Goal: Task Accomplishment & Management: Complete application form

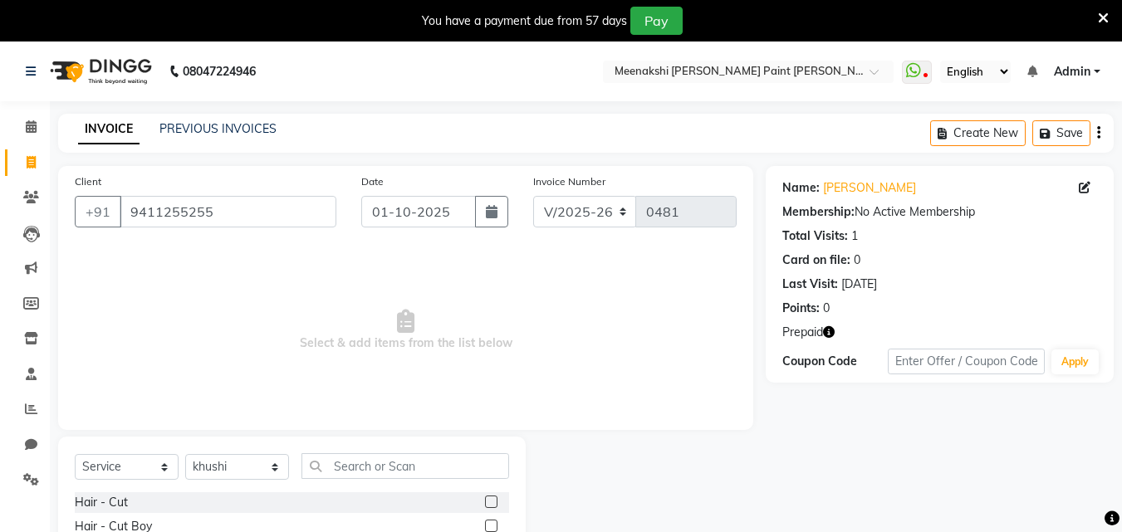
select select "8161"
select select "service"
select select "78919"
click at [32, 159] on icon at bounding box center [31, 162] width 9 height 12
select select "service"
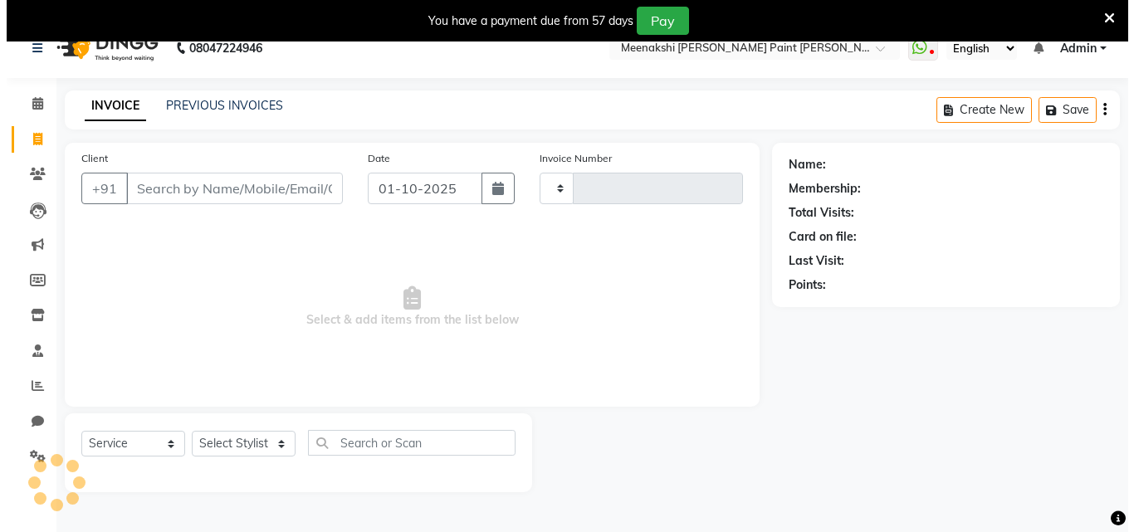
scroll to position [42, 0]
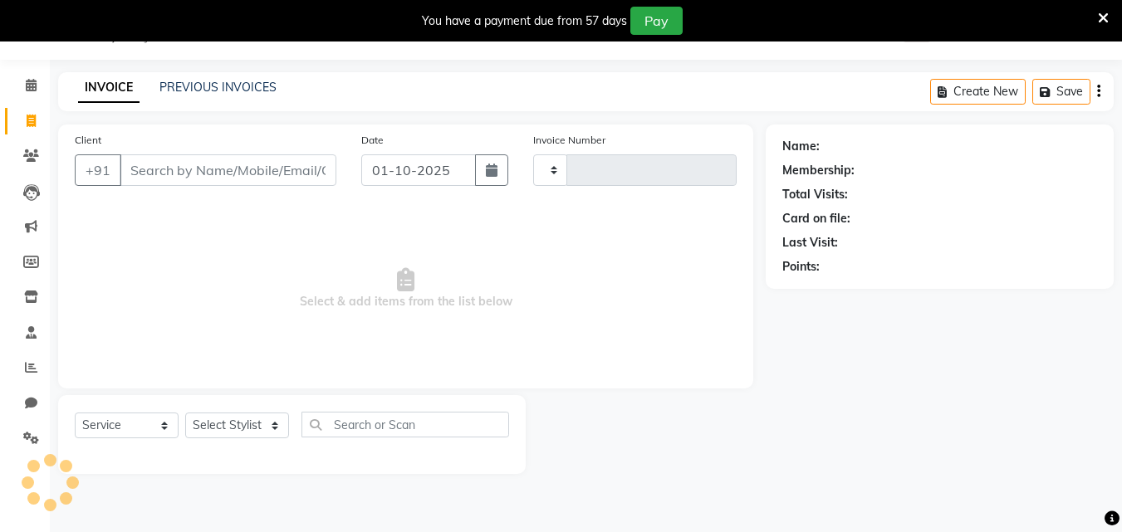
click at [213, 173] on input "Client" at bounding box center [228, 170] width 217 height 32
type input "0481"
select select "8161"
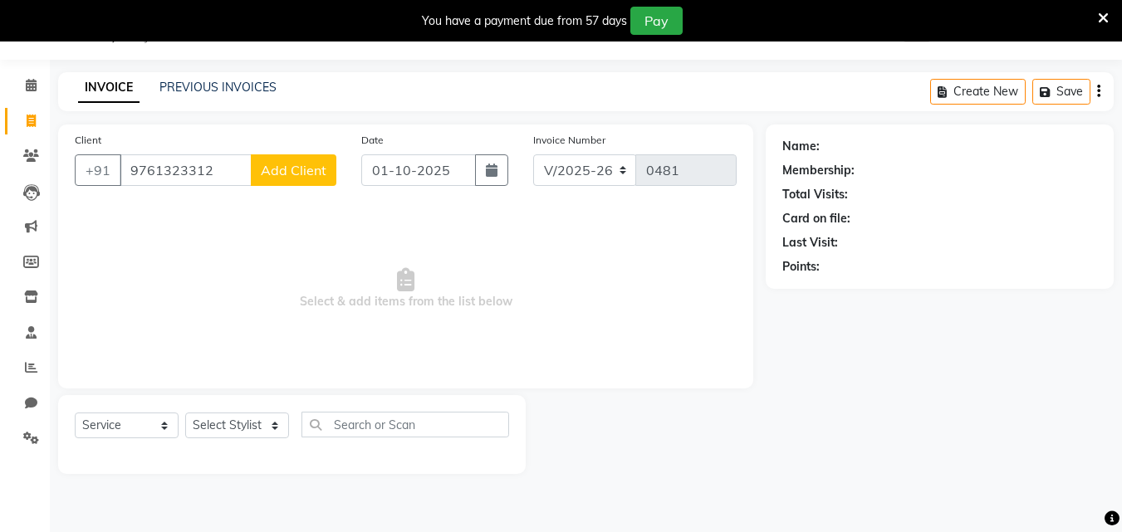
type input "9761323312"
click at [270, 174] on span "Add Client" at bounding box center [294, 170] width 66 height 17
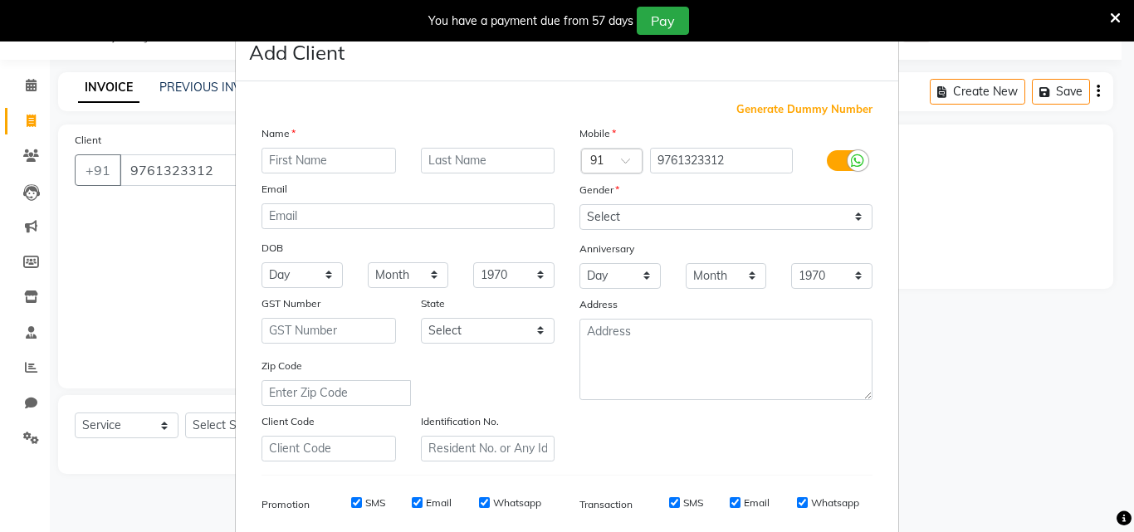
click at [286, 156] on input "text" at bounding box center [329, 161] width 135 height 26
type input "meera"
click at [746, 228] on select "Select [DEMOGRAPHIC_DATA] [DEMOGRAPHIC_DATA] Other Prefer Not To Say" at bounding box center [726, 217] width 293 height 26
select select "[DEMOGRAPHIC_DATA]"
click at [580, 204] on select "Select [DEMOGRAPHIC_DATA] [DEMOGRAPHIC_DATA] Other Prefer Not To Say" at bounding box center [726, 217] width 293 height 26
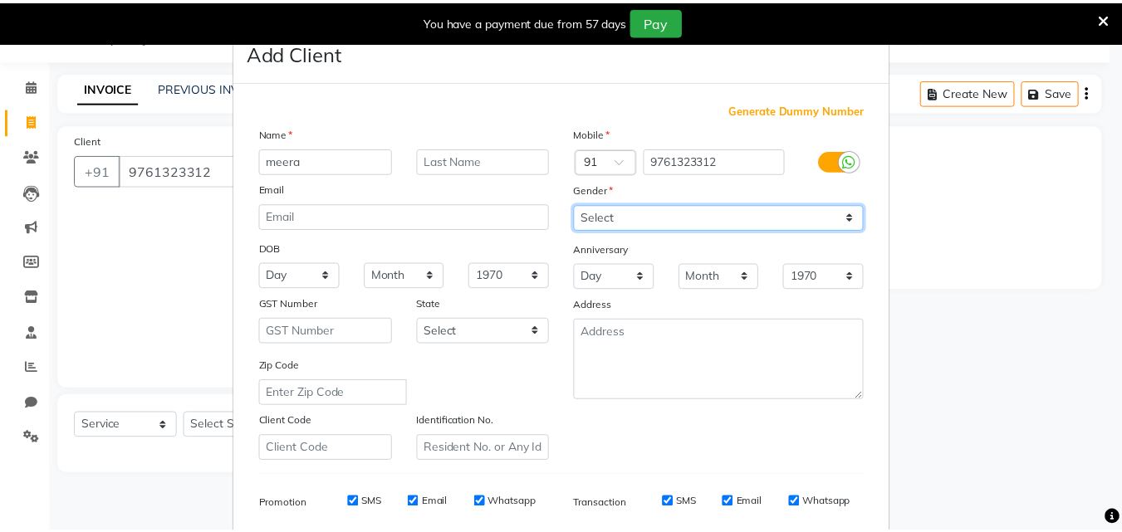
scroll to position [234, 0]
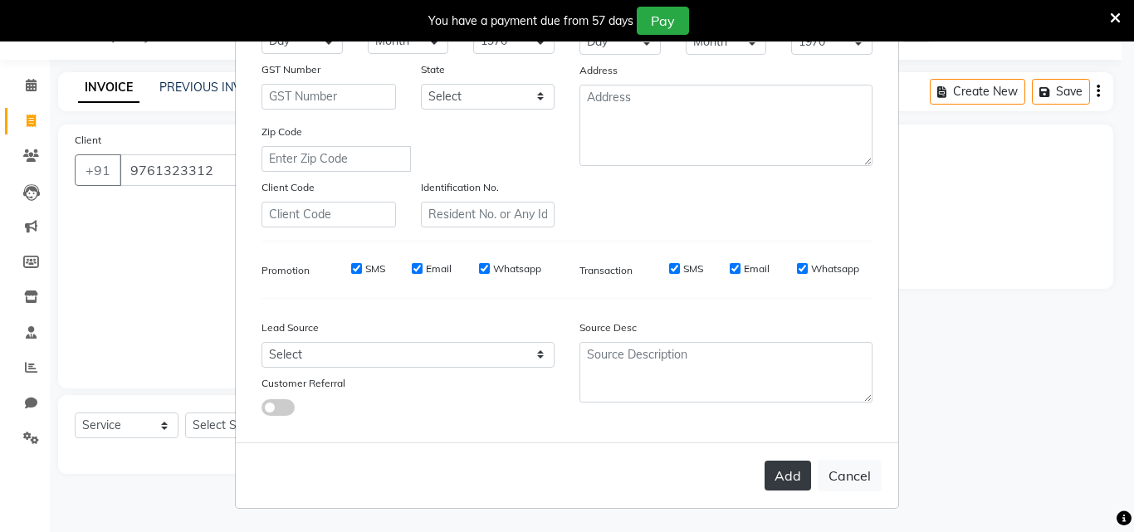
click at [776, 462] on div "Add Cancel" at bounding box center [567, 476] width 663 height 66
click at [776, 466] on button "Add" at bounding box center [788, 476] width 46 height 30
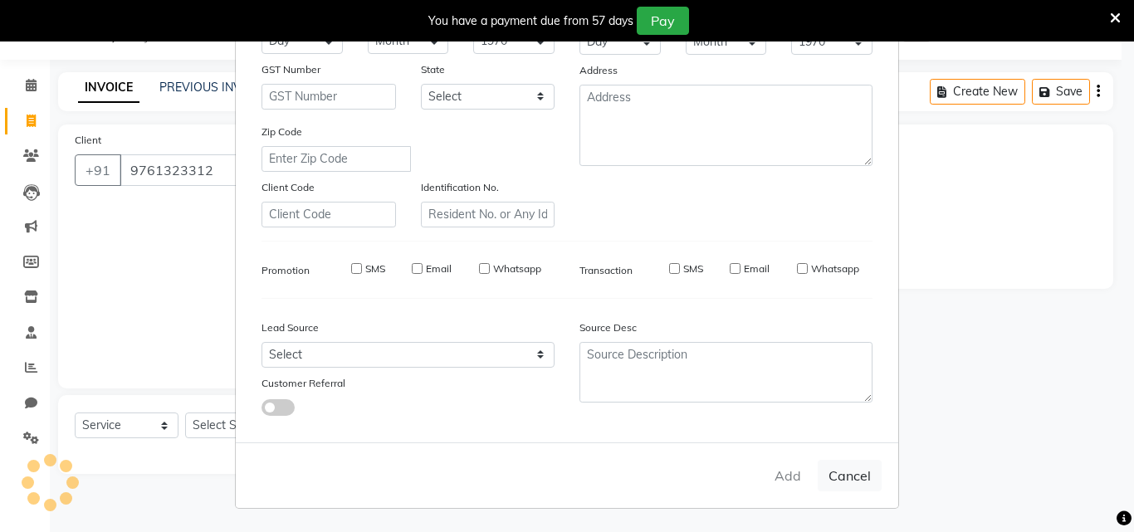
select select
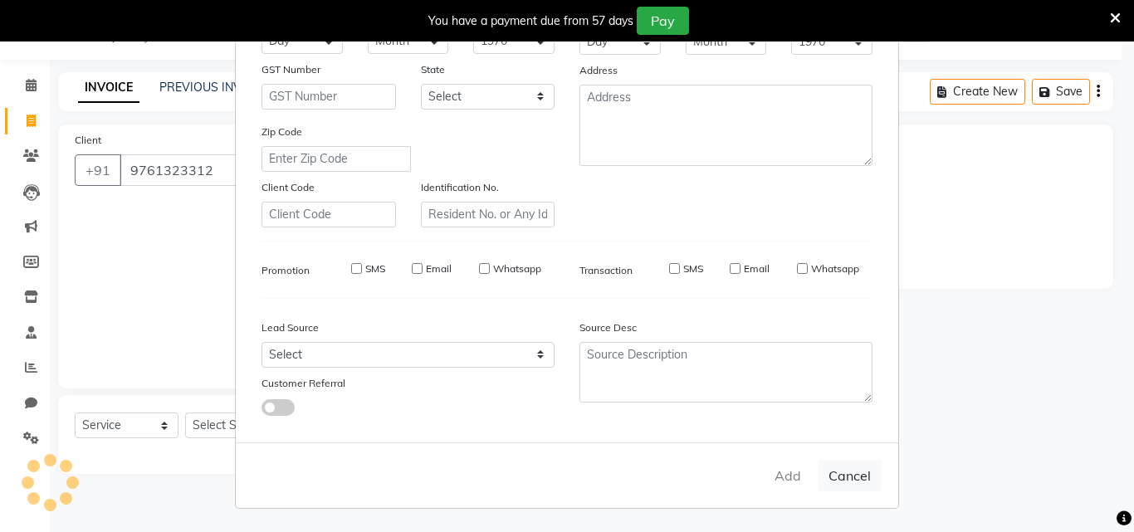
select select
checkbox input "false"
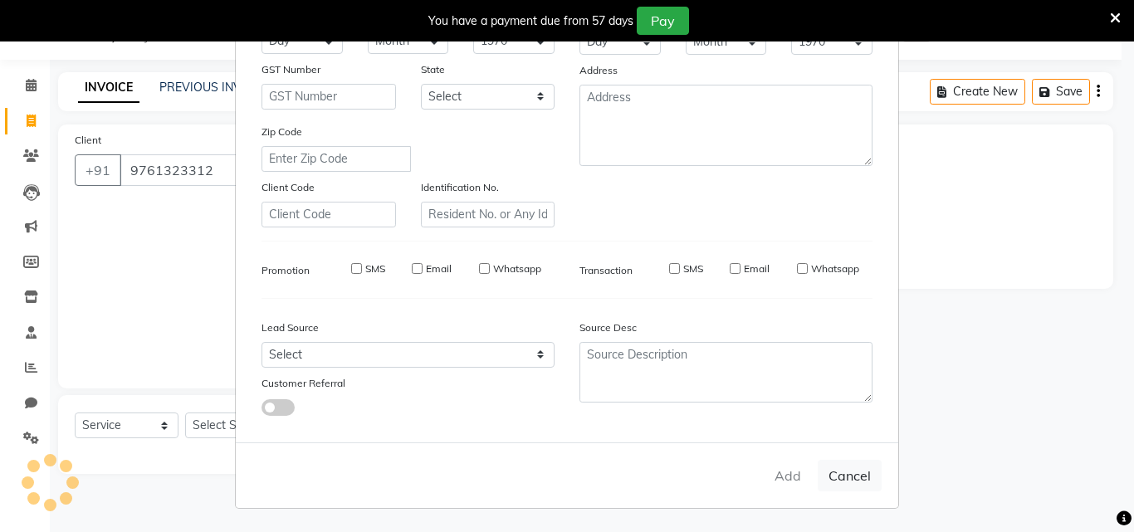
checkbox input "false"
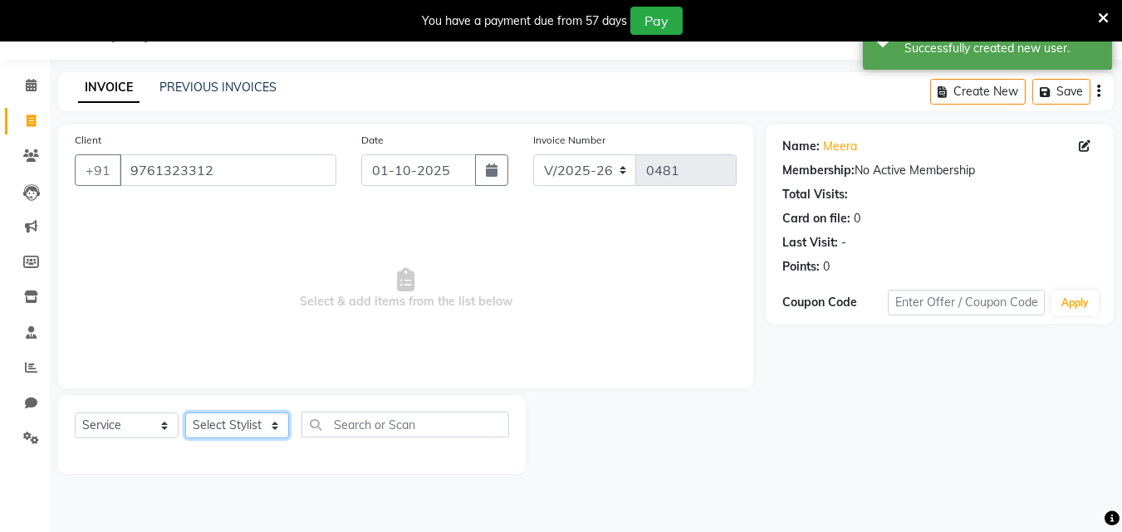
click at [277, 420] on select "Select Stylist [PERSON_NAME] counter [PERSON_NAME] [PERSON_NAME] [MEDICAL_DATA]…" at bounding box center [237, 426] width 104 height 26
select select "77146"
click at [185, 413] on select "Select Stylist [PERSON_NAME] counter [PERSON_NAME] [PERSON_NAME] [MEDICAL_DATA]…" at bounding box center [237, 426] width 104 height 26
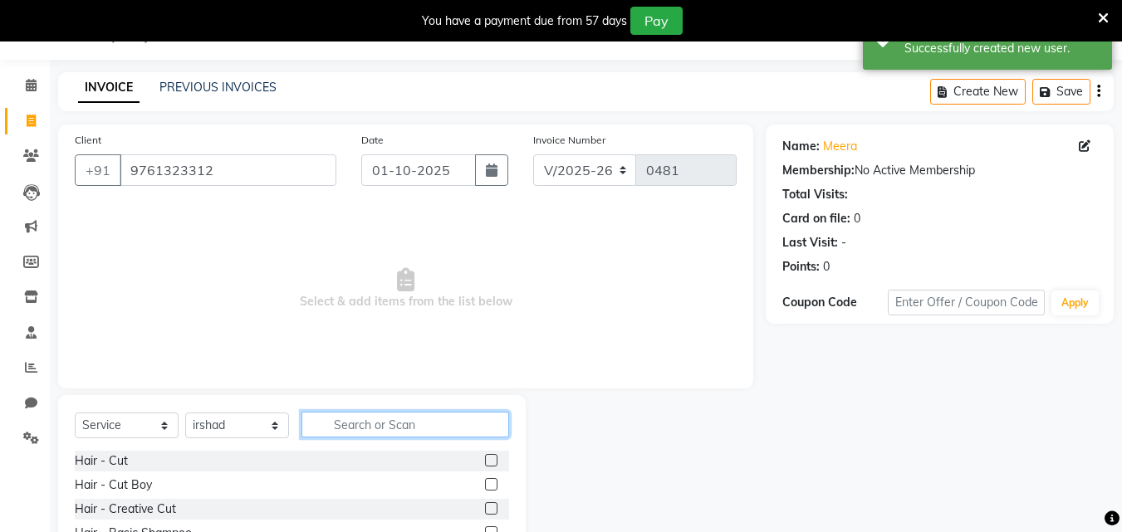
click at [370, 416] on input "text" at bounding box center [405, 425] width 208 height 26
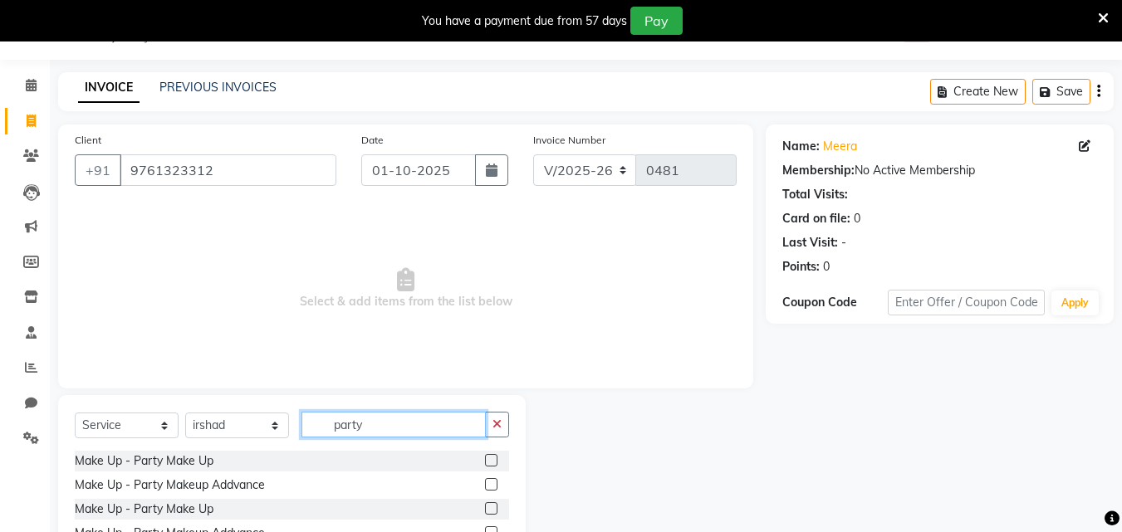
type input "party"
click at [482, 463] on div "Make Up - Party Make Up" at bounding box center [292, 461] width 434 height 21
click at [488, 459] on label at bounding box center [491, 460] width 12 height 12
click at [488, 459] on input "checkbox" at bounding box center [490, 461] width 11 height 11
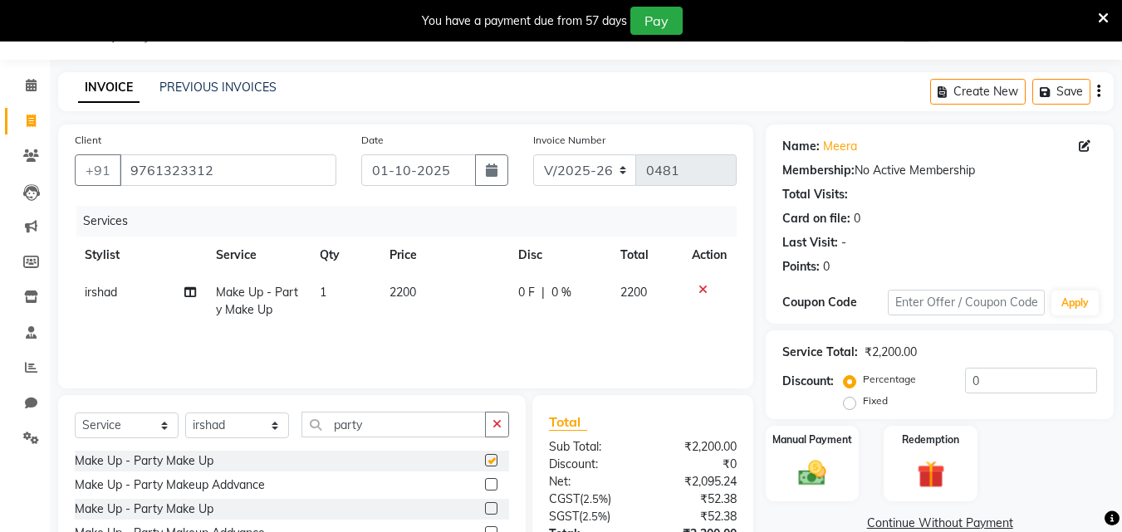
checkbox input "false"
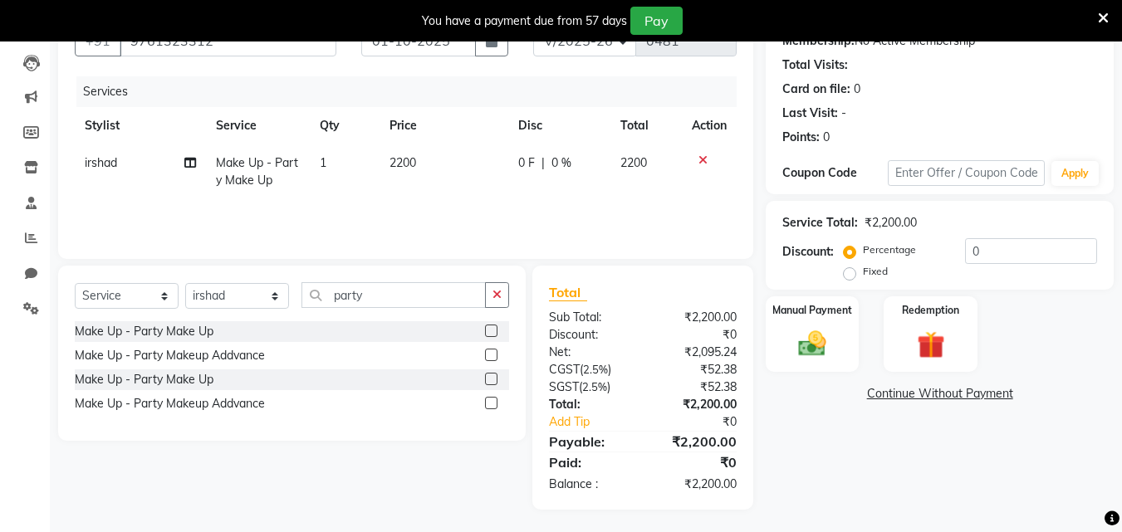
scroll to position [174, 0]
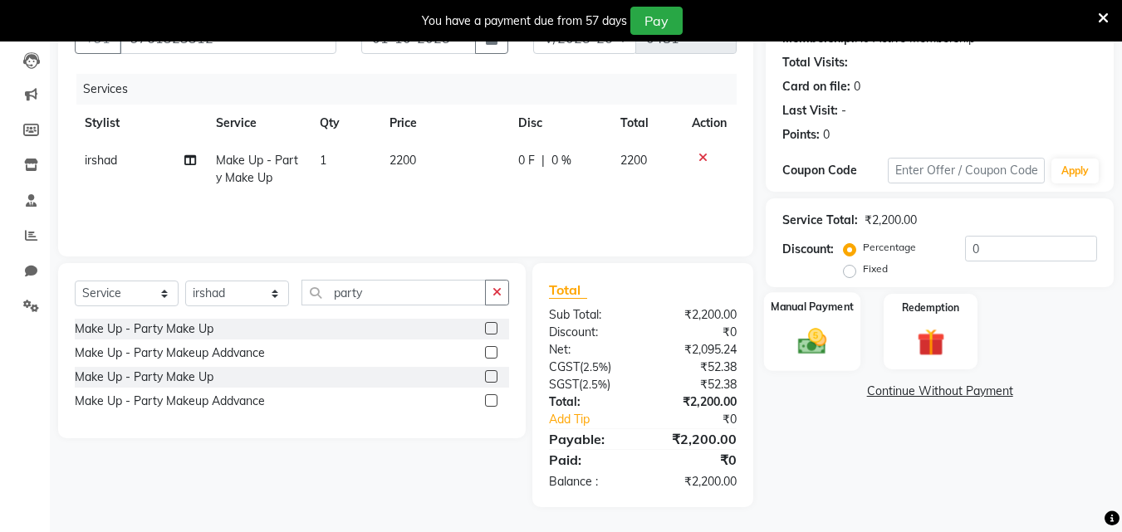
drag, startPoint x: 831, startPoint y: 335, endPoint x: 844, endPoint y: 346, distance: 17.0
click at [833, 335] on img at bounding box center [812, 341] width 46 height 33
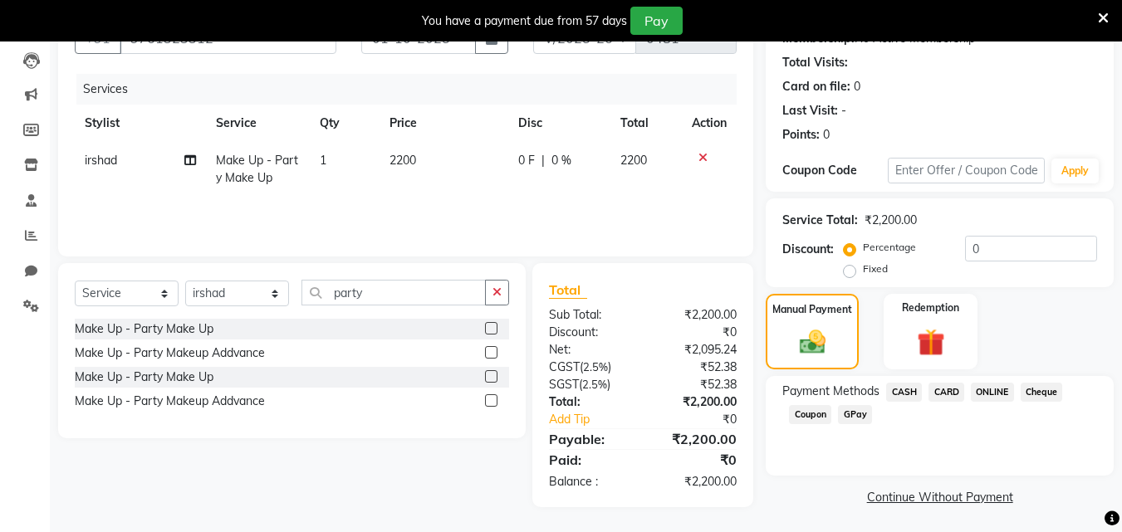
click at [916, 386] on span "CASH" at bounding box center [904, 392] width 36 height 19
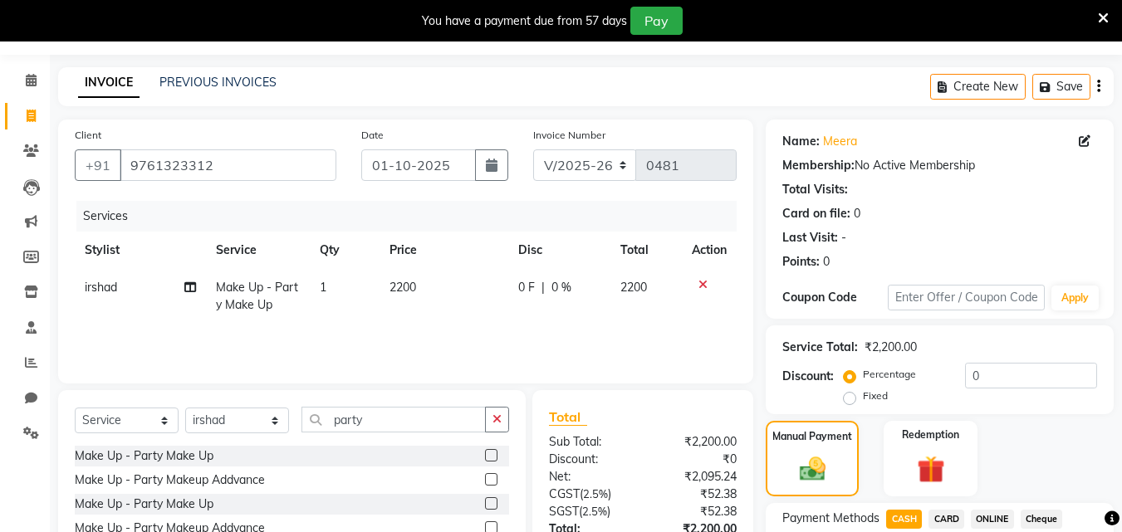
scroll to position [0, 0]
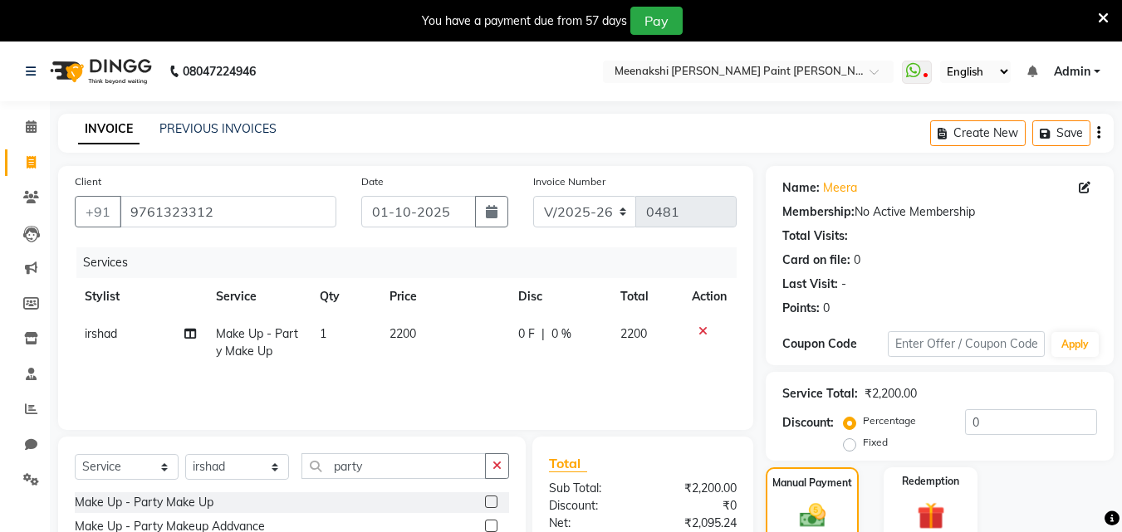
click at [408, 330] on span "2200" at bounding box center [402, 333] width 27 height 15
select select "77146"
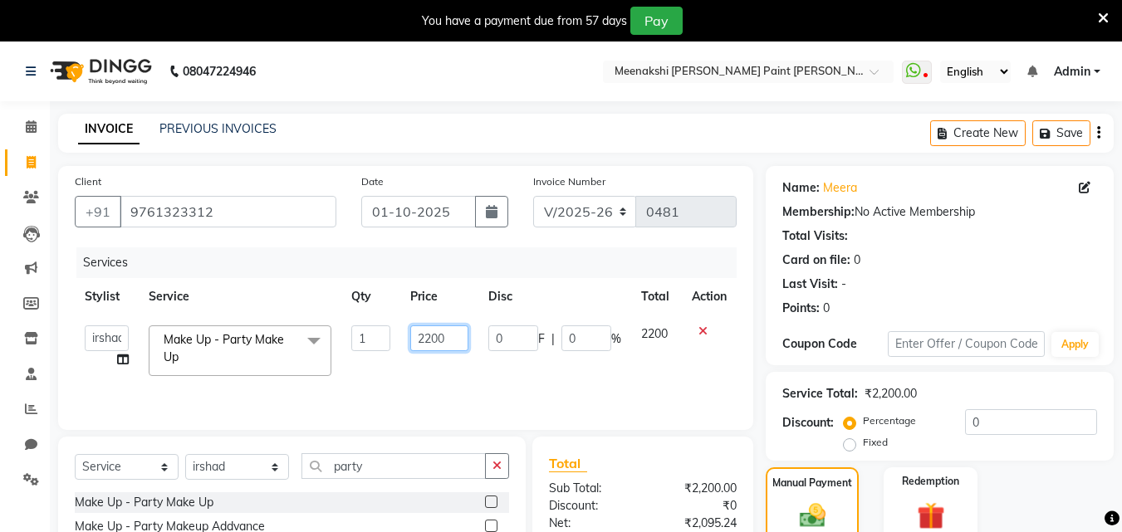
click at [429, 334] on input "2200" at bounding box center [438, 338] width 57 height 26
click at [394, 335] on tr "amir counter [PERSON_NAME] jyoti khushi [MEDICAL_DATA][PERSON_NAME] [PERSON_NAM…" at bounding box center [406, 351] width 662 height 71
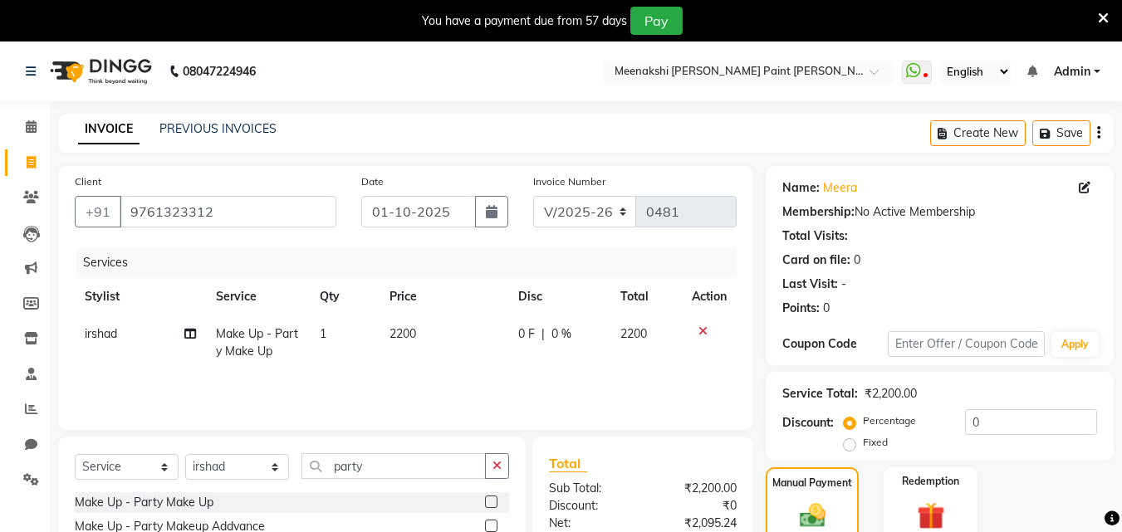
click at [351, 327] on td "1" at bounding box center [345, 343] width 70 height 55
select select "77146"
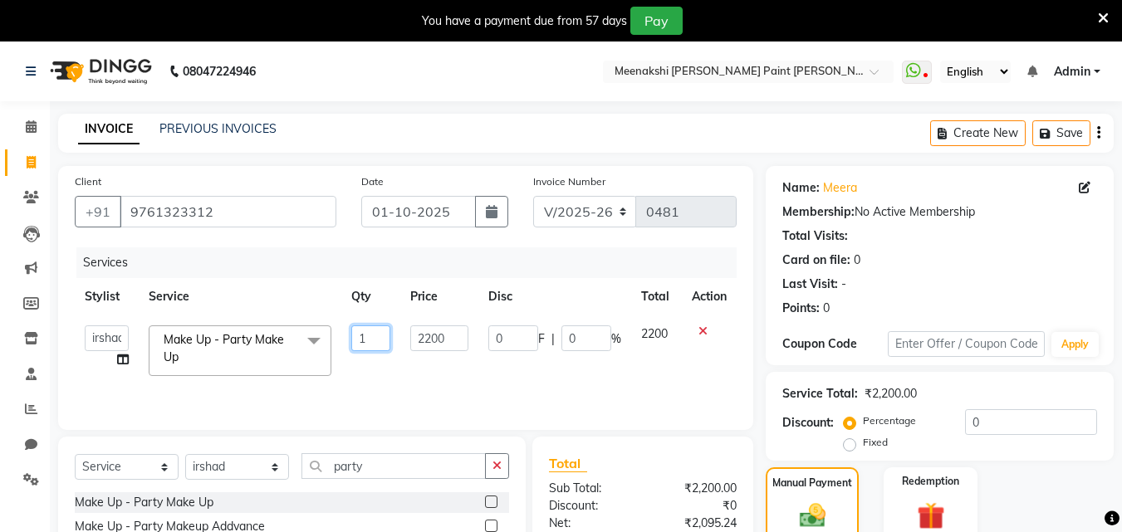
click at [372, 335] on input "1" at bounding box center [371, 338] width 40 height 26
type input "2"
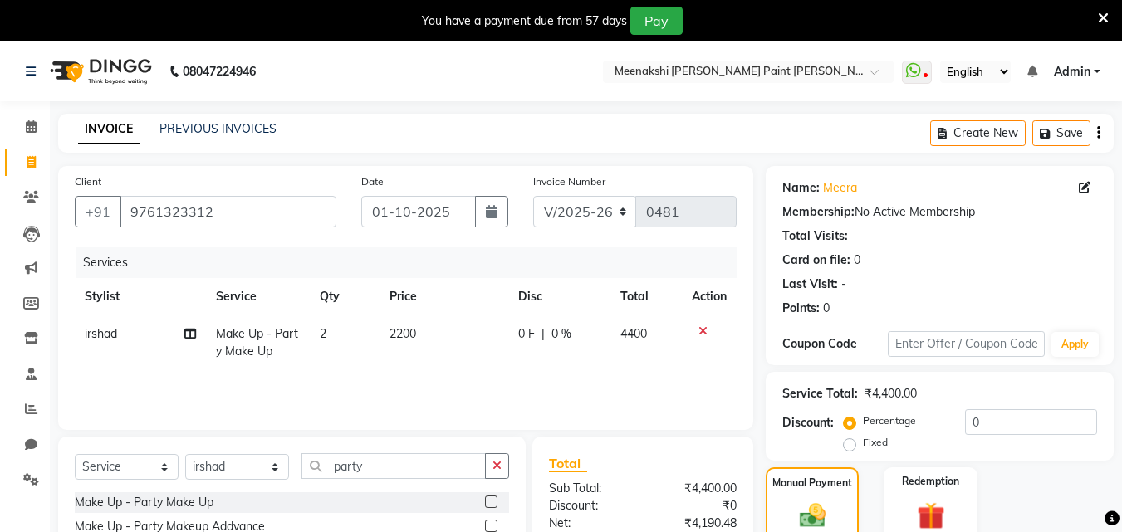
click at [419, 333] on td "2200" at bounding box center [443, 343] width 129 height 55
select select "77146"
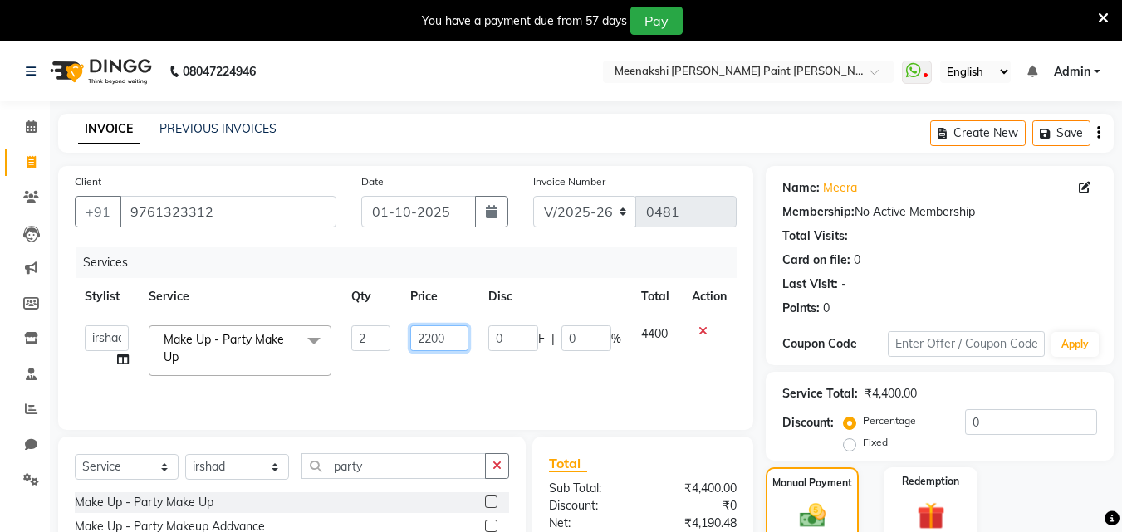
click at [428, 338] on input "2200" at bounding box center [438, 338] width 57 height 26
click at [430, 334] on input "2200" at bounding box center [438, 338] width 57 height 26
type input "1400"
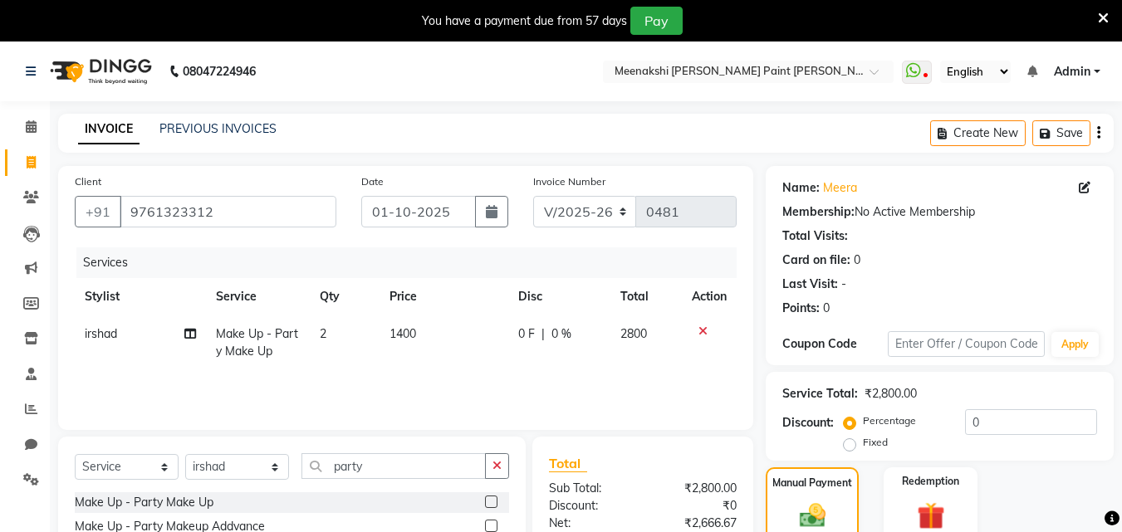
click at [413, 369] on td "1400" at bounding box center [443, 343] width 129 height 55
select select "77146"
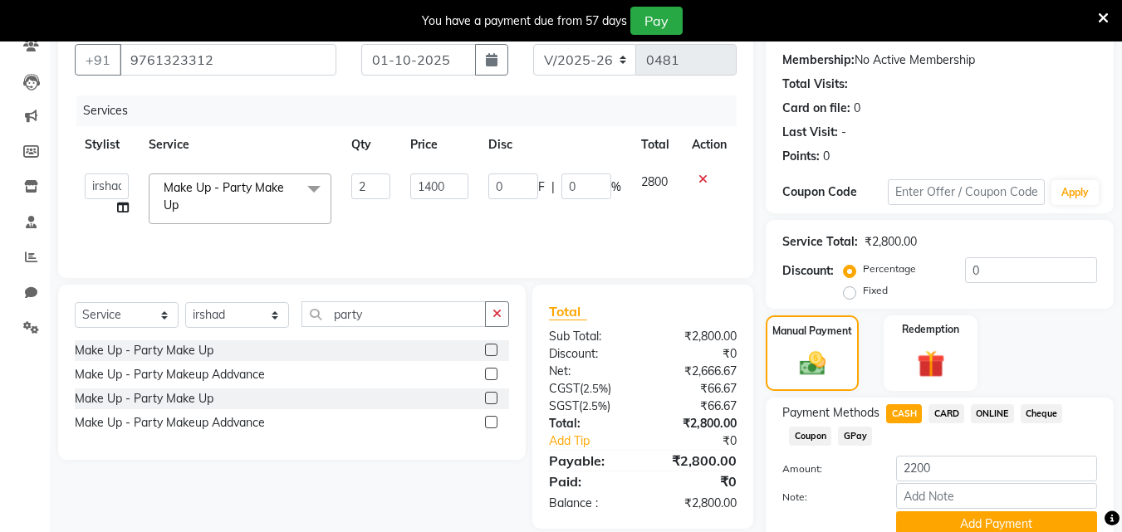
scroll to position [166, 0]
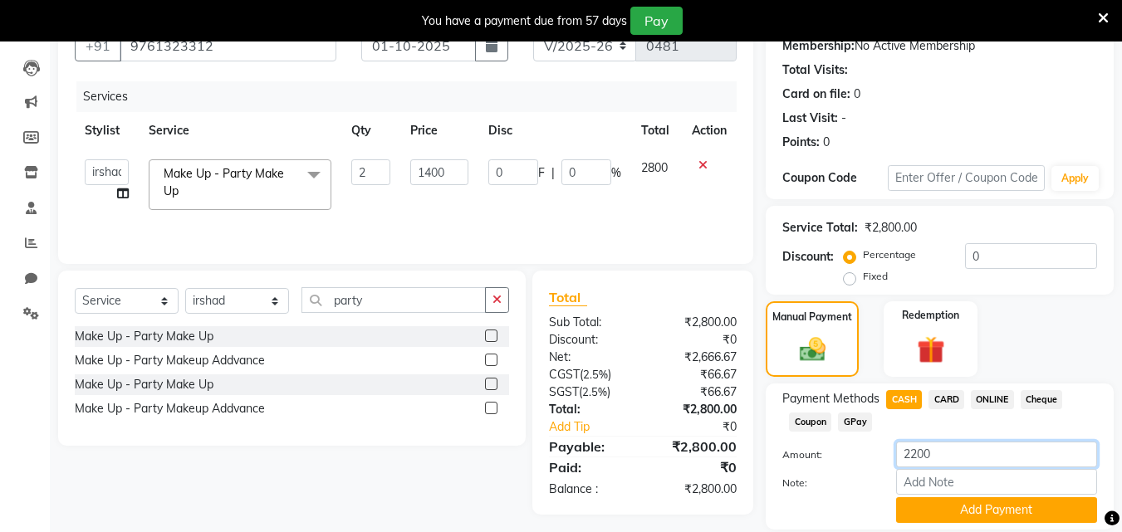
click at [933, 453] on input "2200" at bounding box center [996, 455] width 201 height 26
type input "2"
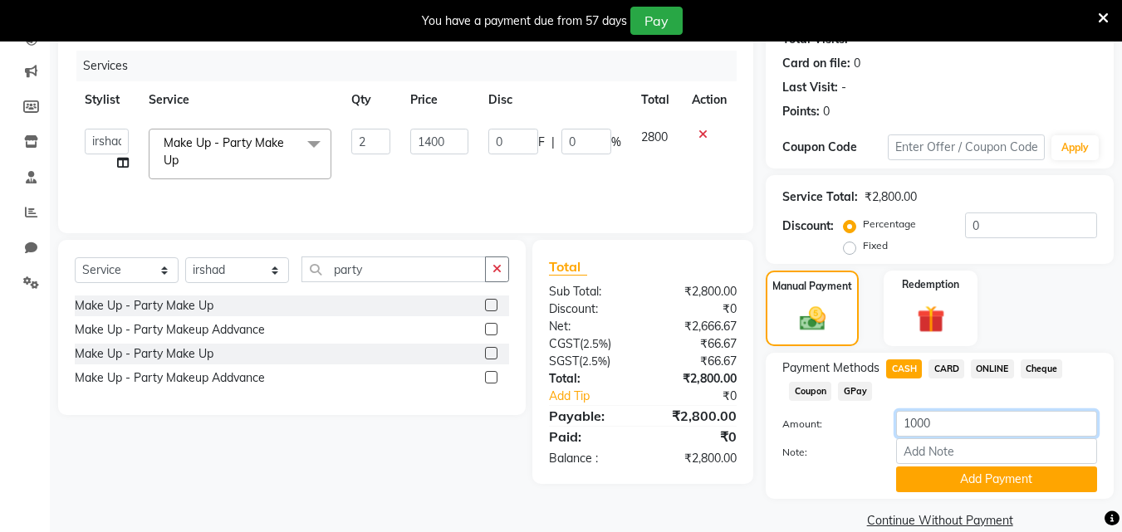
scroll to position [223, 0]
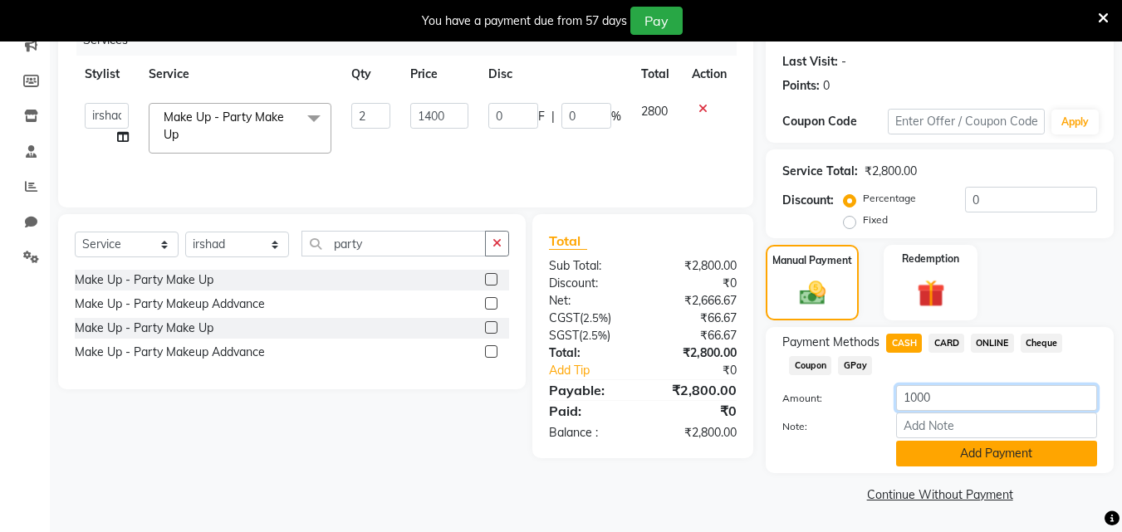
type input "1000"
click at [1028, 454] on button "Add Payment" at bounding box center [996, 454] width 201 height 26
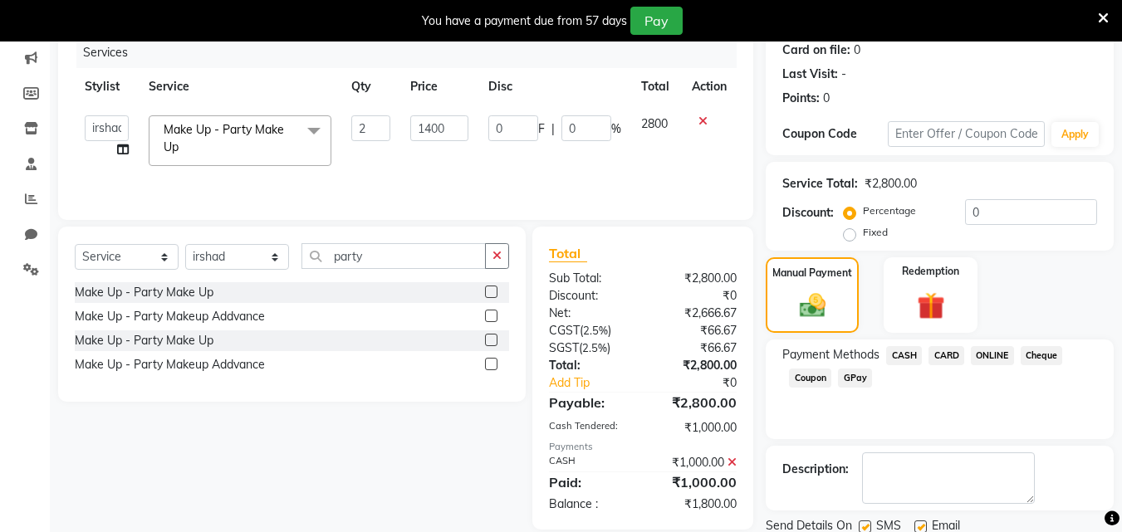
scroll to position [270, 0]
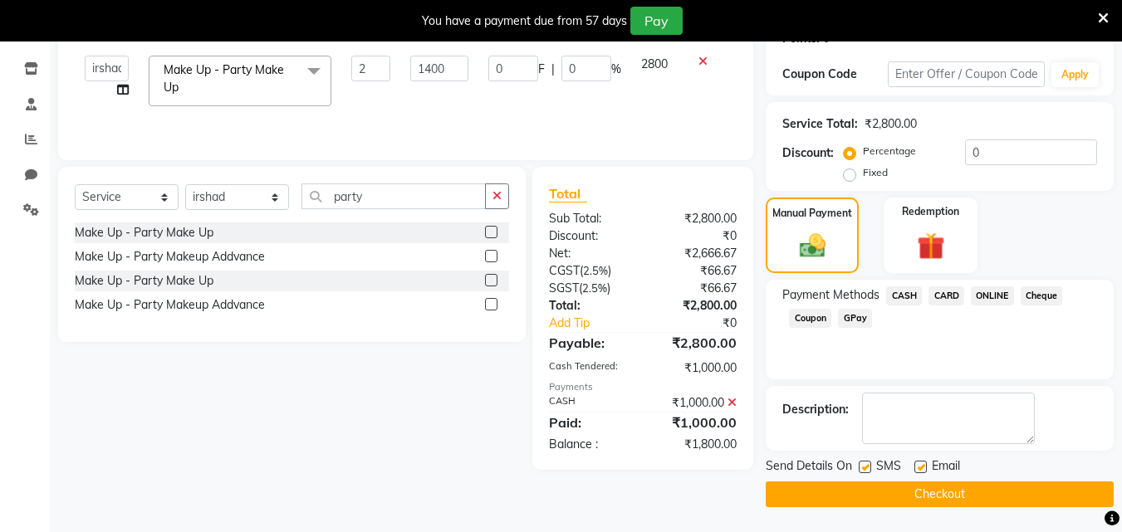
click at [872, 494] on button "Checkout" at bounding box center [940, 495] width 348 height 26
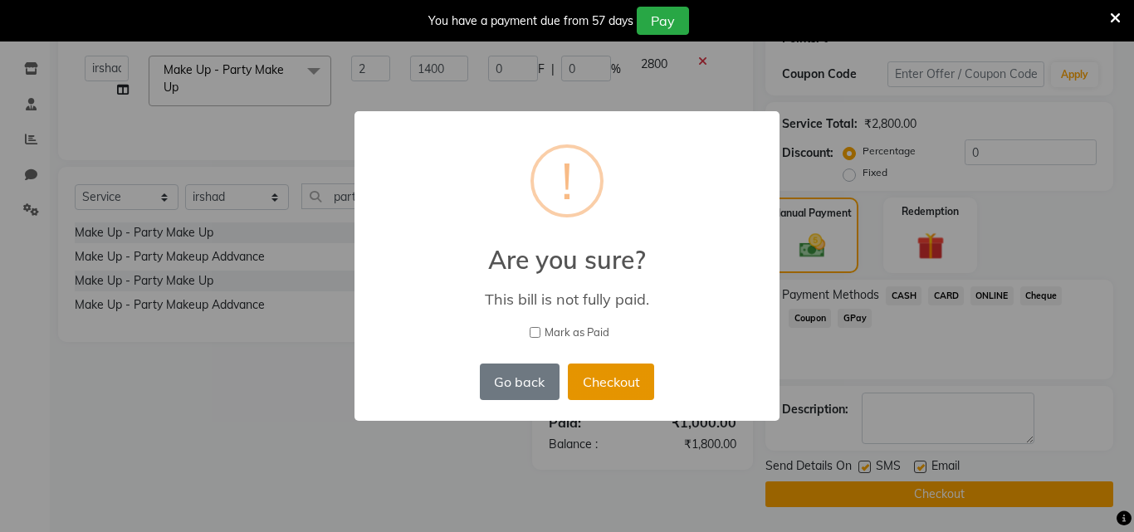
click at [607, 388] on button "Checkout" at bounding box center [611, 382] width 86 height 37
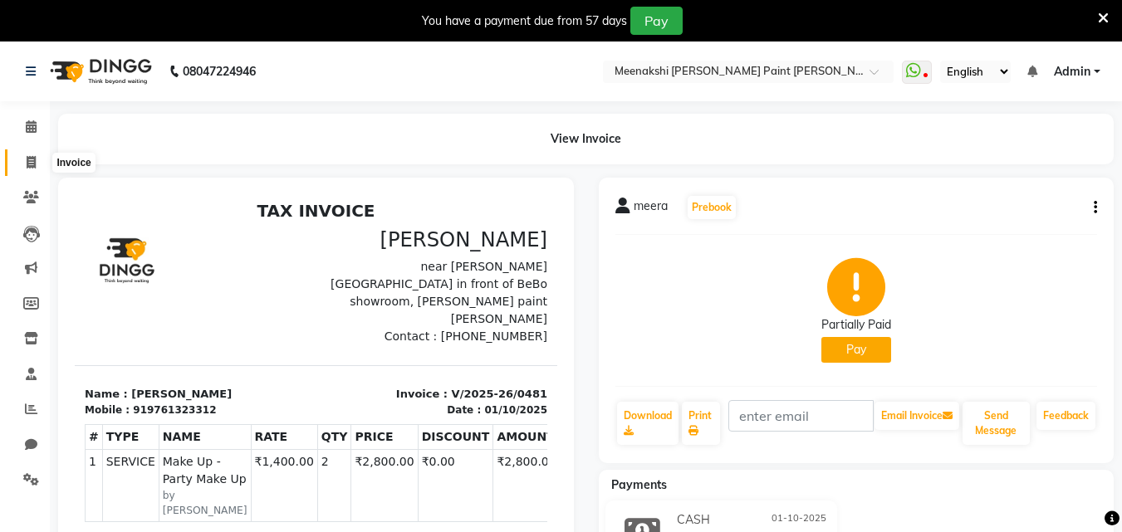
click at [35, 166] on icon at bounding box center [31, 162] width 9 height 12
select select "service"
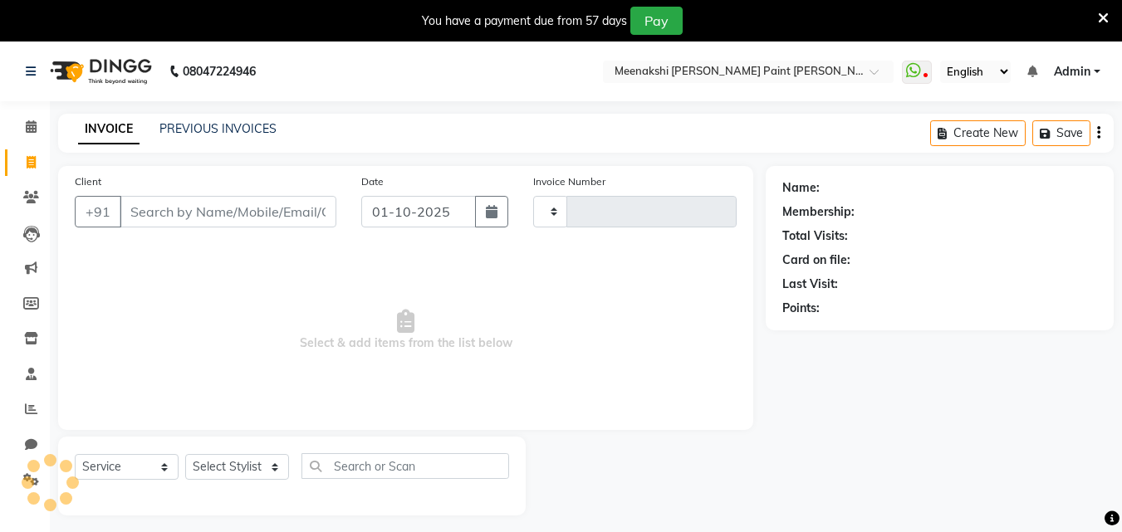
scroll to position [42, 0]
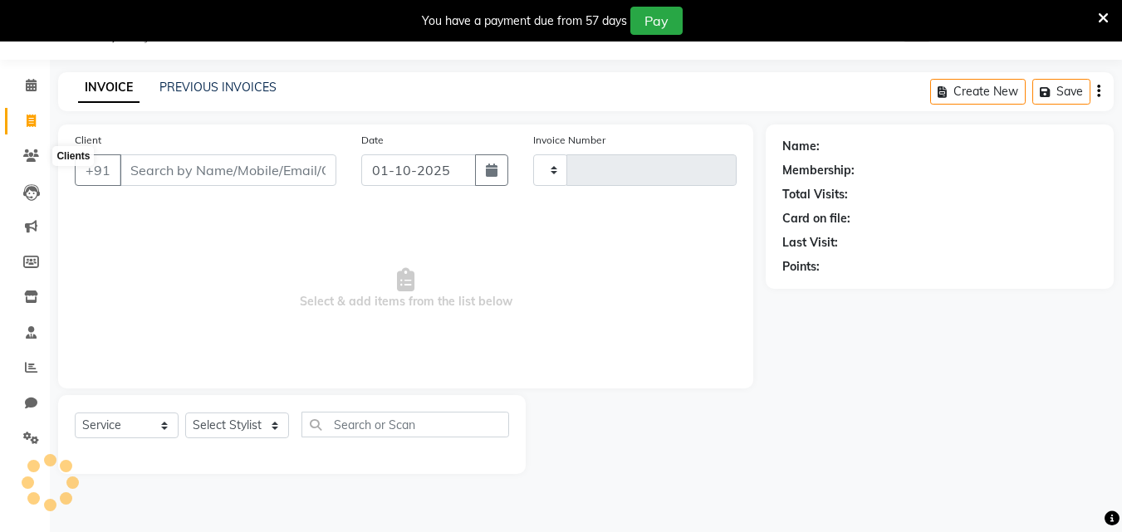
type input "0482"
select select "8161"
click at [176, 152] on div "Client +91" at bounding box center [205, 165] width 286 height 68
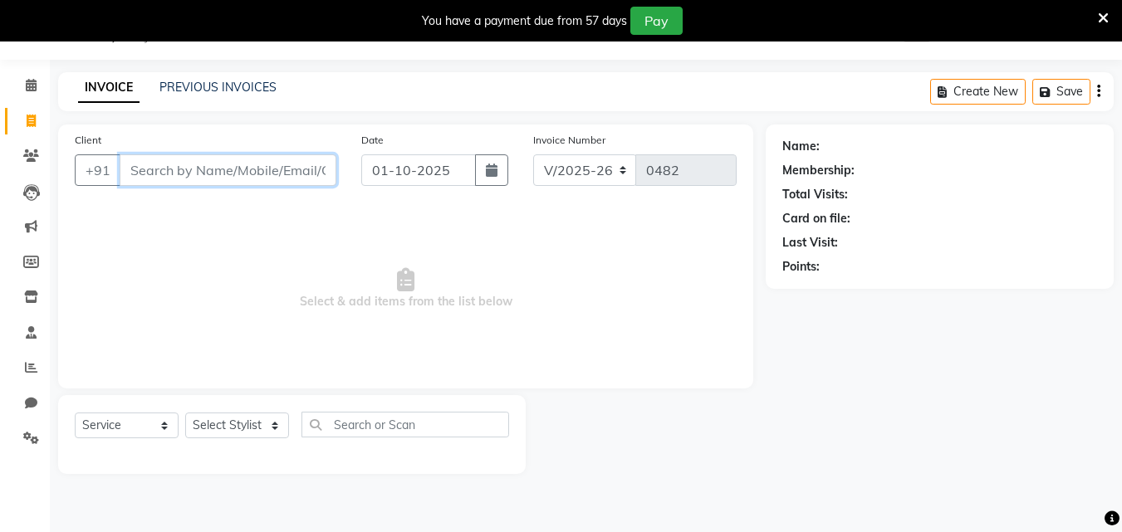
click at [176, 161] on input "Client" at bounding box center [228, 170] width 217 height 32
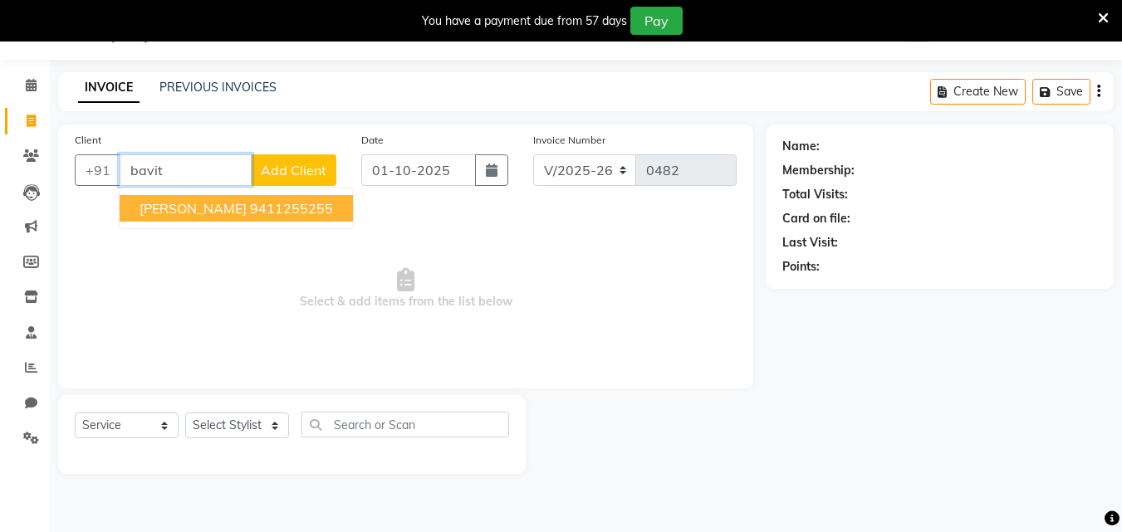
click at [250, 206] on ngb-highlight "9411255255" at bounding box center [291, 208] width 83 height 17
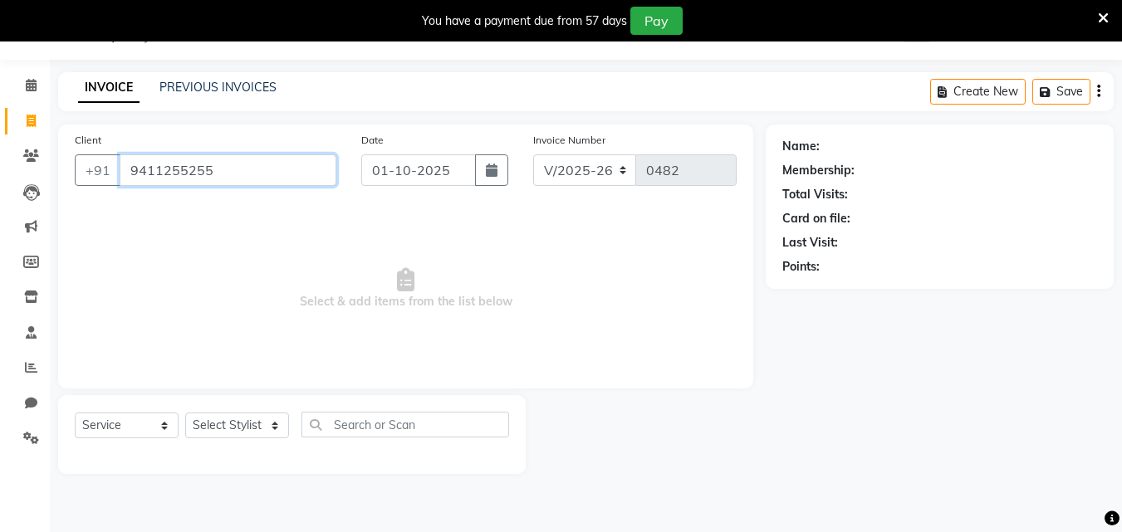
type input "9411255255"
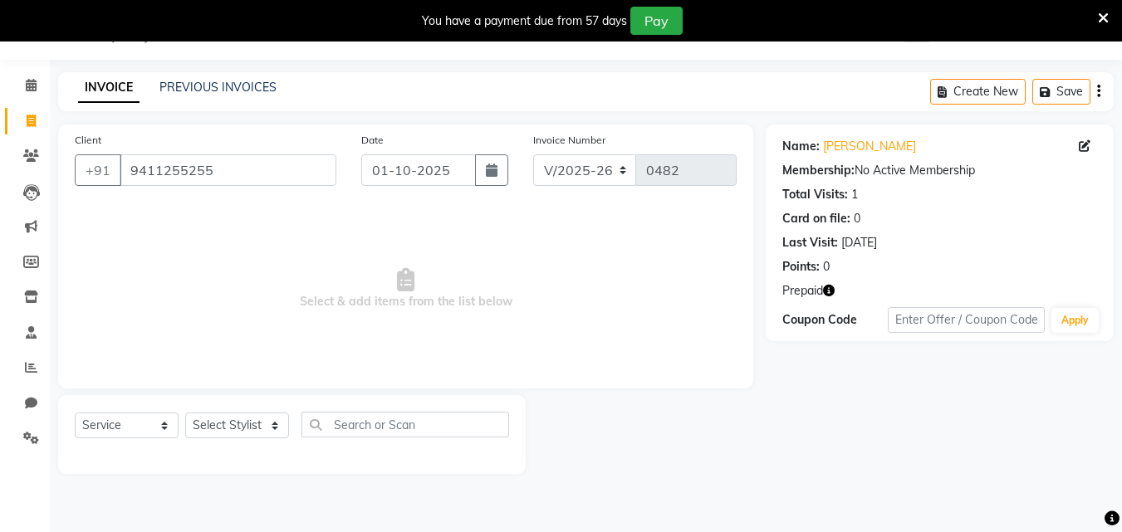
click at [831, 283] on button "button" at bounding box center [829, 290] width 12 height 17
click at [809, 407] on div "Name: [PERSON_NAME] Membership: No Active Membership Total Visits: 1 Card on fi…" at bounding box center [946, 300] width 360 height 350
click at [267, 425] on select "Select Stylist [PERSON_NAME] counter [PERSON_NAME] [PERSON_NAME] [MEDICAL_DATA]…" at bounding box center [237, 426] width 104 height 26
select select "78919"
click at [185, 413] on select "Select Stylist [PERSON_NAME] counter [PERSON_NAME] [PERSON_NAME] [MEDICAL_DATA]…" at bounding box center [237, 426] width 104 height 26
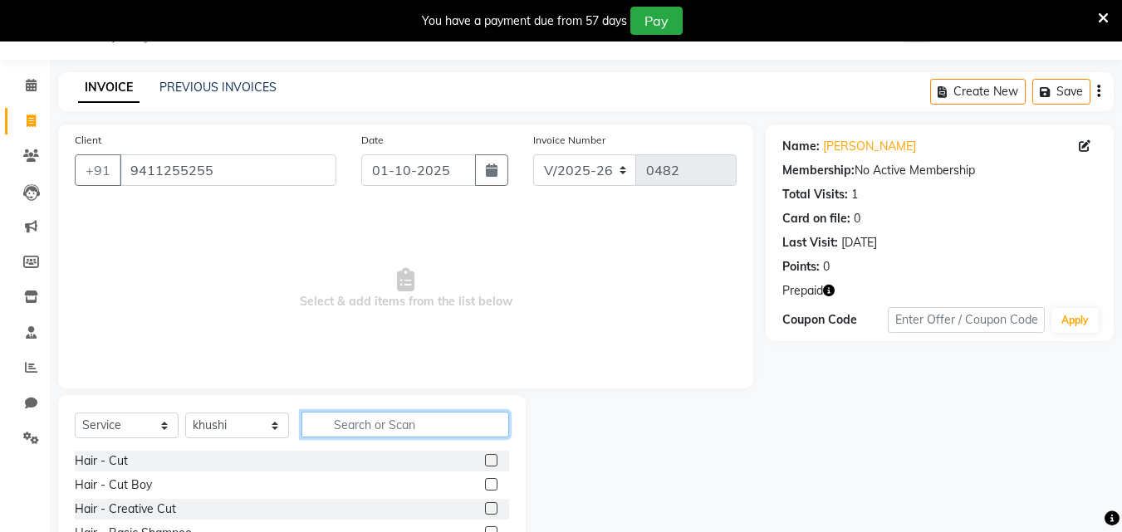
click at [366, 415] on input "text" at bounding box center [405, 425] width 208 height 26
type input "bio"
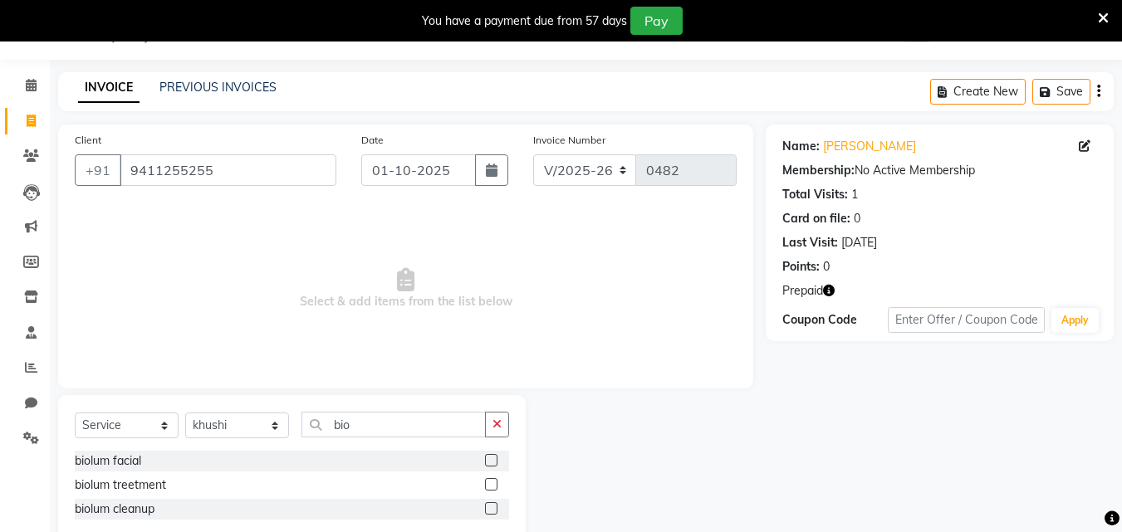
click at [495, 458] on label at bounding box center [491, 460] width 12 height 12
click at [495, 458] on input "checkbox" at bounding box center [490, 461] width 11 height 11
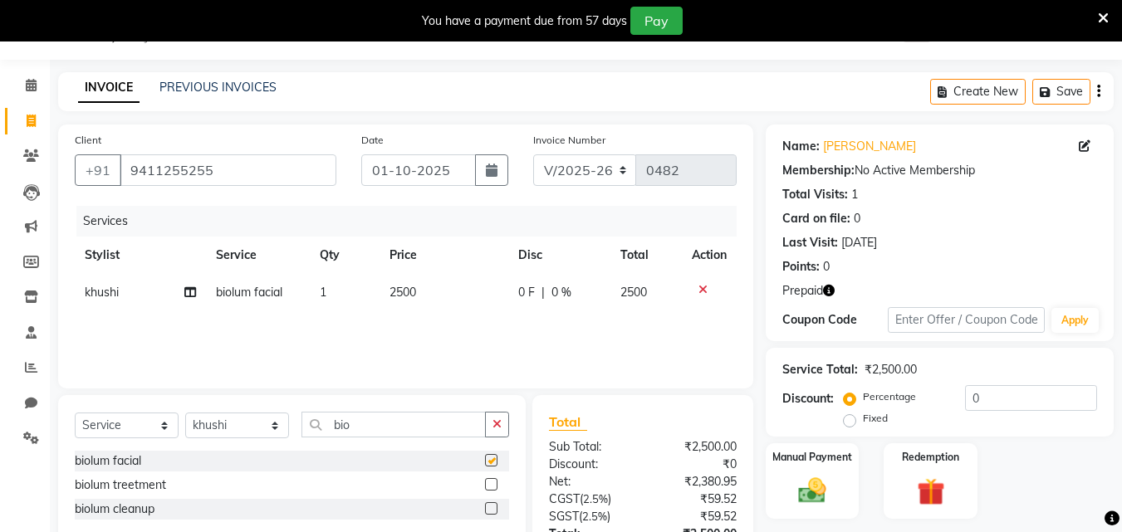
checkbox input "false"
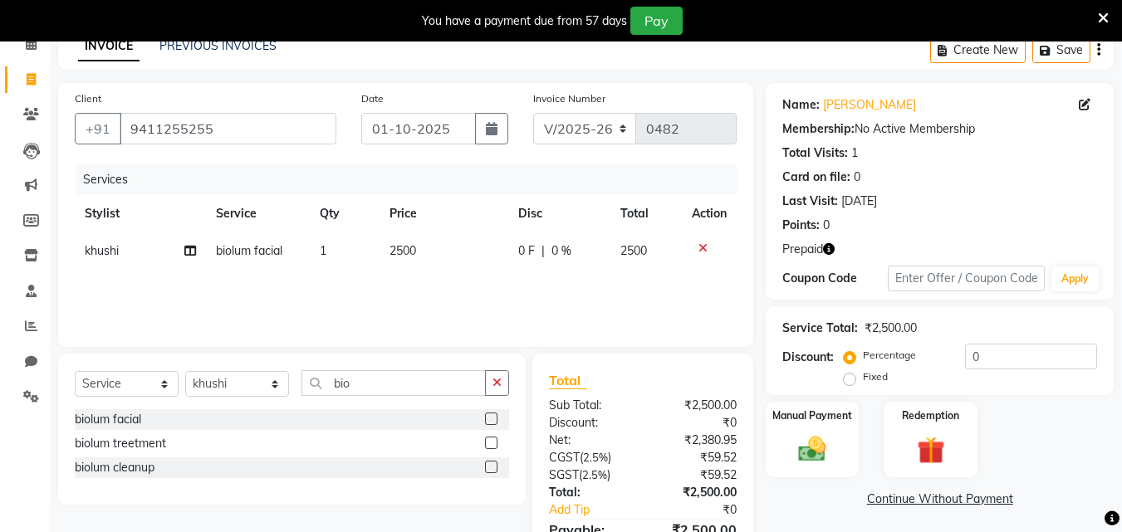
scroll to position [125, 0]
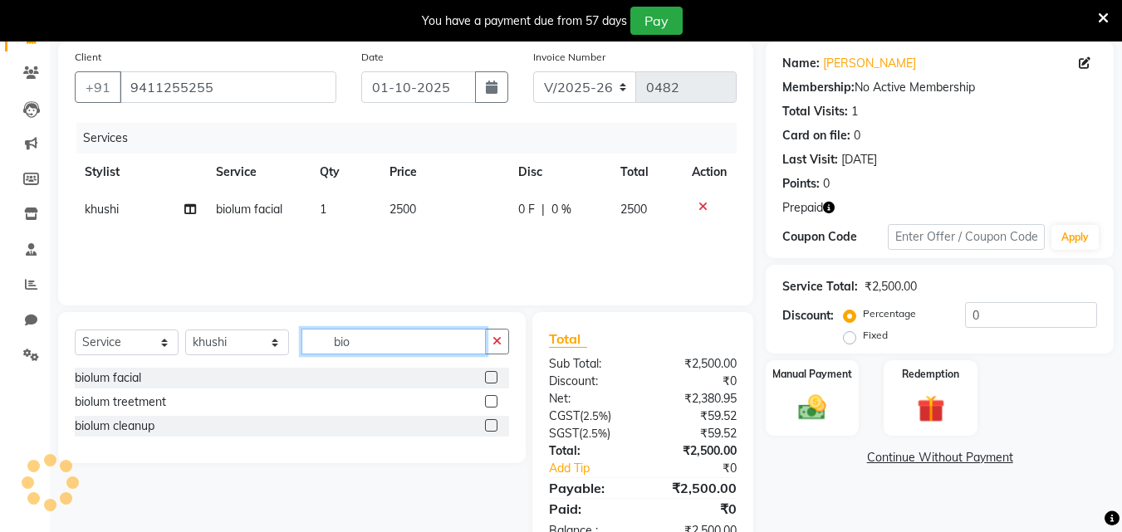
click at [377, 343] on input "bio" at bounding box center [393, 342] width 184 height 26
click at [512, 345] on div "Select Service Product Membership Package Voucher Prepaid Gift Card Select Styl…" at bounding box center [291, 387] width 467 height 151
click at [471, 345] on input "bio" at bounding box center [393, 342] width 184 height 26
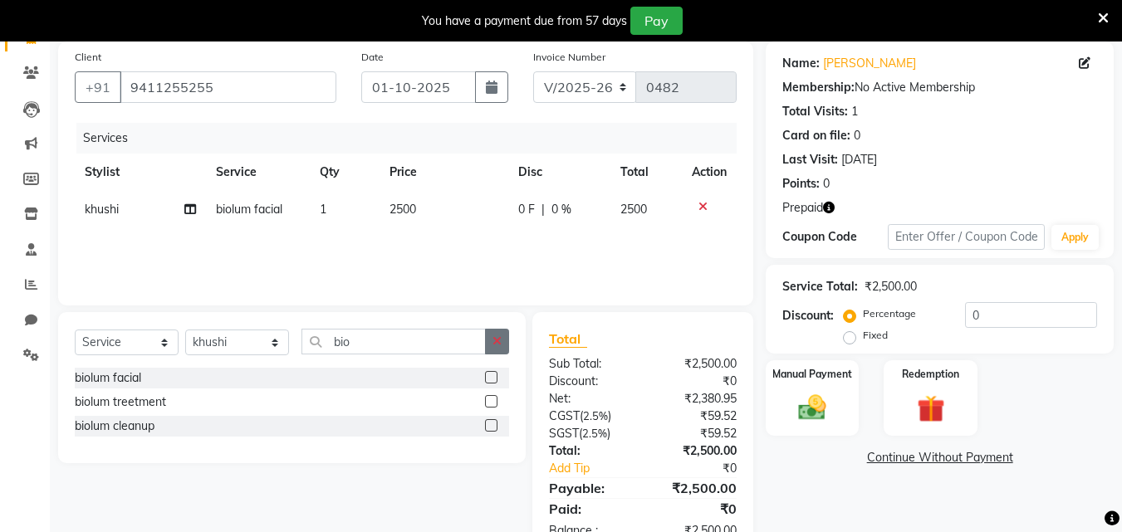
click at [489, 343] on button "button" at bounding box center [497, 342] width 24 height 26
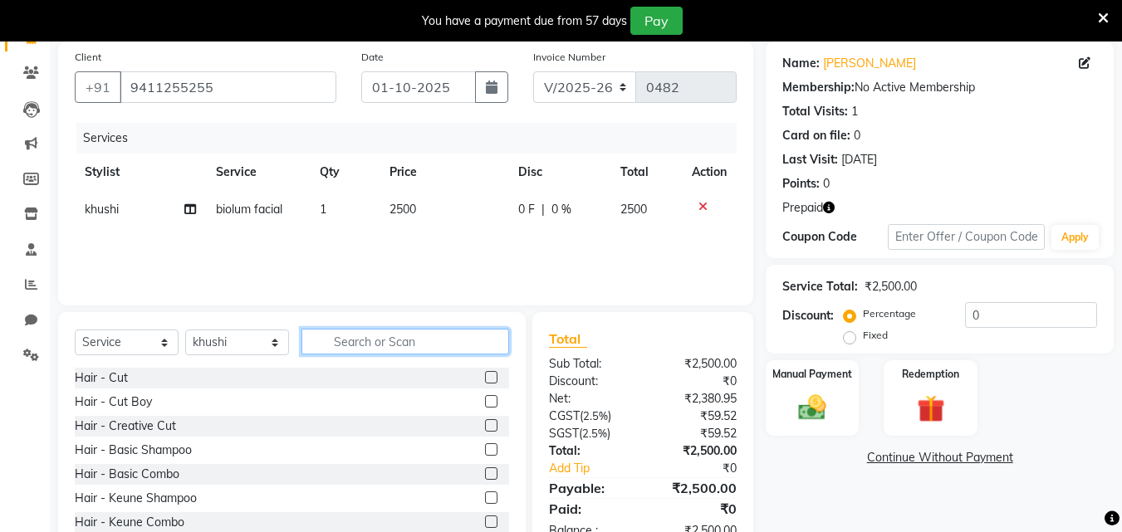
click at [476, 344] on input "text" at bounding box center [405, 342] width 208 height 26
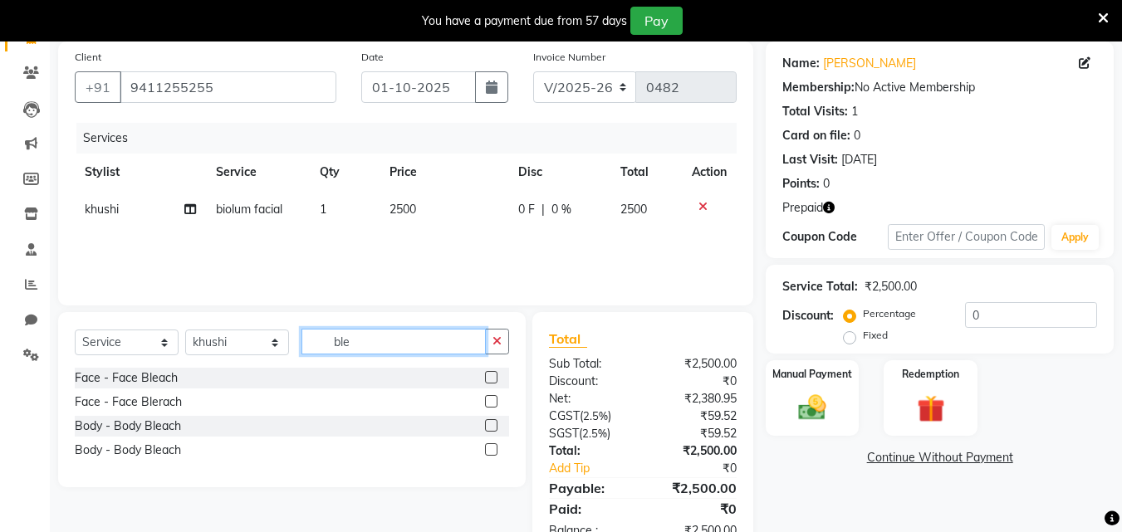
type input "ble"
click at [487, 380] on label at bounding box center [491, 377] width 12 height 12
click at [487, 380] on input "checkbox" at bounding box center [490, 378] width 11 height 11
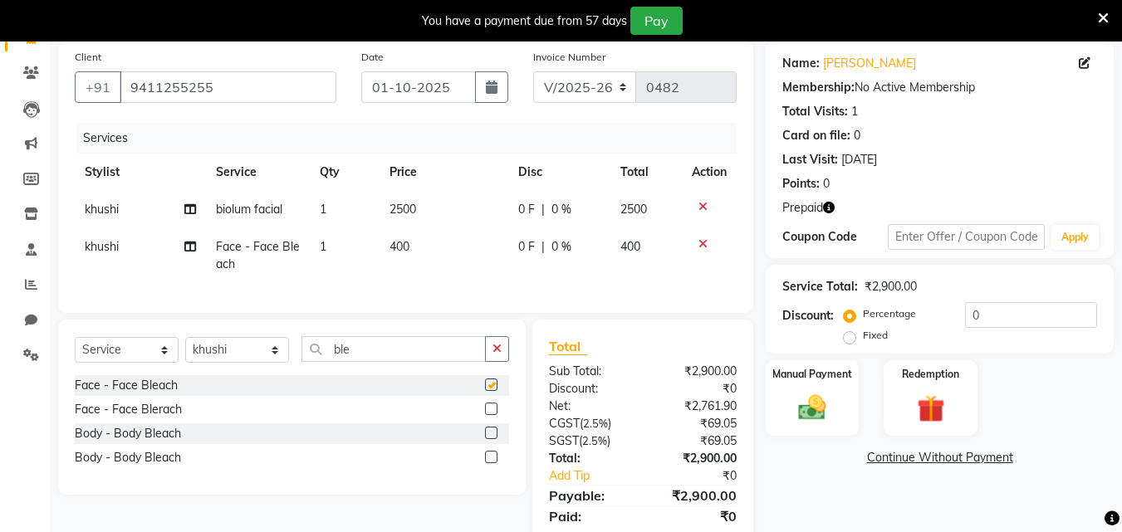
checkbox input "false"
click at [402, 243] on span "400" at bounding box center [399, 246] width 20 height 15
select select "78919"
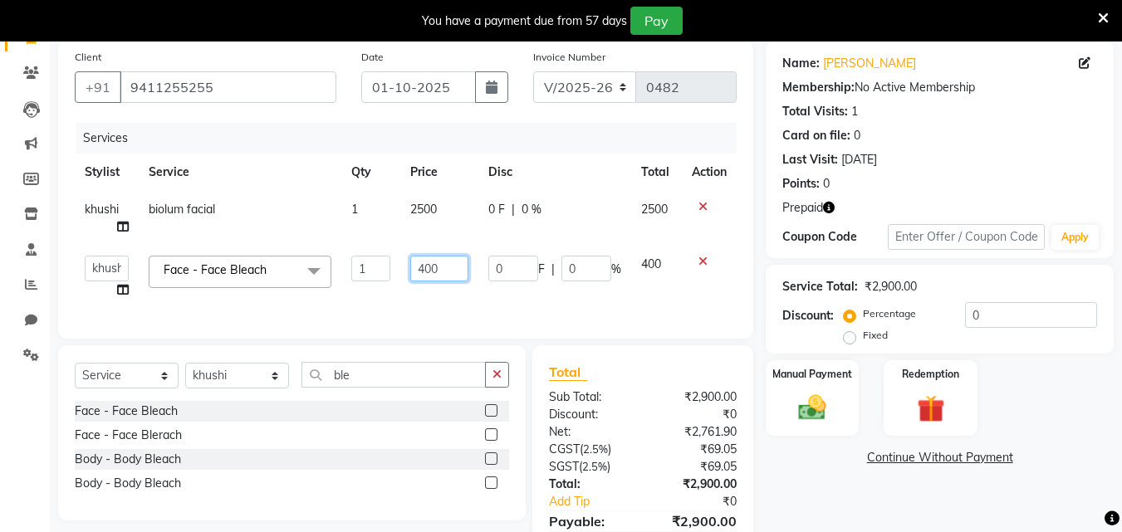
click at [439, 262] on input "400" at bounding box center [438, 269] width 57 height 26
type input "4"
type input "1"
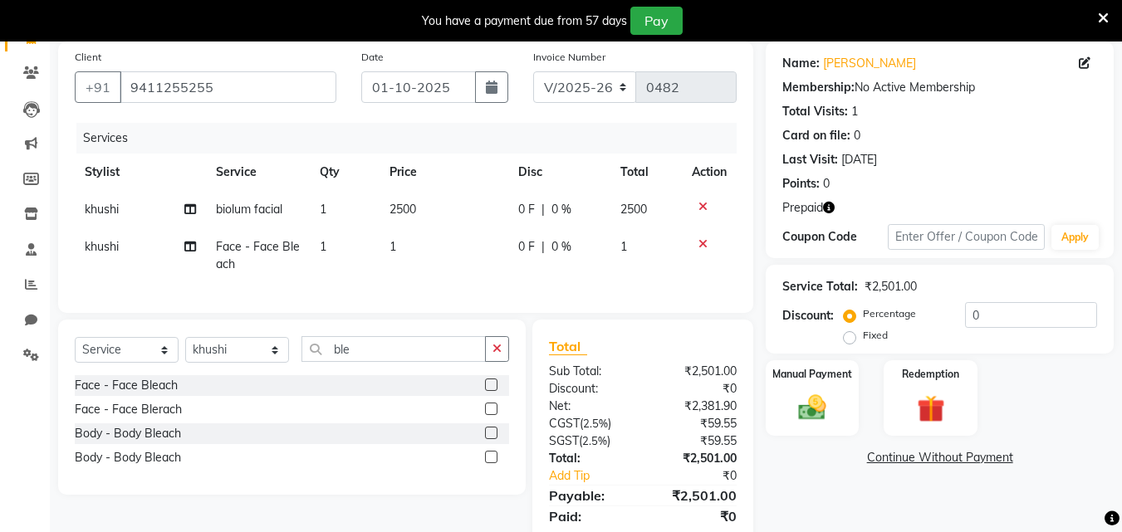
click at [455, 296] on div "Services Stylist Service Qty Price Disc Total Action khushi biolum facial 1 250…" at bounding box center [406, 210] width 662 height 174
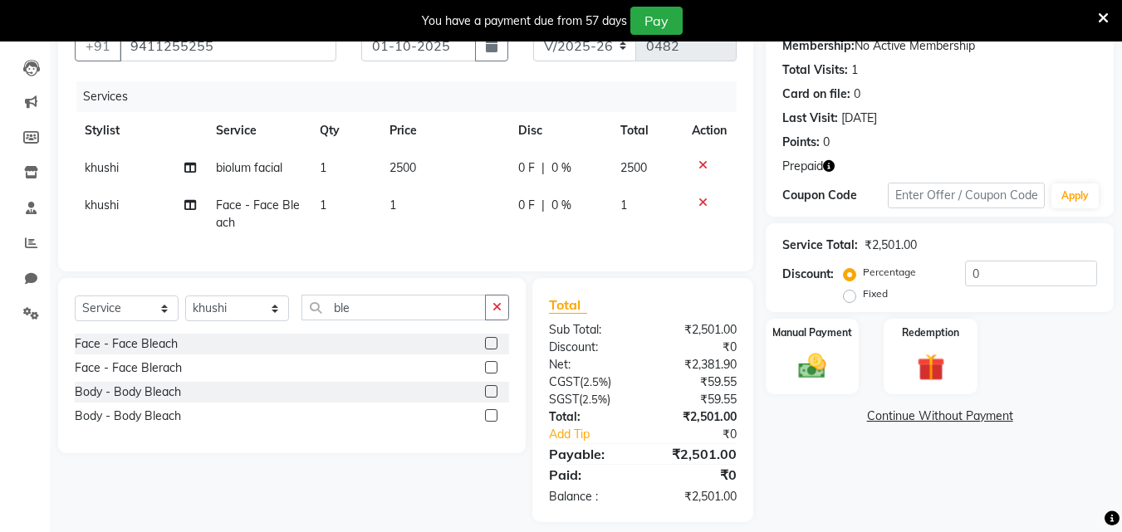
scroll to position [83, 0]
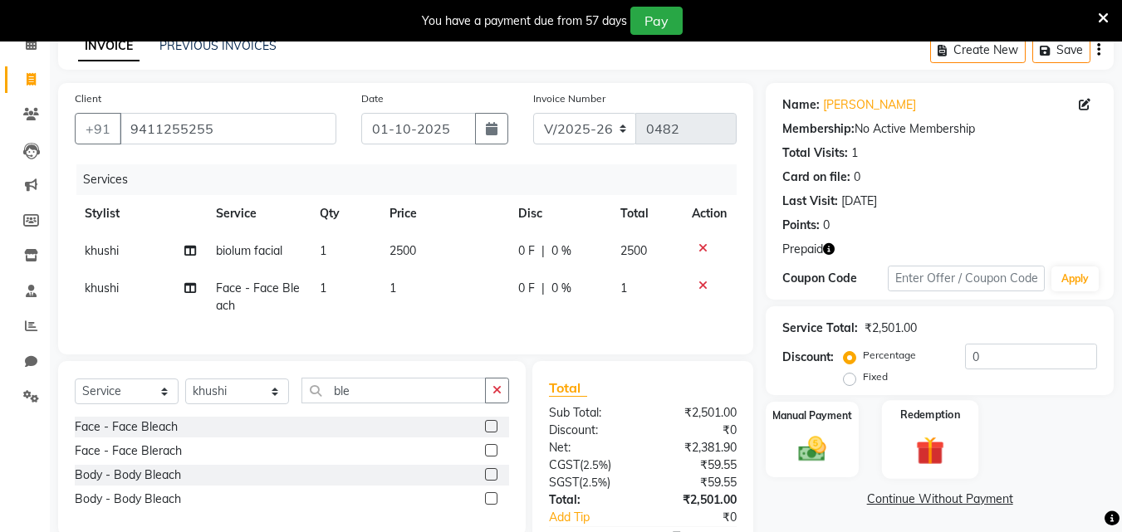
click at [926, 451] on img at bounding box center [930, 451] width 46 height 36
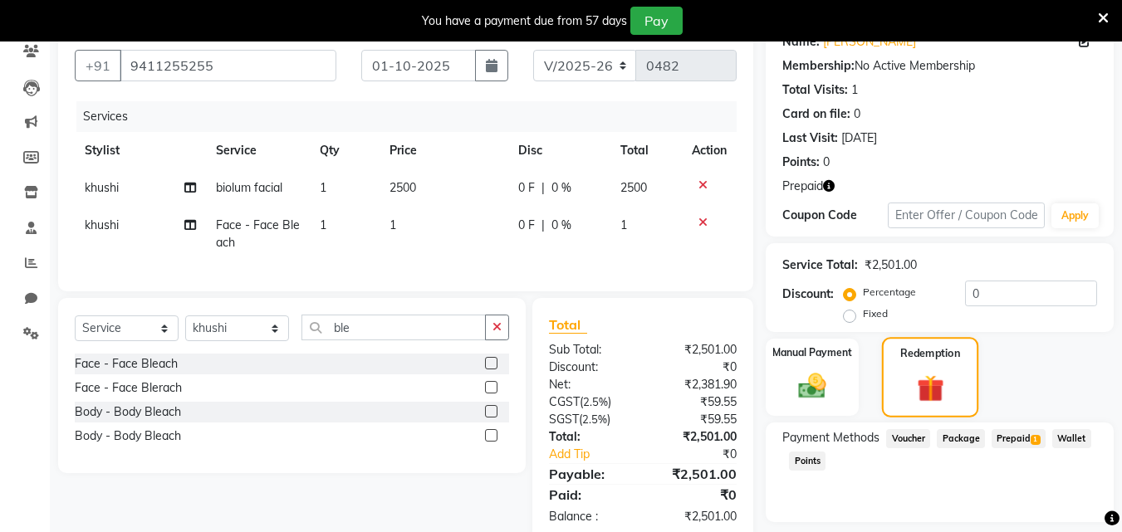
scroll to position [195, 0]
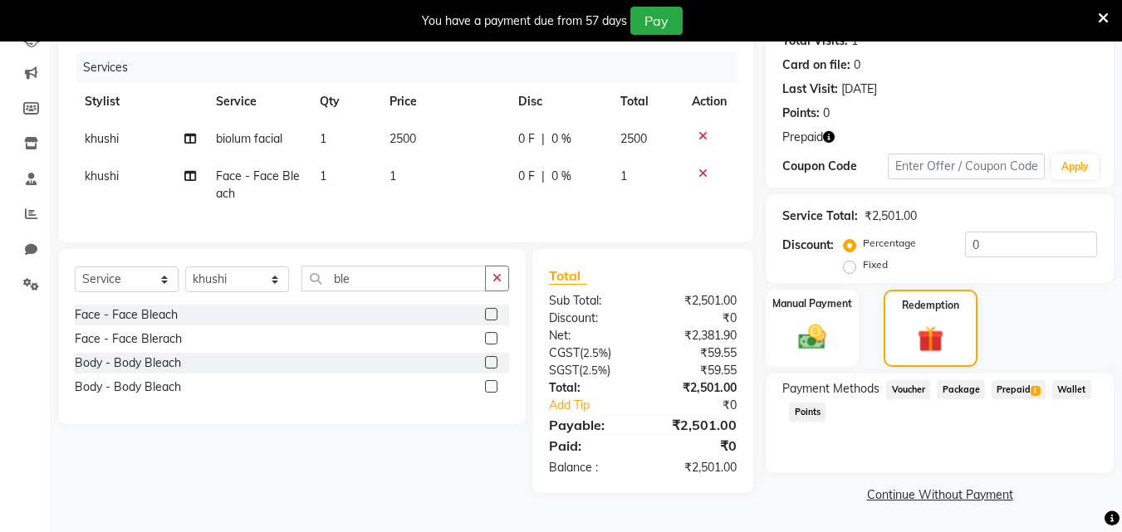
click at [1022, 387] on span "Prepaid 1" at bounding box center [1018, 389] width 54 height 19
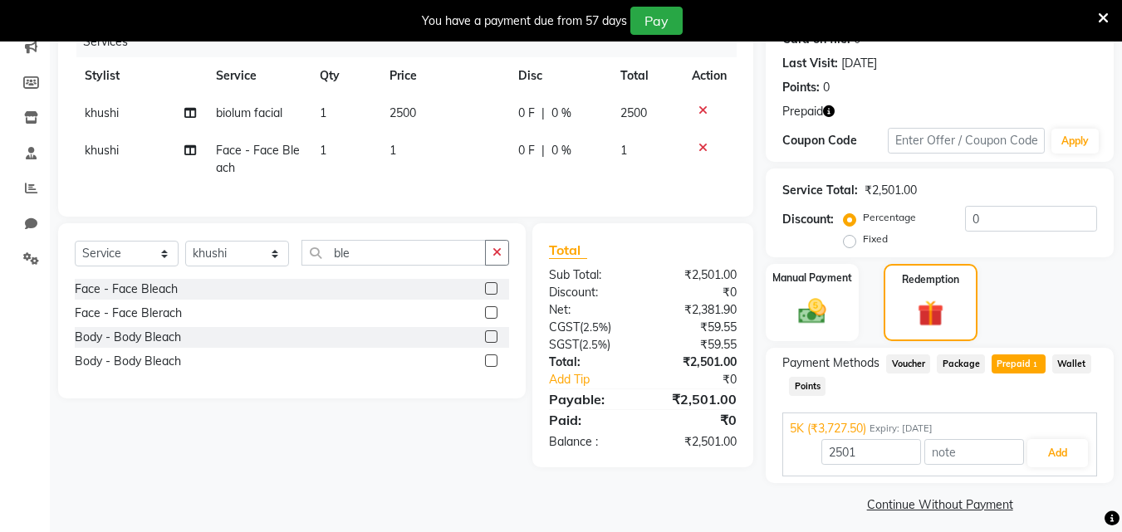
scroll to position [231, 0]
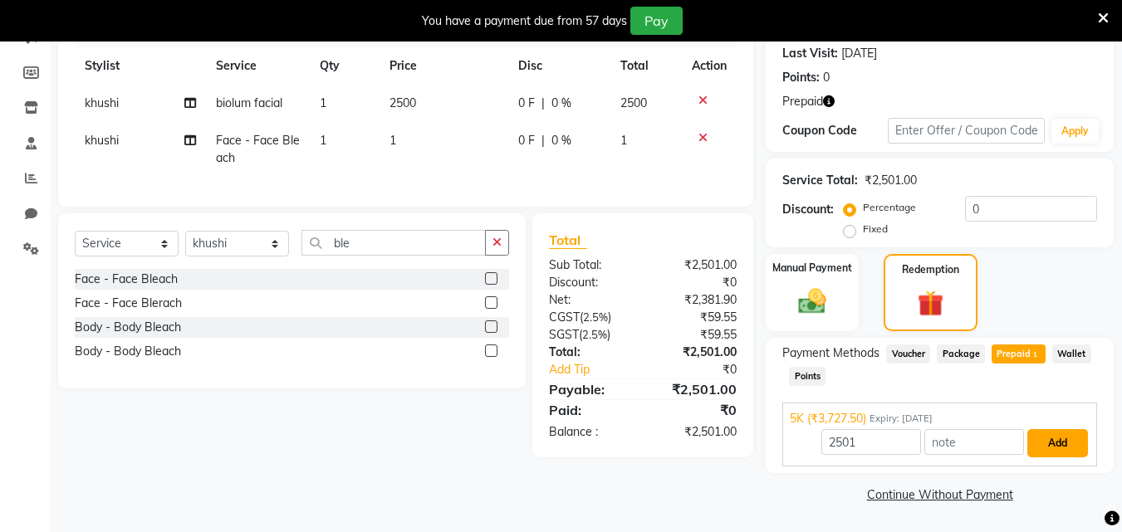
click at [1047, 445] on button "Add" at bounding box center [1057, 443] width 61 height 28
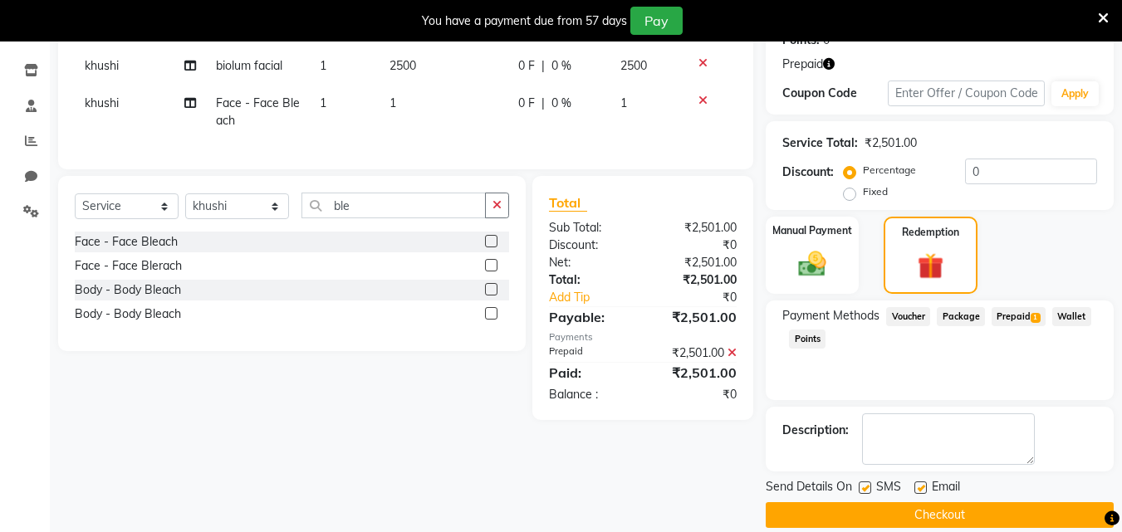
scroll to position [289, 0]
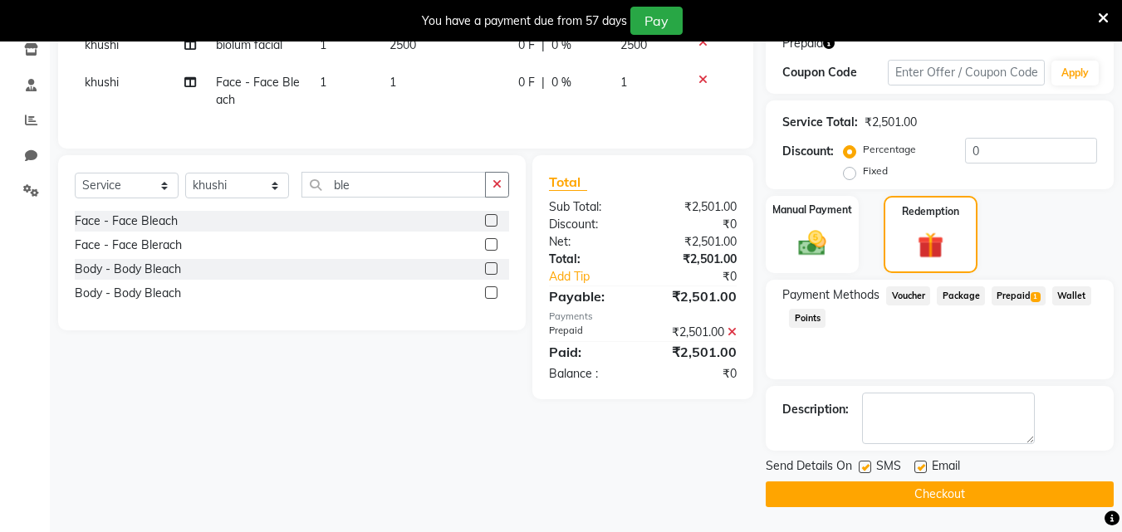
click at [998, 496] on button "Checkout" at bounding box center [940, 495] width 348 height 26
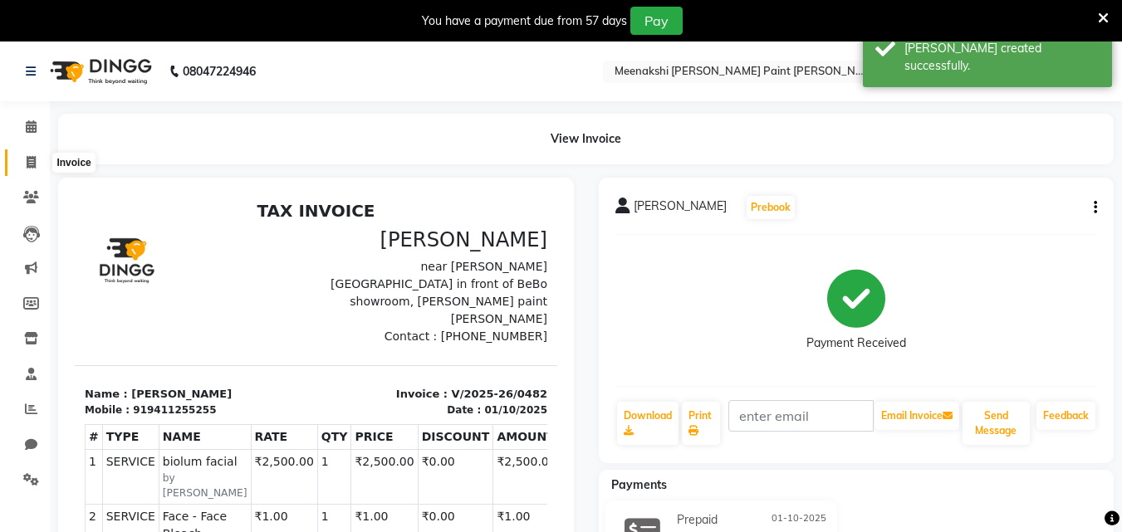
click at [30, 156] on icon at bounding box center [31, 162] width 9 height 12
select select "service"
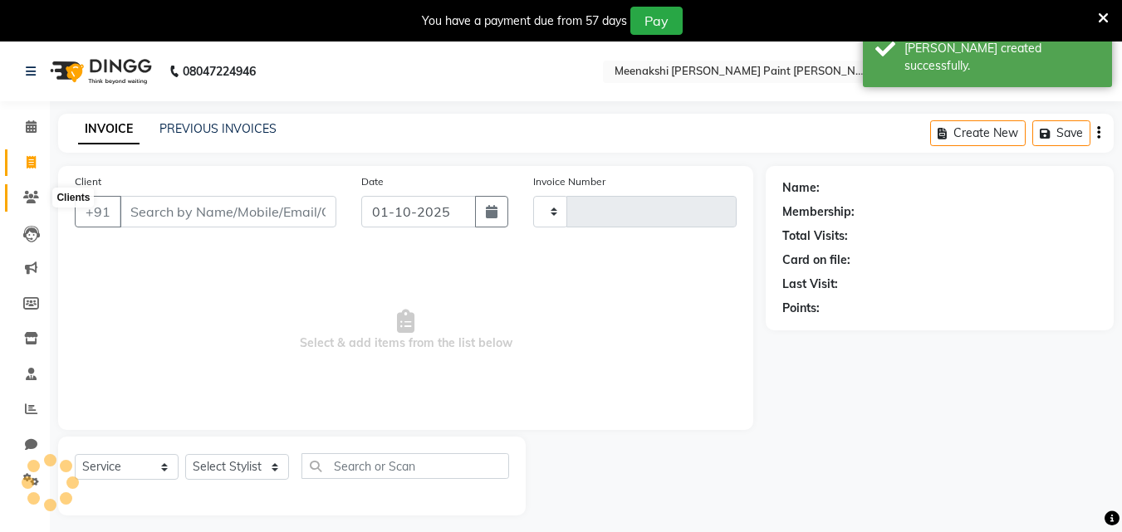
scroll to position [42, 0]
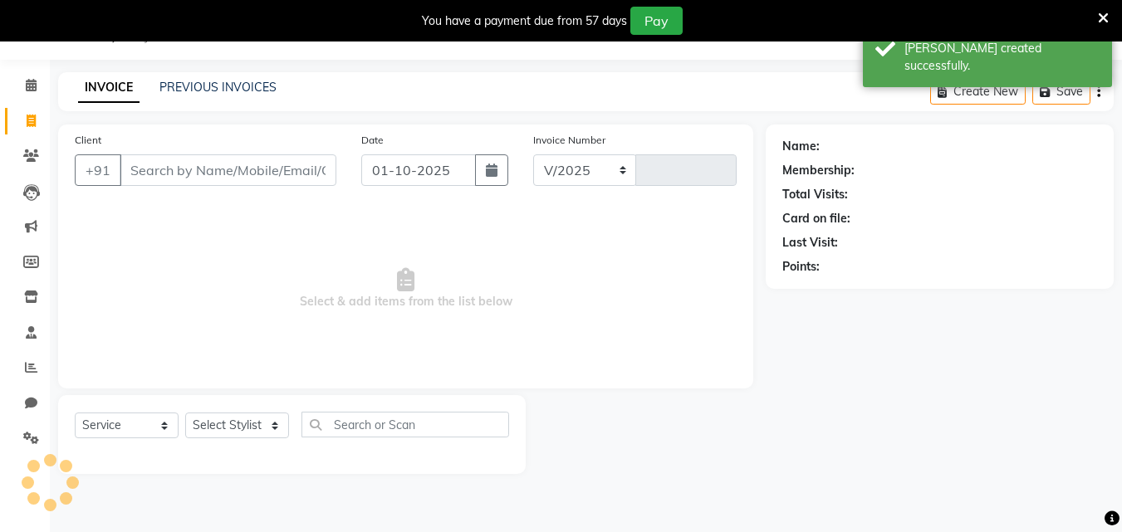
select select "8161"
type input "0483"
click at [142, 173] on input "Client" at bounding box center [228, 170] width 217 height 32
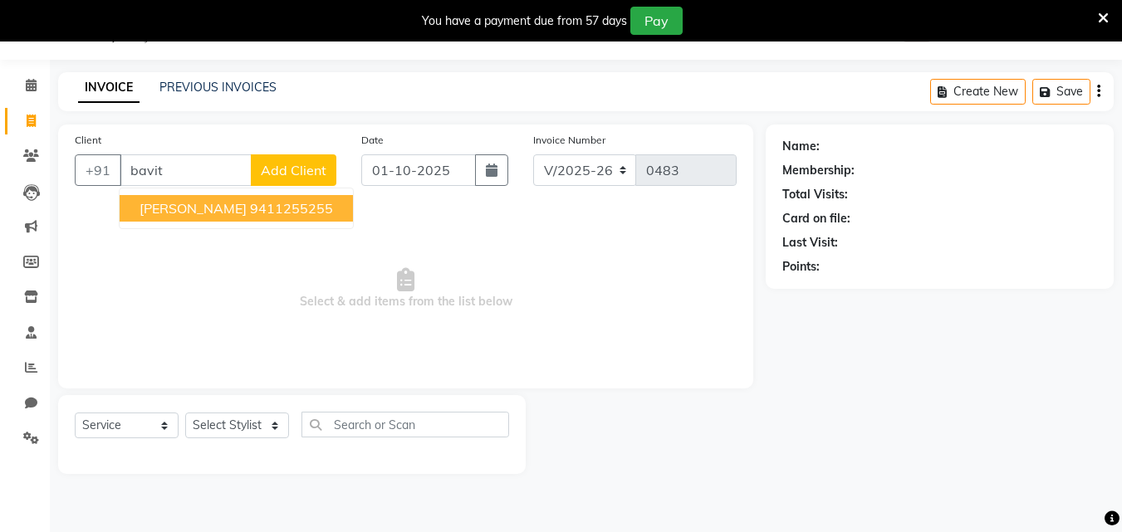
click at [153, 207] on span "[PERSON_NAME]" at bounding box center [192, 208] width 107 height 17
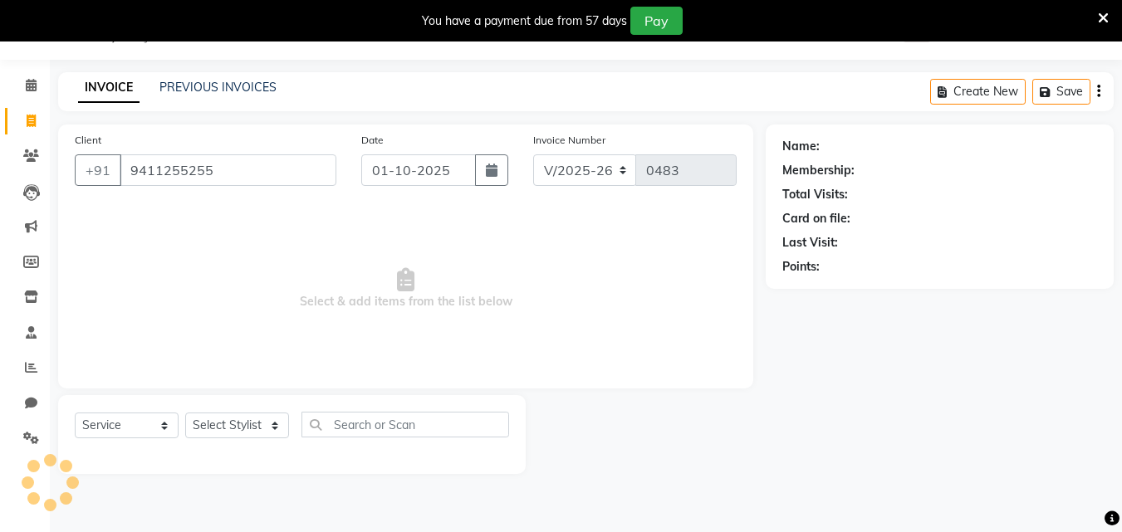
type input "9411255255"
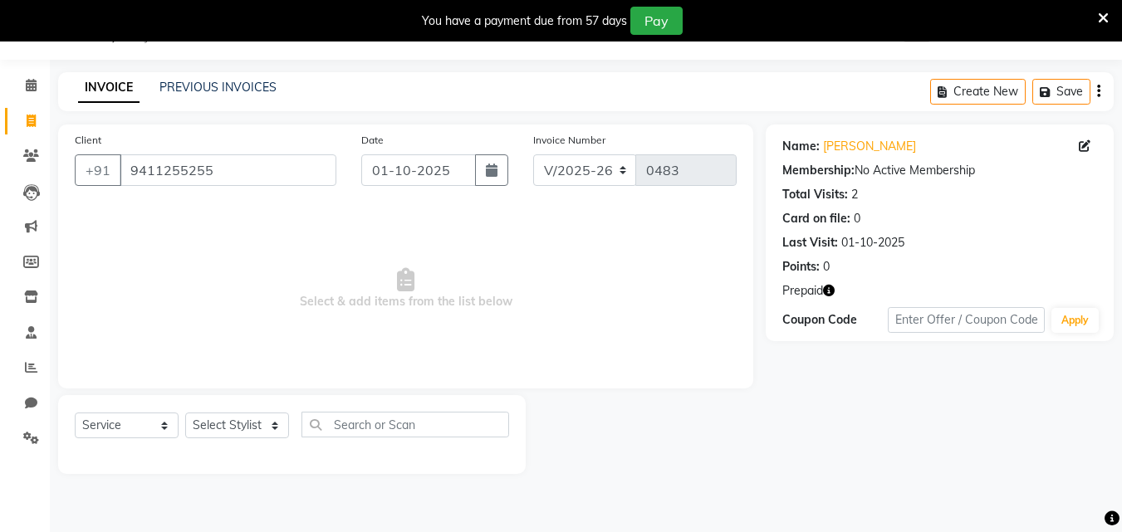
click at [830, 295] on icon "button" at bounding box center [829, 291] width 12 height 12
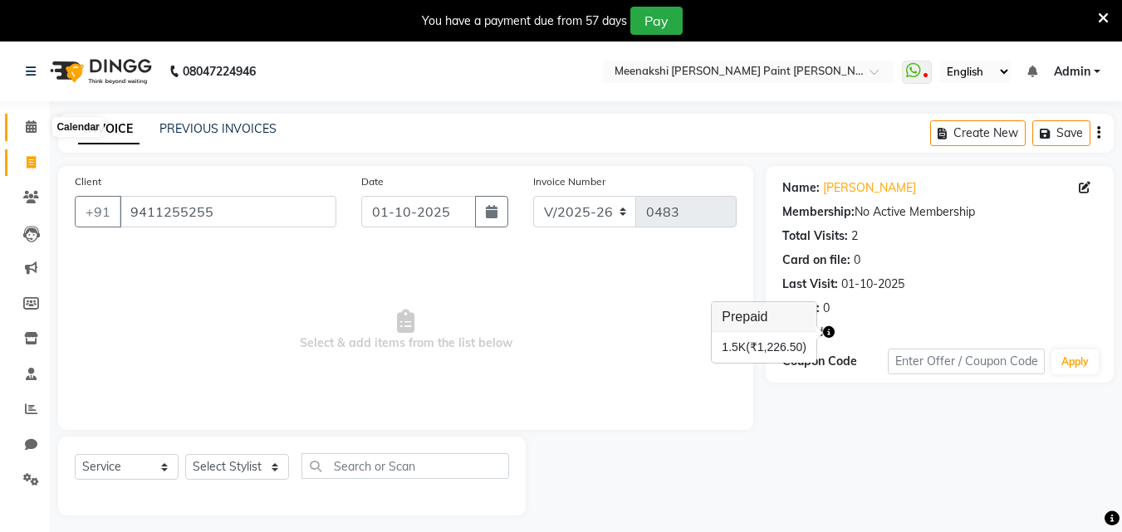
click at [26, 125] on icon at bounding box center [31, 126] width 11 height 12
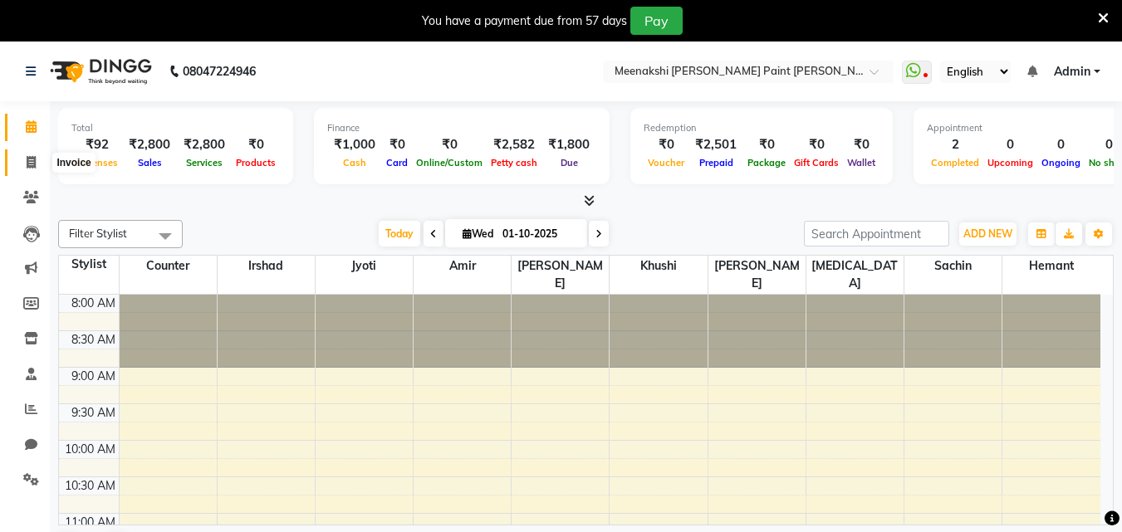
click at [30, 166] on icon at bounding box center [31, 162] width 9 height 12
select select "service"
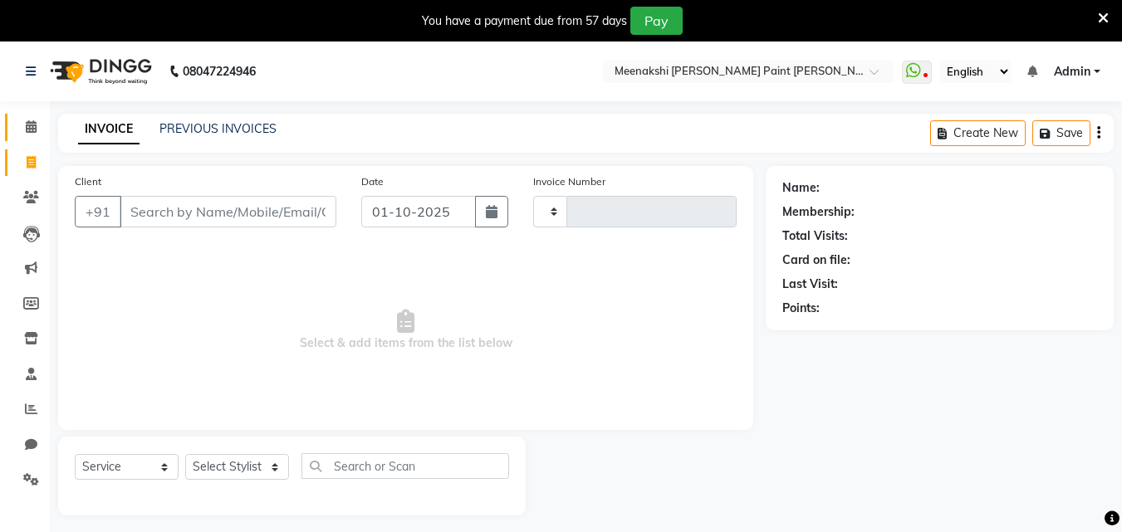
type input "0483"
select select "8161"
click at [29, 133] on span at bounding box center [31, 127] width 29 height 19
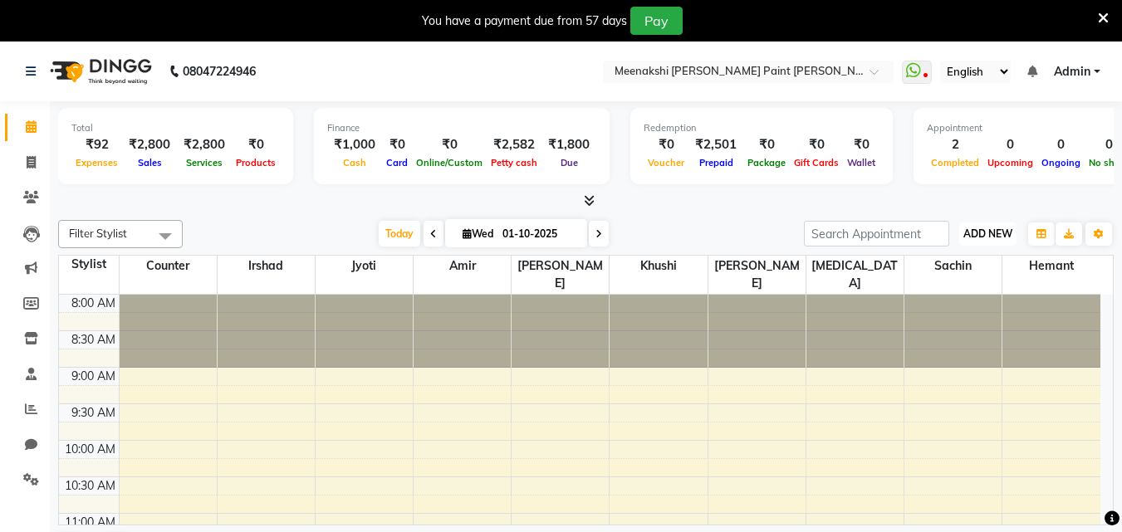
click at [987, 233] on span "ADD NEW" at bounding box center [987, 234] width 49 height 12
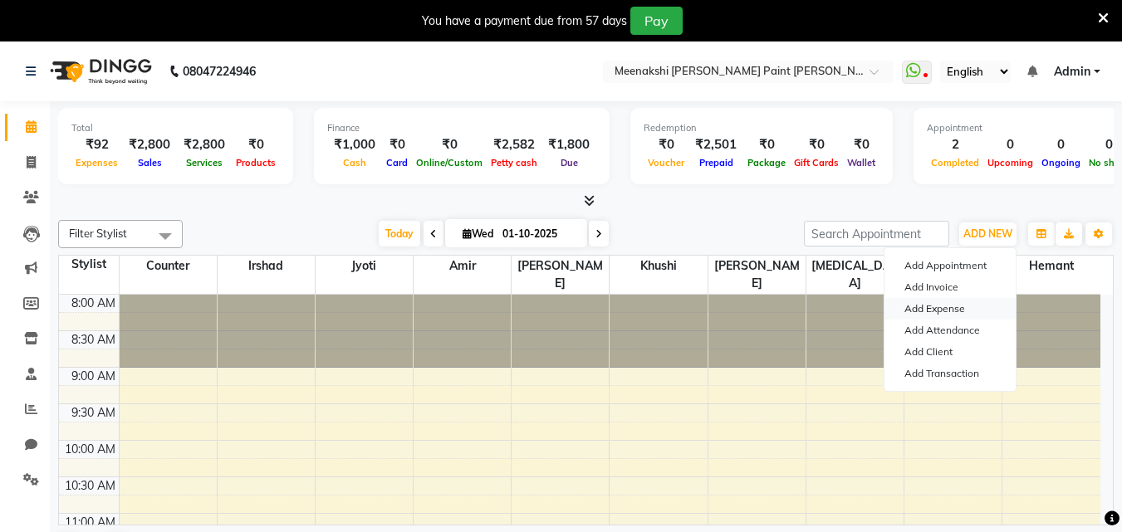
click at [966, 307] on link "Add Expense" at bounding box center [949, 309] width 131 height 22
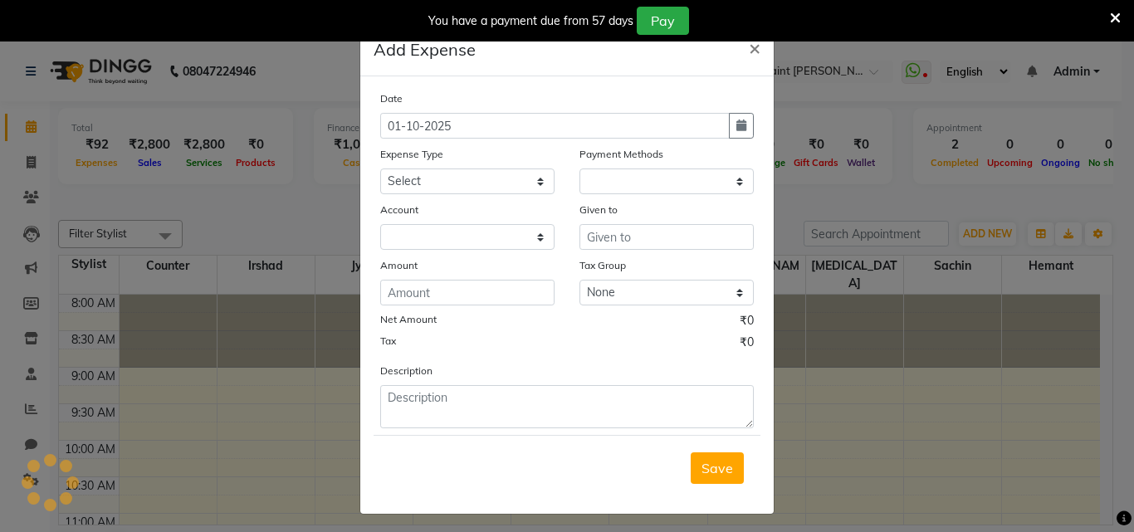
select select "1"
select select "7289"
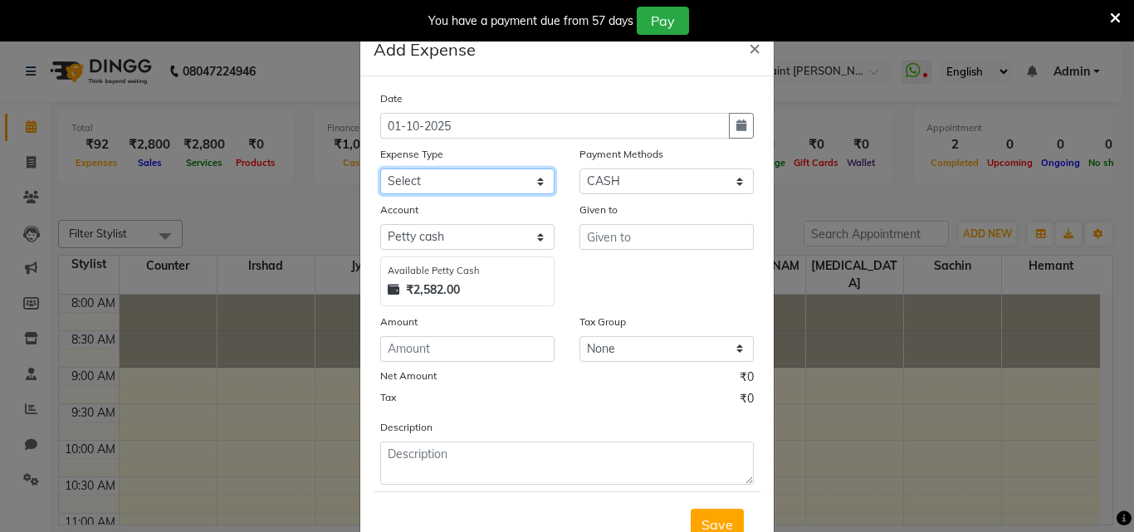
click at [491, 174] on select "Select Advance Salary Bank charges Car maintenance Cash transfer to bank Cash t…" at bounding box center [467, 182] width 174 height 26
select select "8"
click at [380, 169] on select "Select Advance Salary Bank charges Car maintenance Cash transfer to bank Cash t…" at bounding box center [467, 182] width 174 height 26
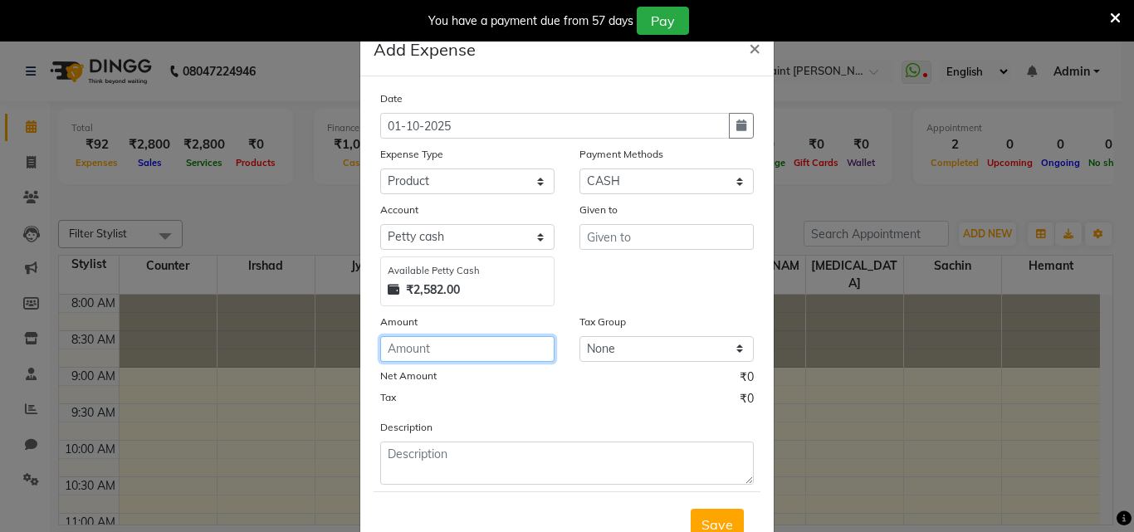
click at [478, 345] on input "number" at bounding box center [467, 349] width 174 height 26
type input "1162"
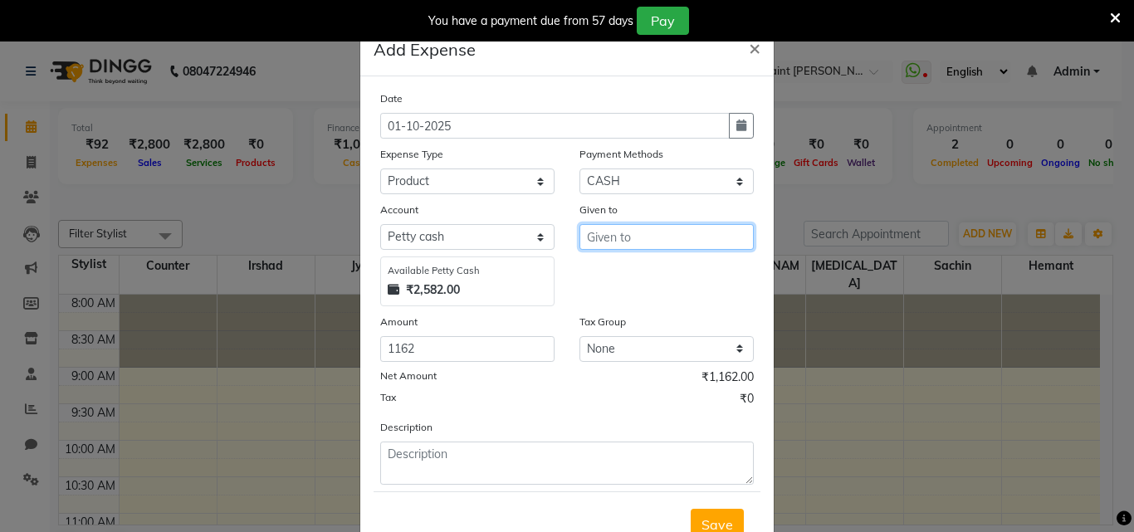
click at [706, 235] on input "text" at bounding box center [667, 237] width 174 height 26
click at [678, 272] on button "co unter" at bounding box center [645, 272] width 131 height 27
type input "counter"
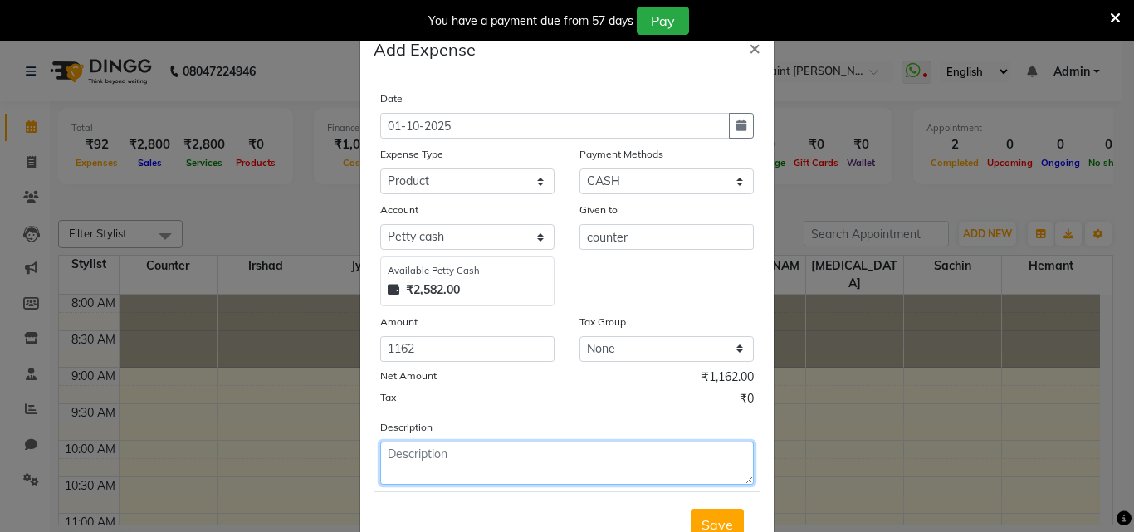
click at [490, 462] on textarea at bounding box center [567, 463] width 374 height 43
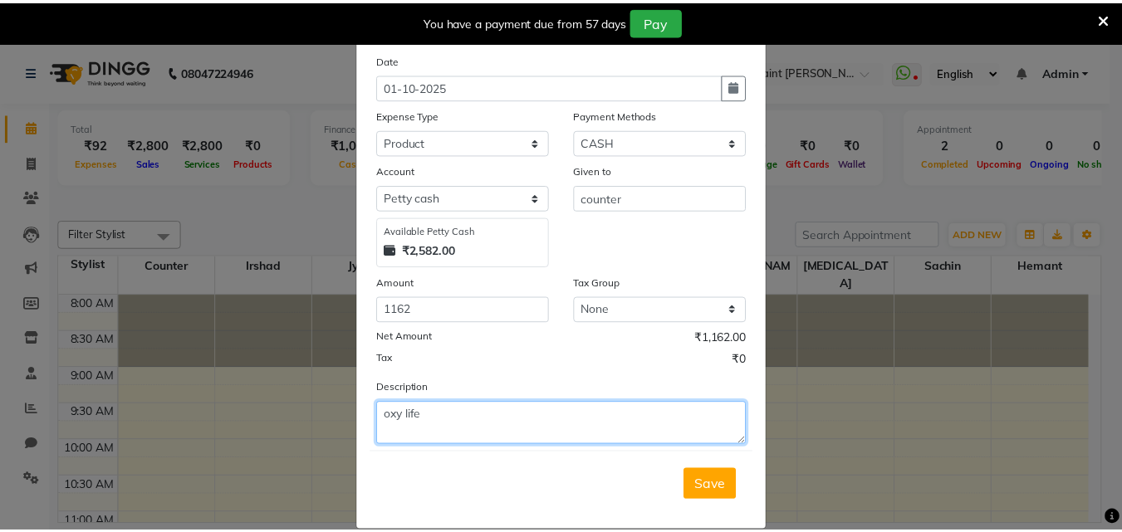
scroll to position [62, 0]
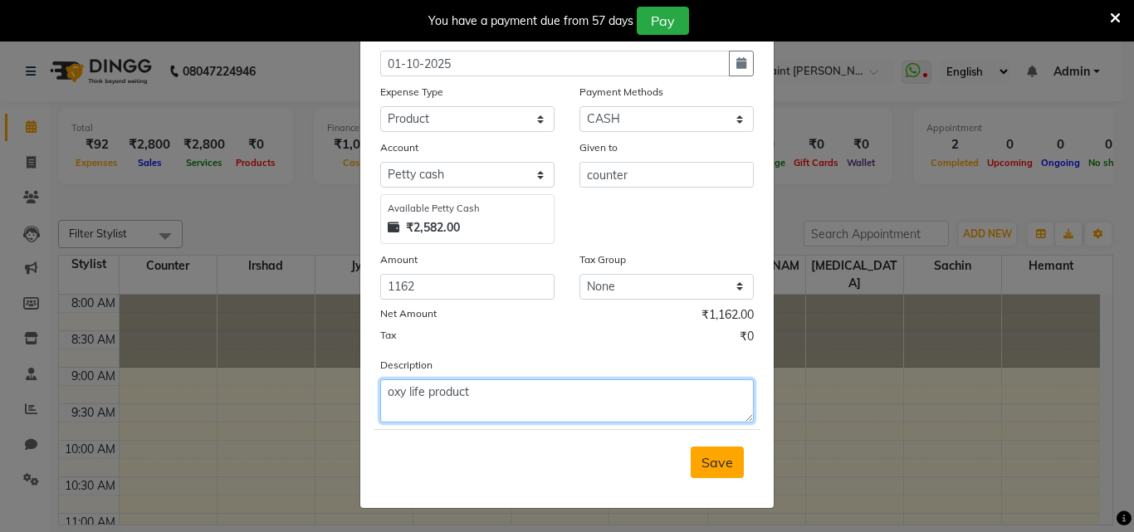
type textarea "oxy life product"
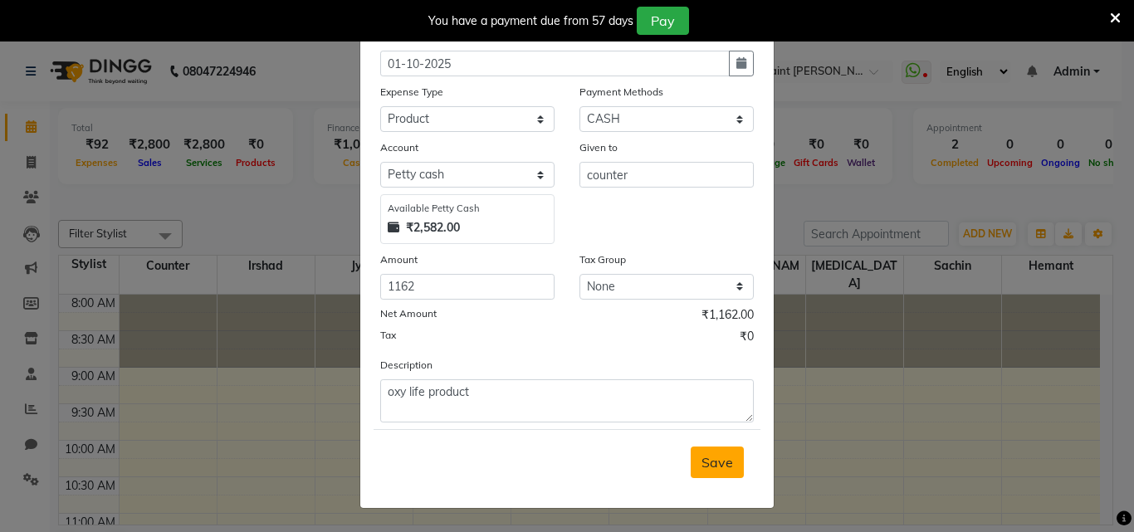
click at [697, 453] on button "Save" at bounding box center [717, 463] width 53 height 32
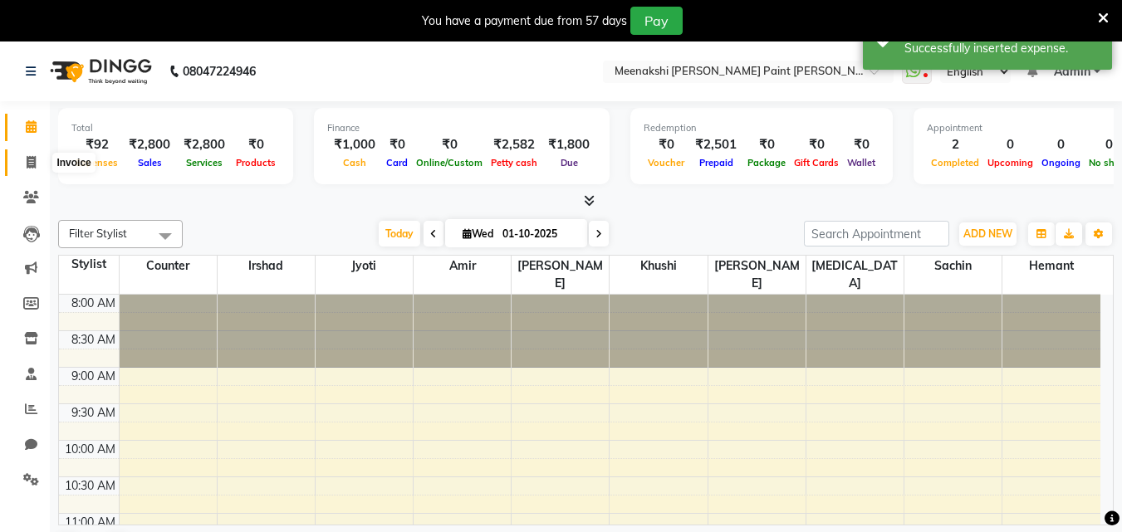
click at [25, 158] on span at bounding box center [31, 163] width 29 height 19
select select "service"
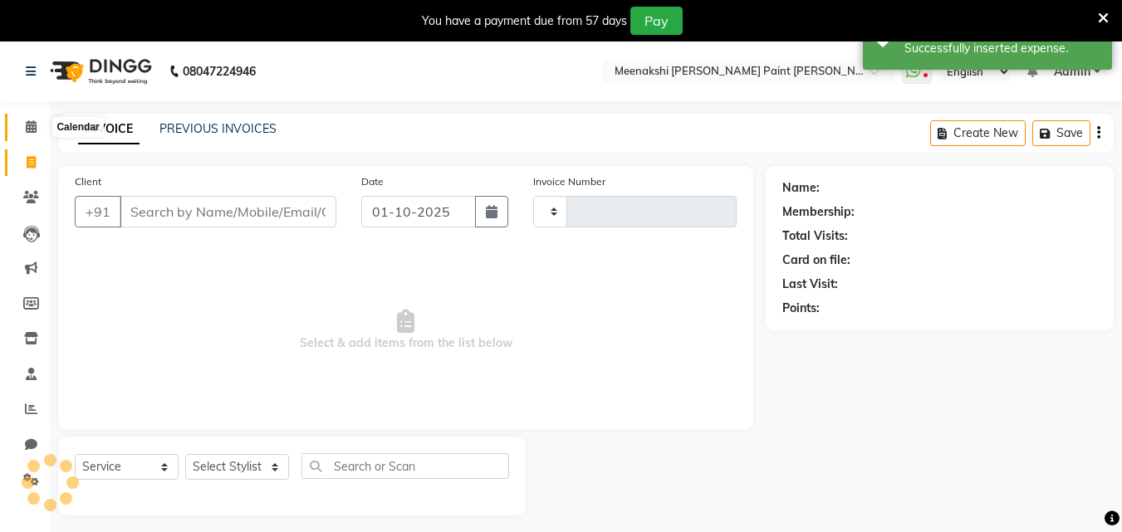
click at [27, 132] on icon at bounding box center [31, 126] width 11 height 12
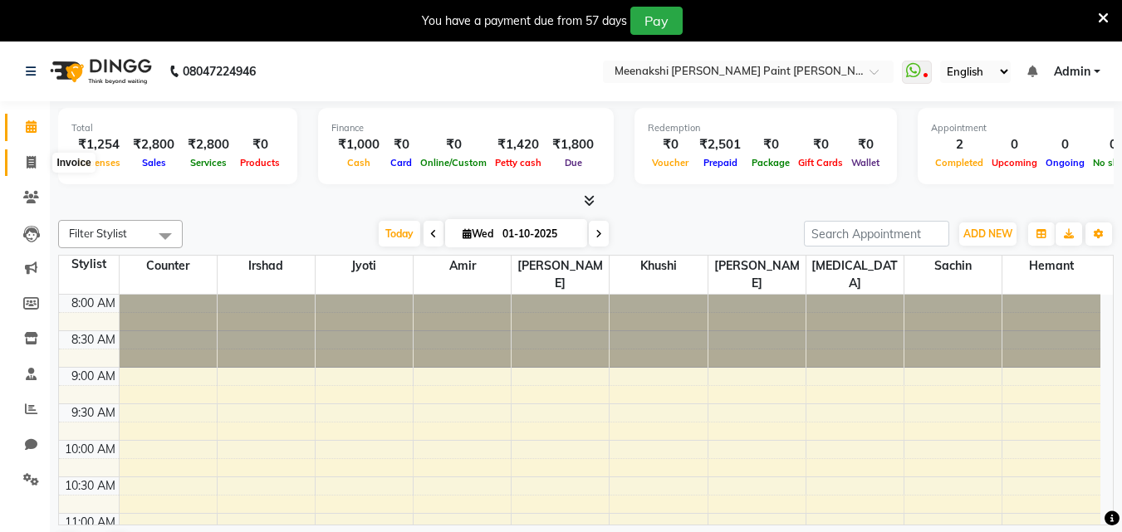
click at [37, 168] on span at bounding box center [31, 163] width 29 height 19
select select "8161"
select select "service"
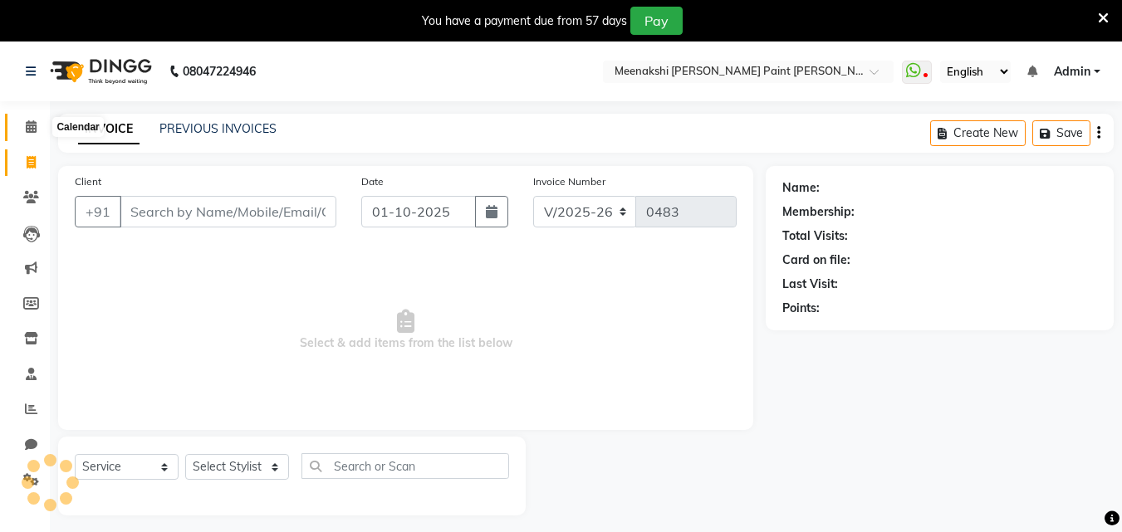
click at [30, 124] on icon at bounding box center [31, 126] width 11 height 12
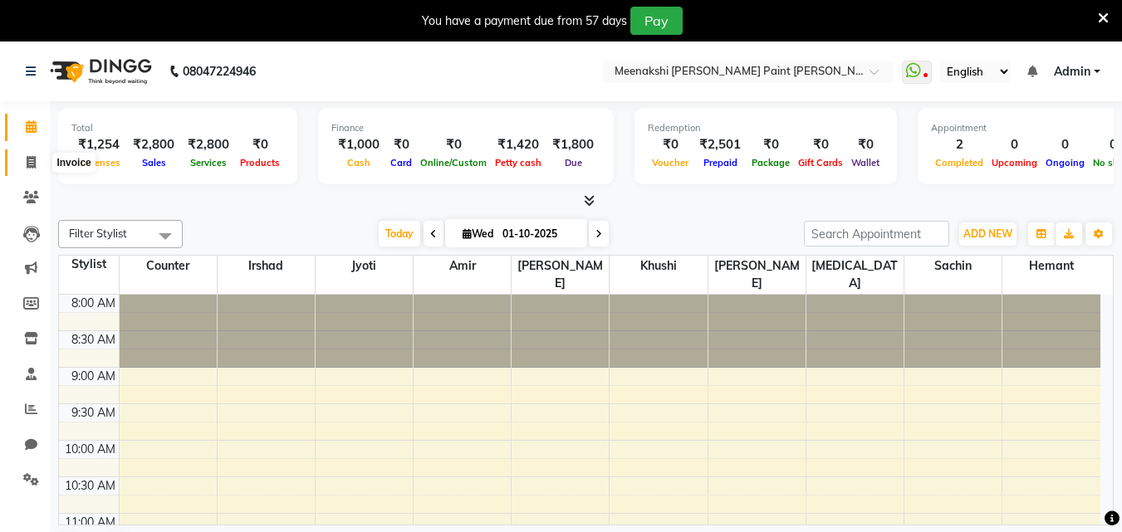
click at [18, 160] on span at bounding box center [31, 163] width 29 height 19
select select "8161"
select select "service"
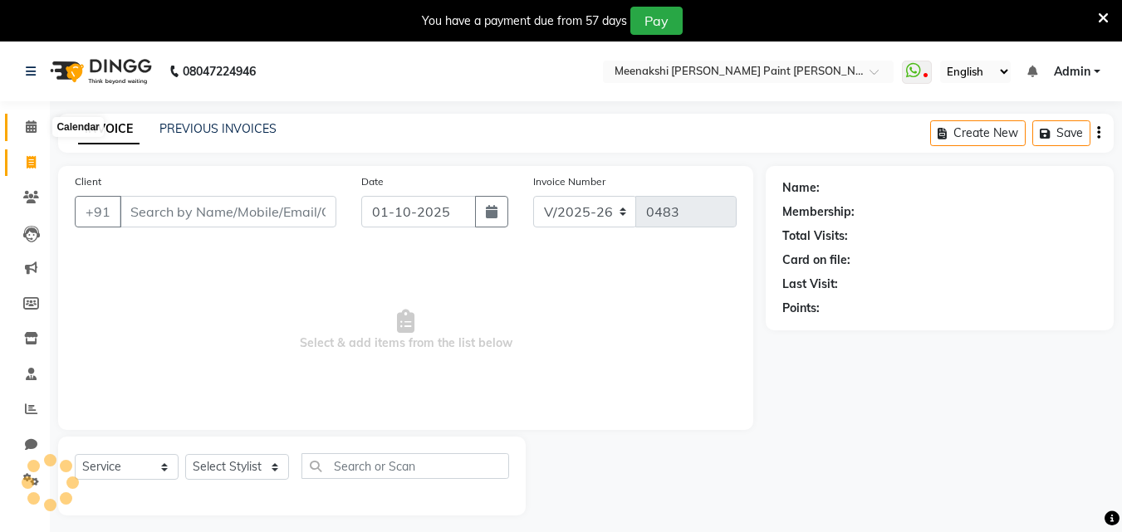
click at [27, 125] on icon at bounding box center [31, 126] width 11 height 12
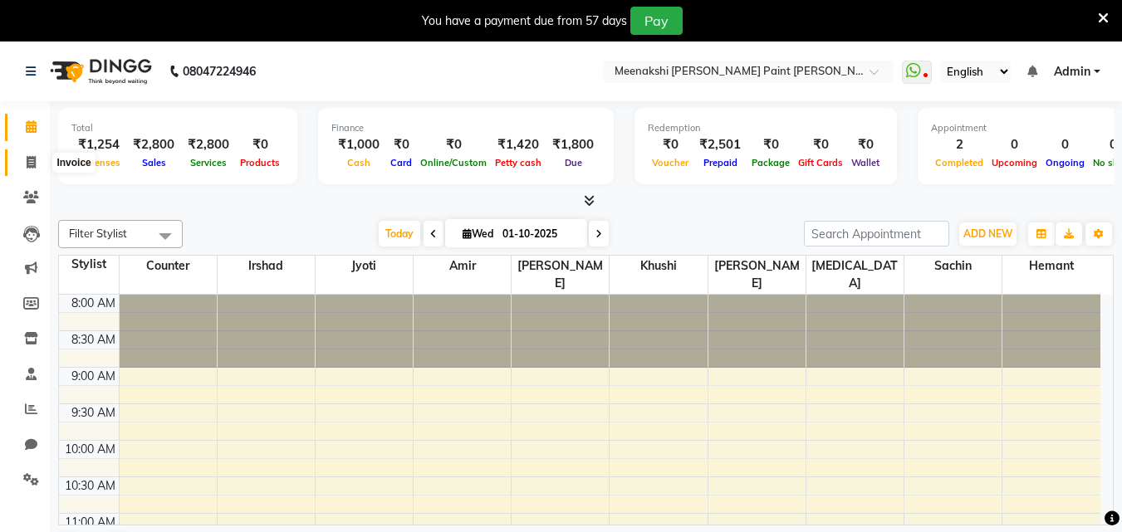
click at [37, 162] on span at bounding box center [31, 163] width 29 height 19
select select "8161"
select select "service"
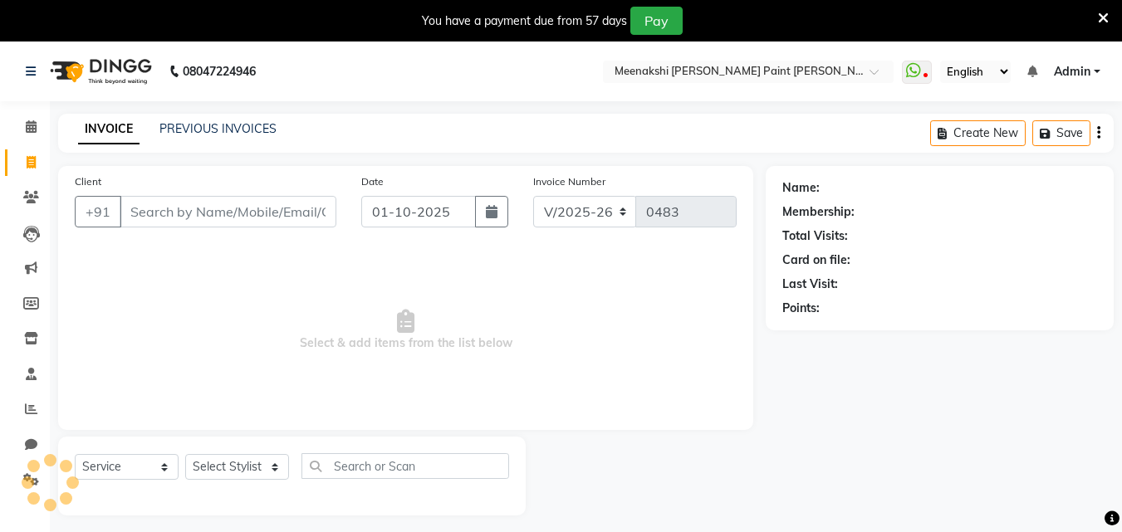
click at [29, 105] on div "Calendar Invoice Clients Leads Marketing Members Inventory Staff Reports Chat S…" at bounding box center [112, 319] width 224 height 460
click at [29, 131] on icon at bounding box center [31, 126] width 11 height 12
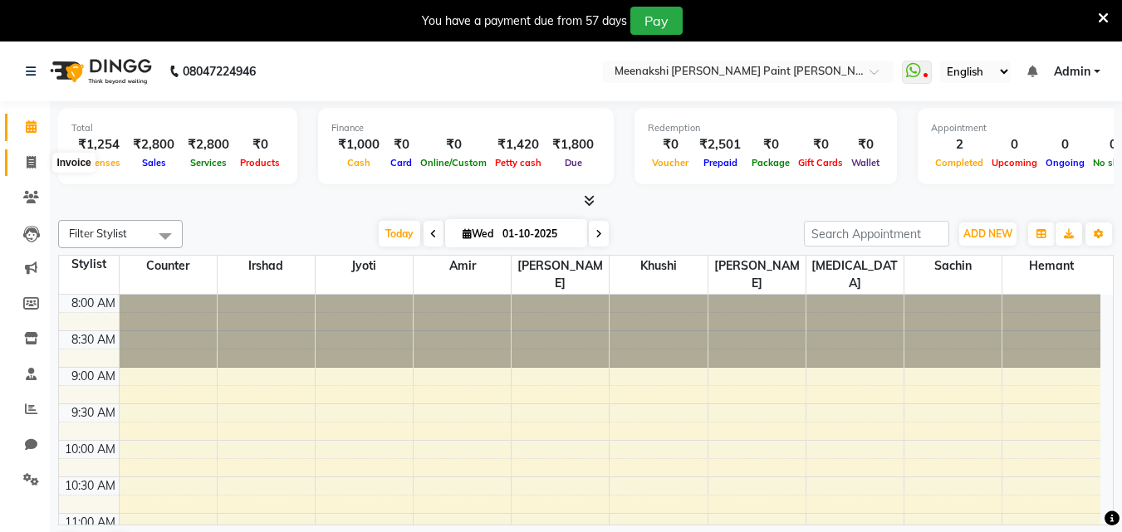
click at [34, 159] on icon at bounding box center [31, 162] width 9 height 12
select select "8161"
select select "service"
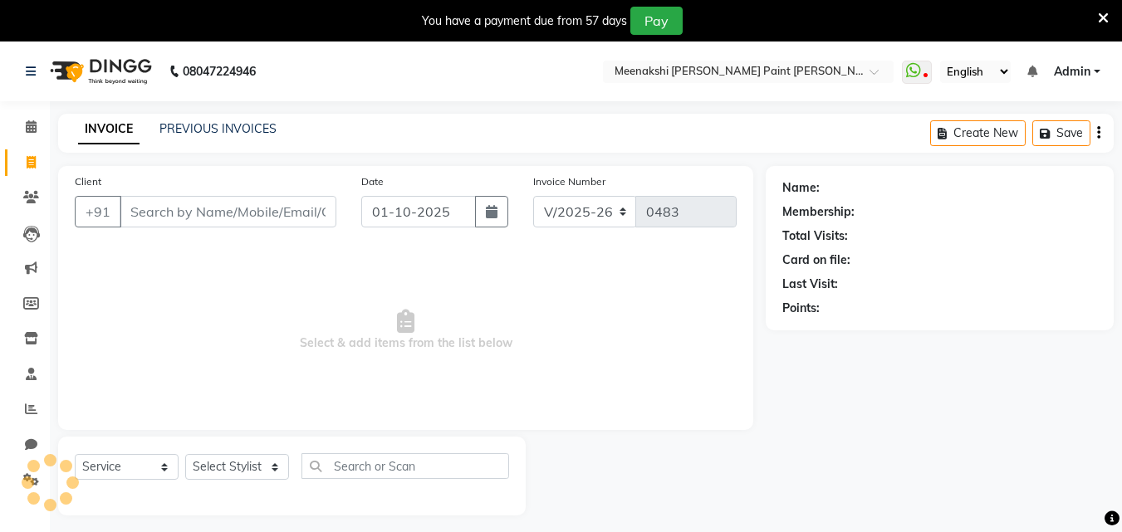
click at [163, 203] on input "Client" at bounding box center [228, 212] width 217 height 32
click at [255, 461] on select "Select Stylist [PERSON_NAME] counter [PERSON_NAME] [PERSON_NAME] [MEDICAL_DATA]…" at bounding box center [237, 467] width 104 height 26
select select "77148"
click at [185, 454] on select "Select Stylist [PERSON_NAME] counter [PERSON_NAME] [PERSON_NAME] [MEDICAL_DATA]…" at bounding box center [237, 467] width 104 height 26
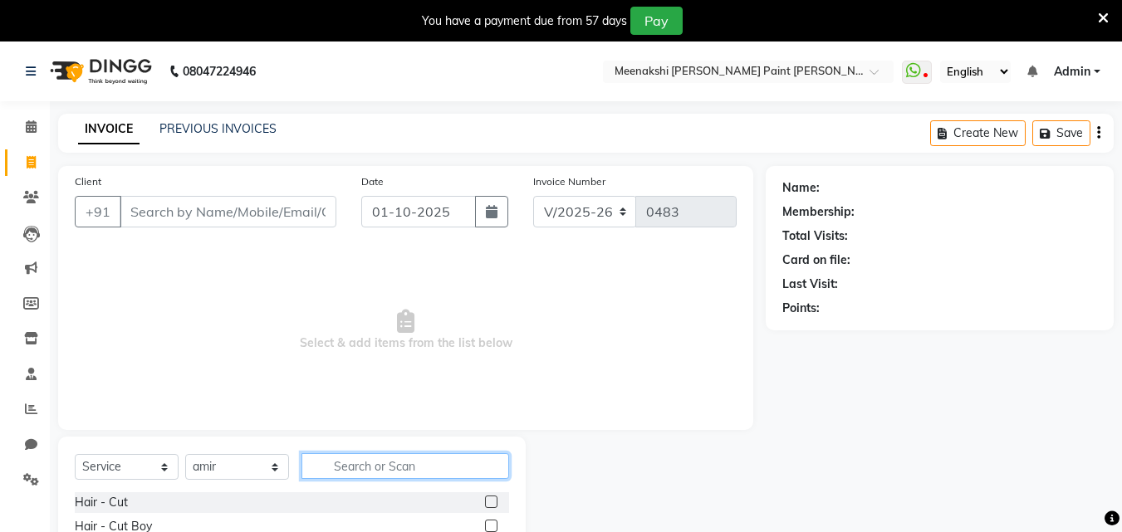
click at [396, 469] on input "text" at bounding box center [405, 466] width 208 height 26
type input "head"
click at [492, 502] on label at bounding box center [491, 502] width 12 height 12
click at [492, 502] on input "checkbox" at bounding box center [490, 502] width 11 height 11
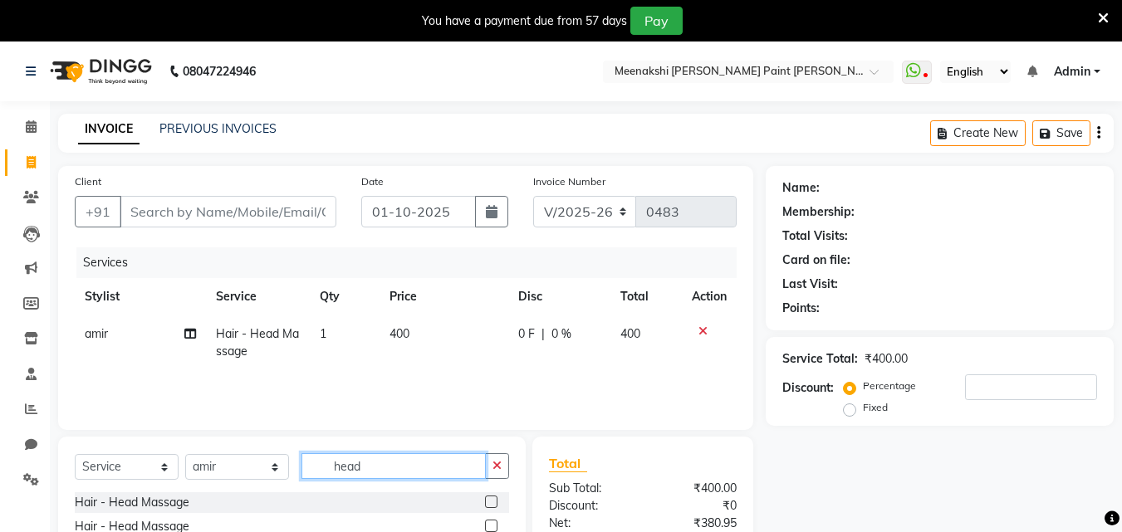
checkbox input "false"
click at [460, 467] on input "head" at bounding box center [393, 466] width 184 height 26
click at [504, 470] on button "button" at bounding box center [497, 466] width 24 height 26
click at [459, 464] on input "text" at bounding box center [405, 466] width 208 height 26
type input "shav"
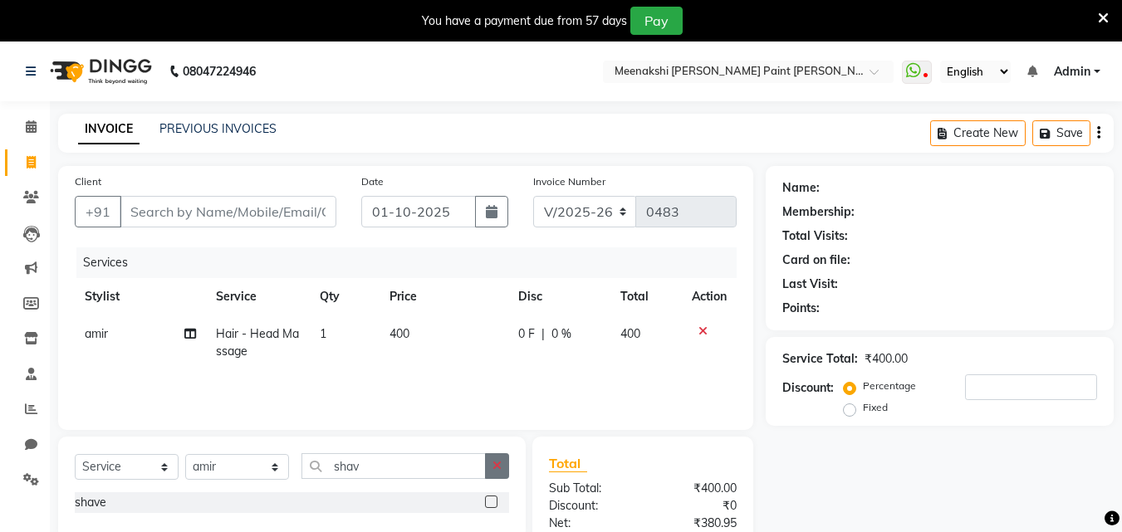
drag, startPoint x: 495, startPoint y: 506, endPoint x: 493, endPoint y: 482, distance: 23.3
click at [496, 506] on label at bounding box center [491, 502] width 12 height 12
click at [496, 506] on input "checkbox" at bounding box center [490, 502] width 11 height 11
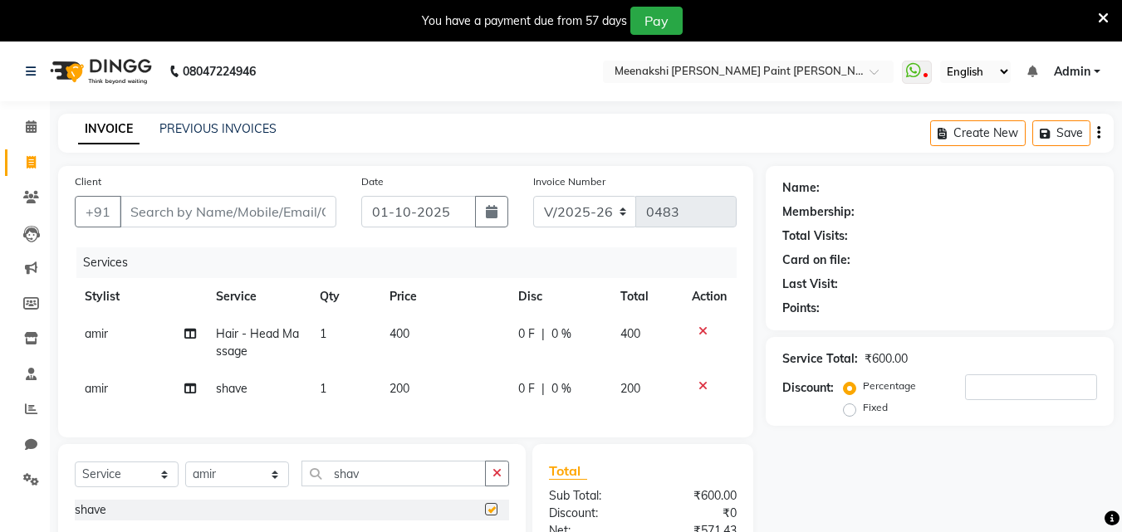
checkbox input "false"
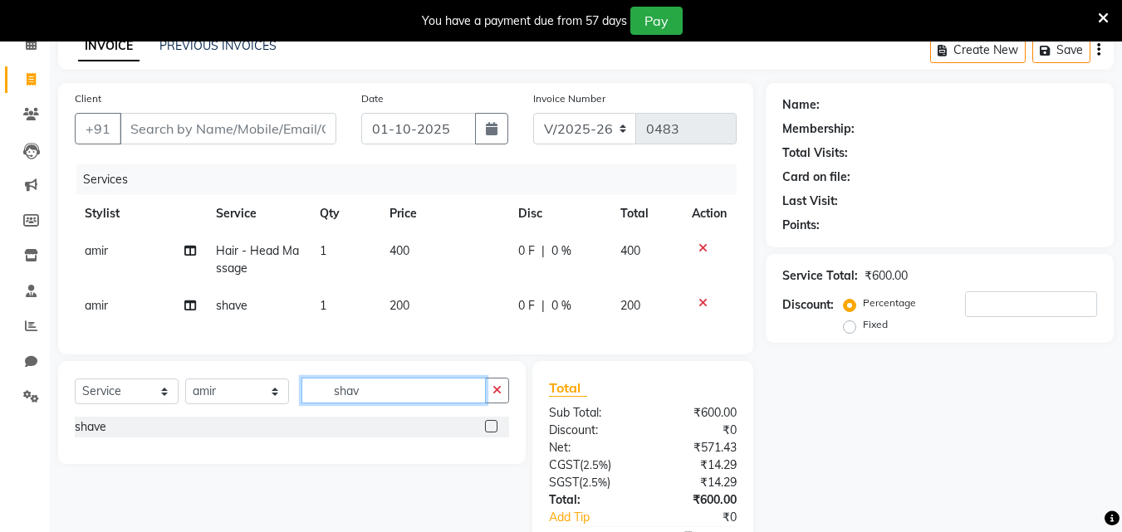
click at [370, 398] on input "shav" at bounding box center [393, 391] width 184 height 26
click at [497, 396] on icon "button" at bounding box center [496, 390] width 9 height 12
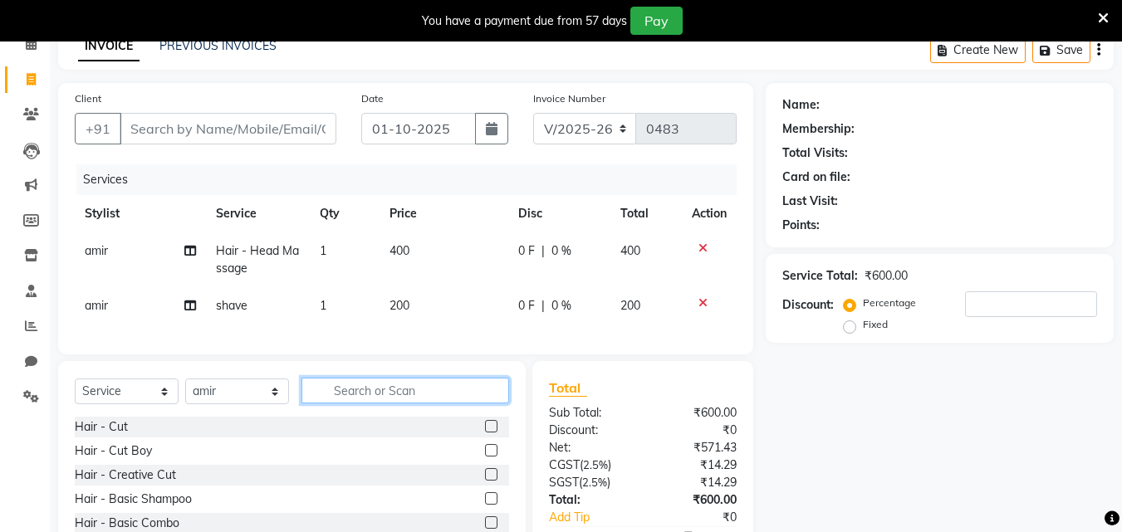
click at [444, 404] on input "text" at bounding box center [405, 391] width 208 height 26
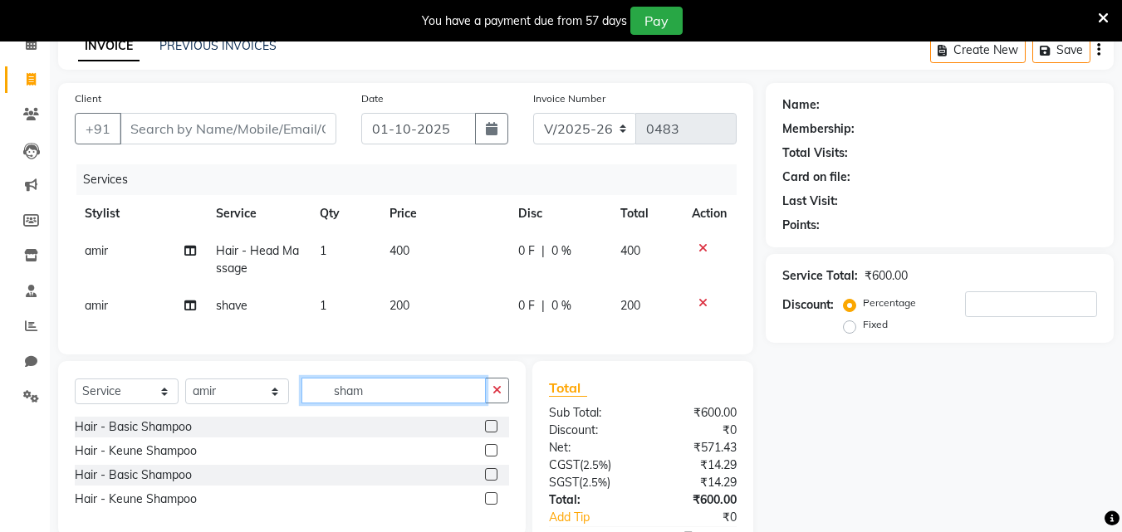
type input "sham"
click at [492, 433] on label at bounding box center [491, 426] width 12 height 12
click at [492, 433] on input "checkbox" at bounding box center [490, 427] width 11 height 11
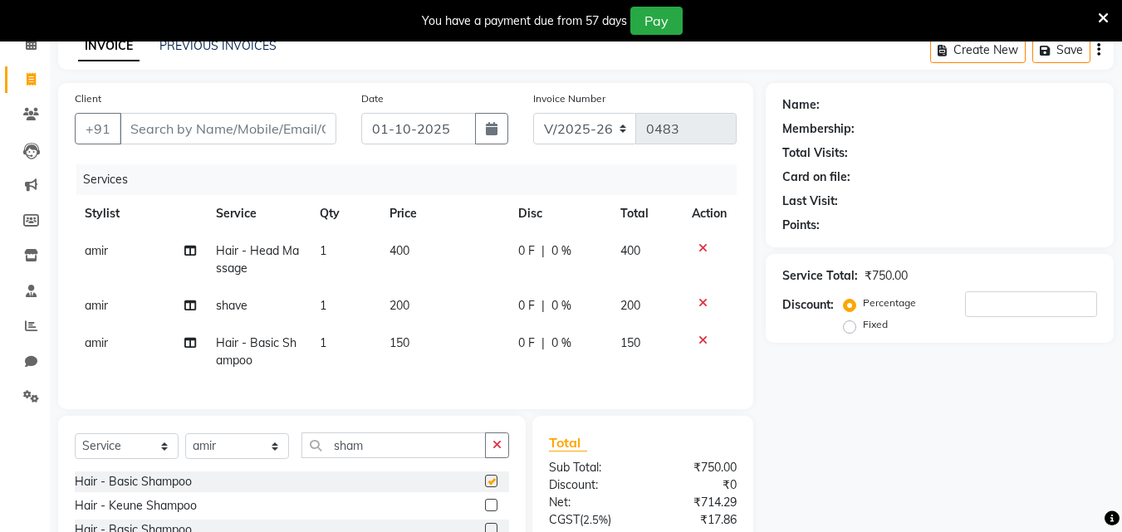
checkbox input "false"
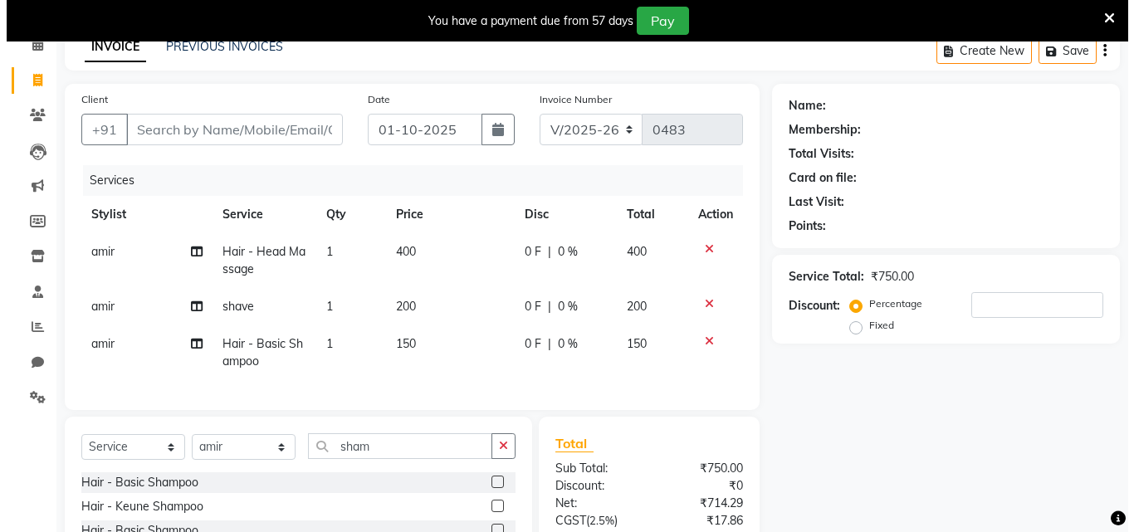
scroll to position [0, 0]
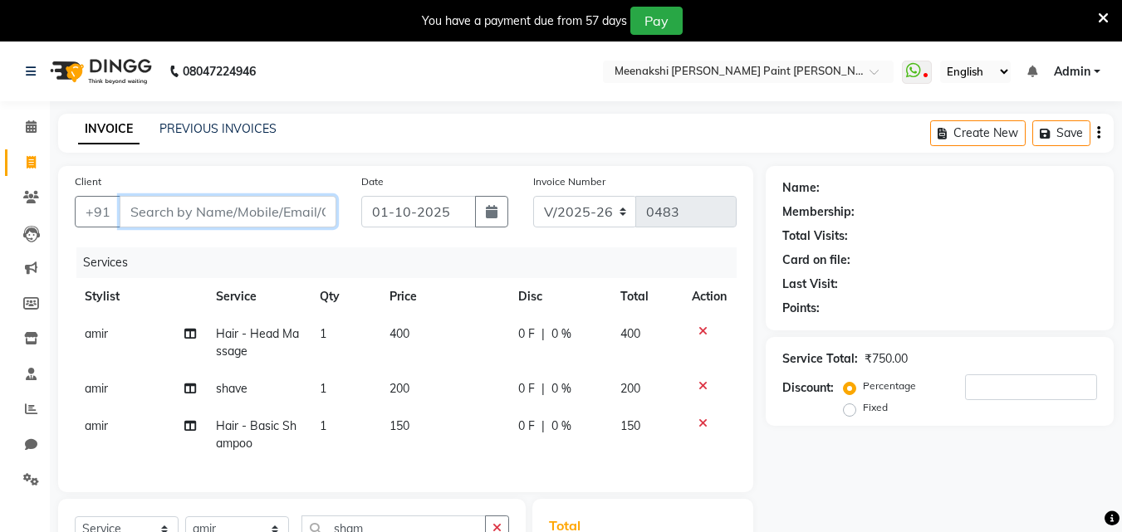
click at [247, 202] on input "Client" at bounding box center [228, 212] width 217 height 32
type input "7"
type input "0"
type input "7906866911"
click at [280, 215] on span "Add Client" at bounding box center [294, 211] width 66 height 17
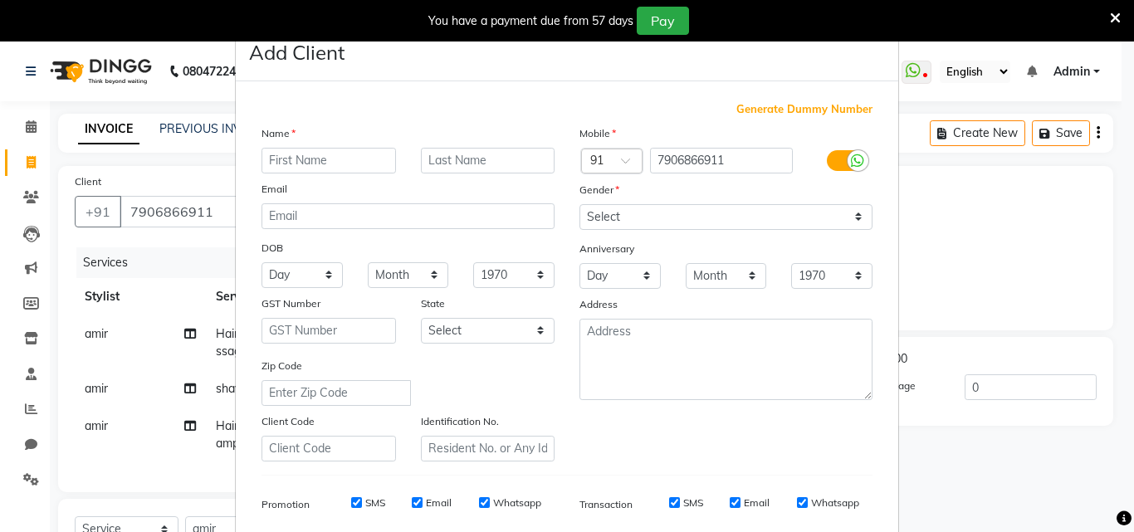
click at [350, 156] on input "text" at bounding box center [329, 161] width 135 height 26
type input "uday"
drag, startPoint x: 592, startPoint y: 213, endPoint x: 614, endPoint y: 226, distance: 24.9
click at [594, 213] on select "Select [DEMOGRAPHIC_DATA] [DEMOGRAPHIC_DATA] Other Prefer Not To Say" at bounding box center [726, 217] width 293 height 26
select select "[DEMOGRAPHIC_DATA]"
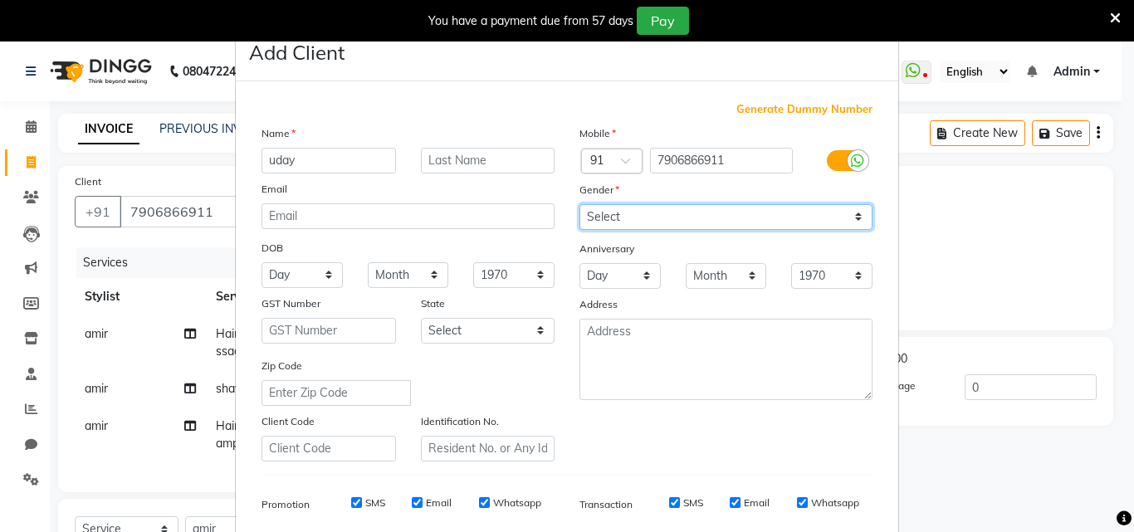
click at [580, 204] on select "Select [DEMOGRAPHIC_DATA] [DEMOGRAPHIC_DATA] Other Prefer Not To Say" at bounding box center [726, 217] width 293 height 26
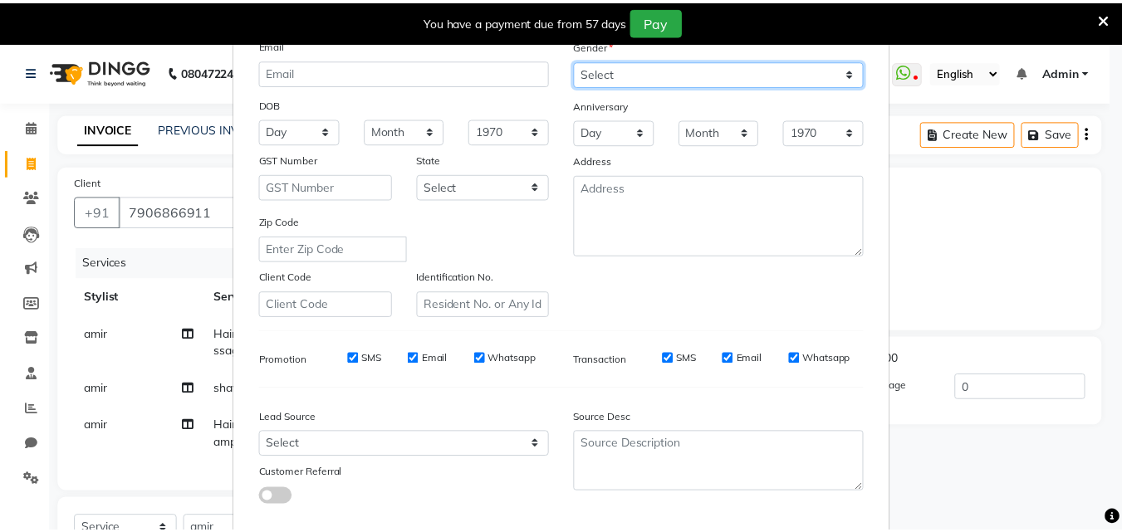
scroll to position [234, 0]
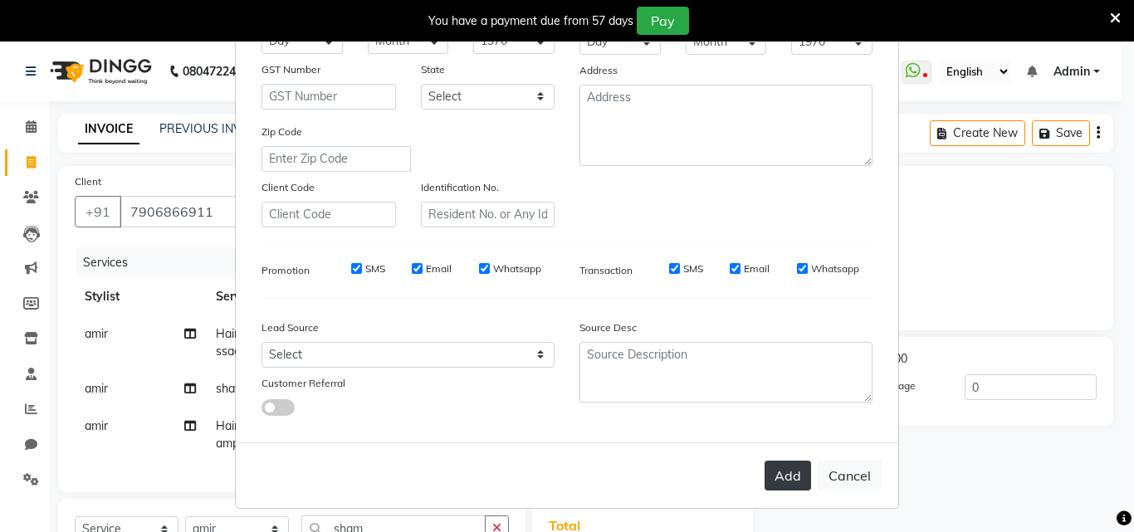
click at [785, 467] on button "Add" at bounding box center [788, 476] width 46 height 30
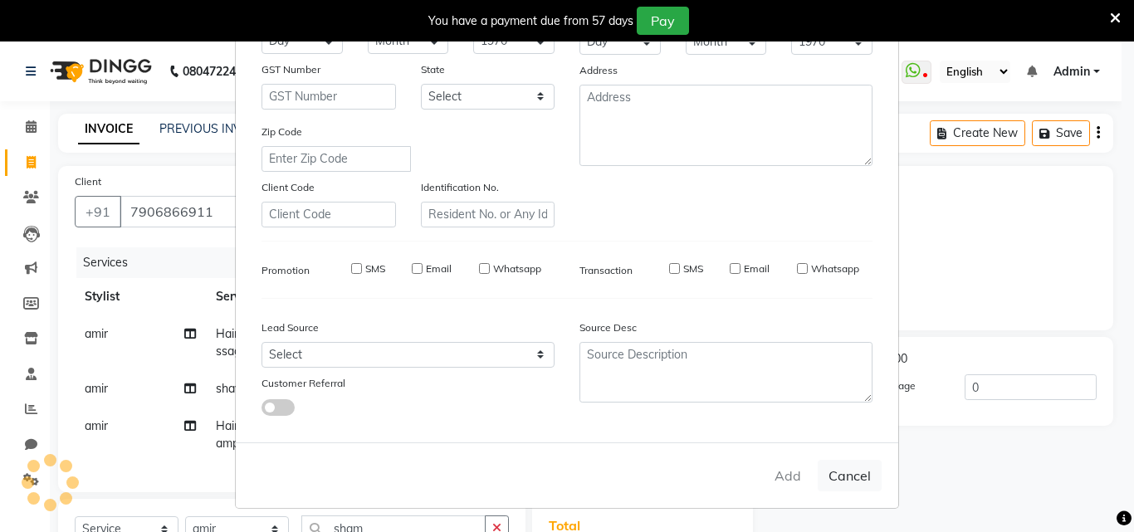
select select
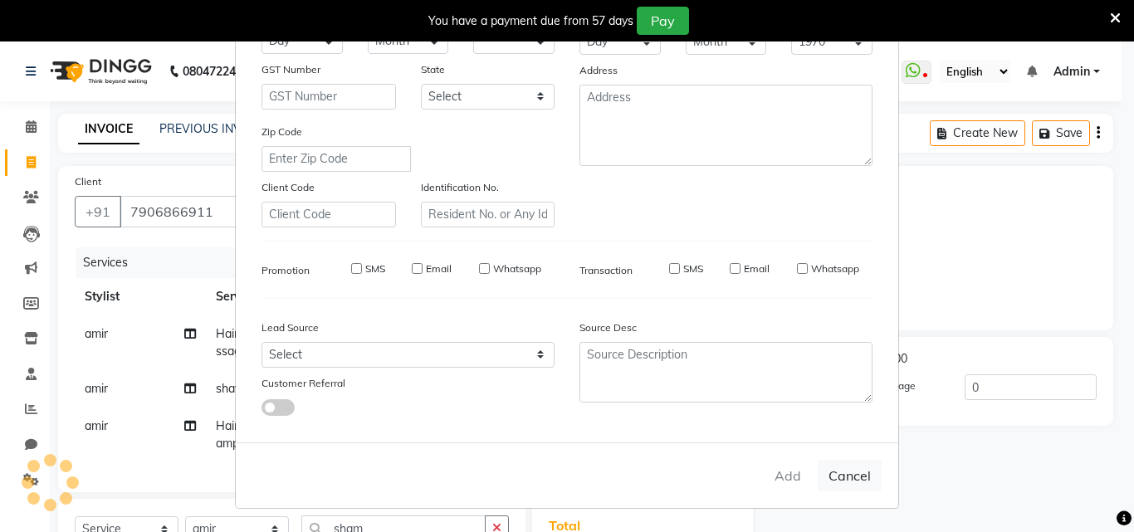
select select
checkbox input "false"
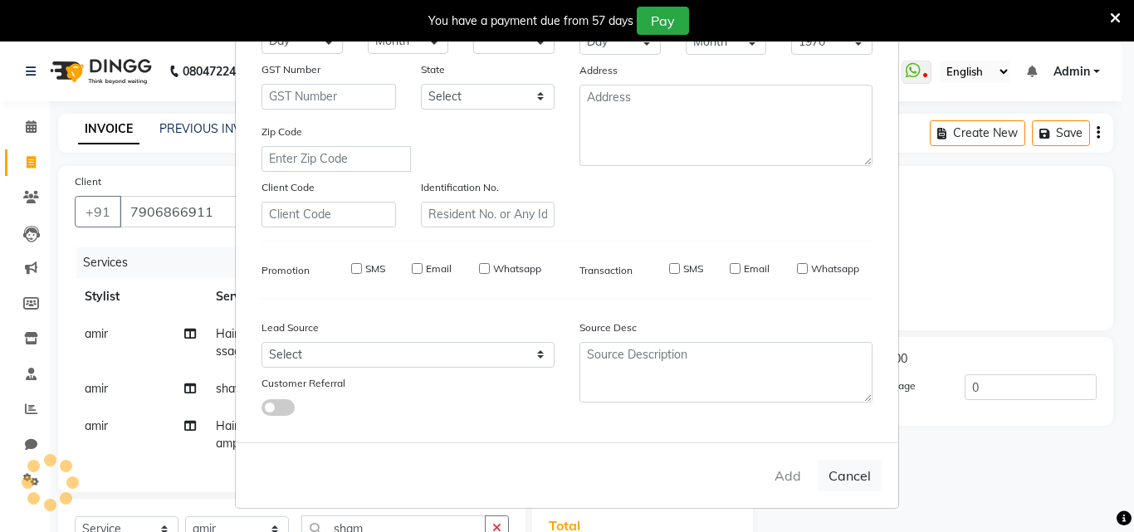
checkbox input "false"
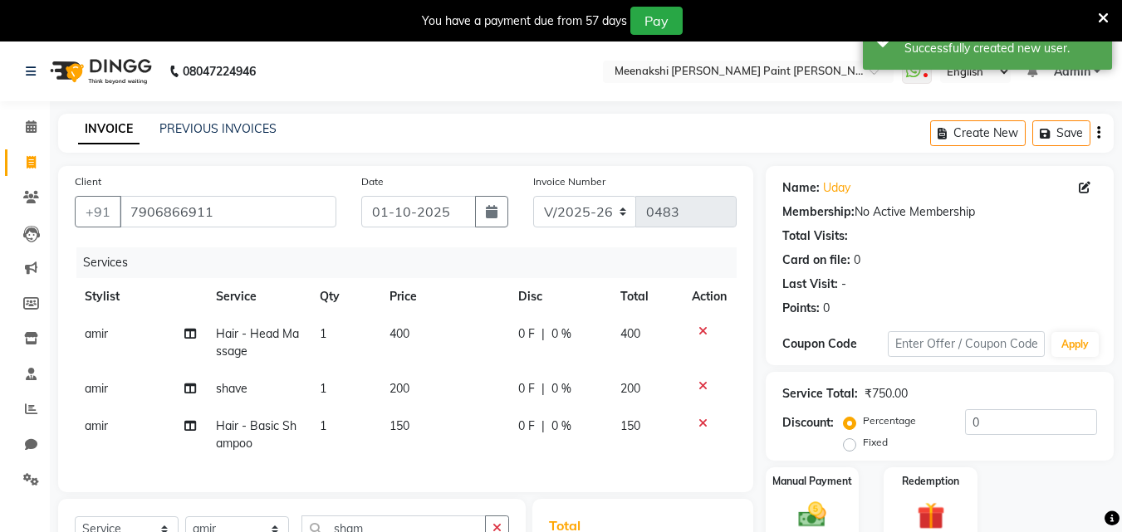
scroll to position [248, 0]
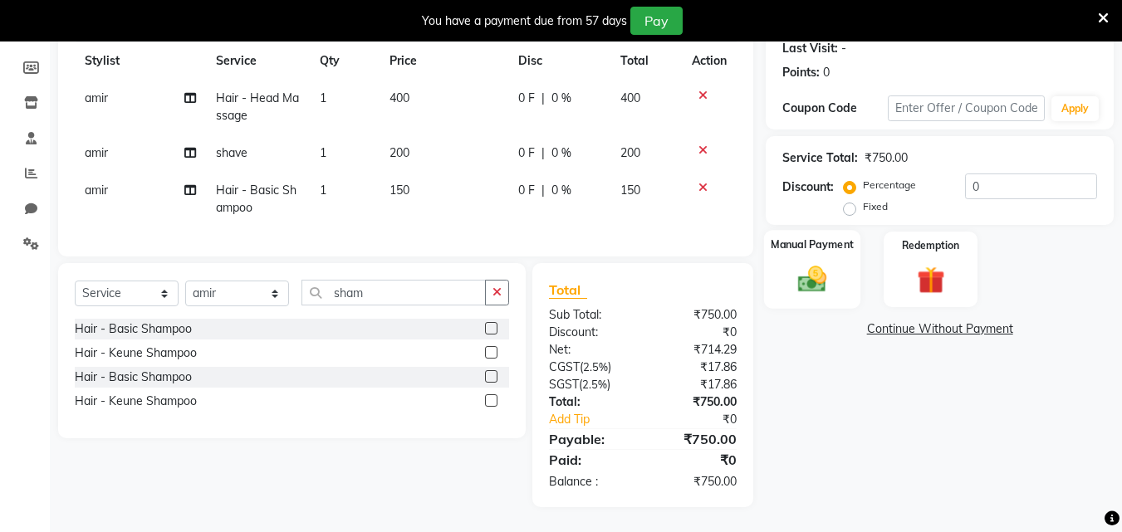
click at [820, 267] on img at bounding box center [812, 278] width 46 height 33
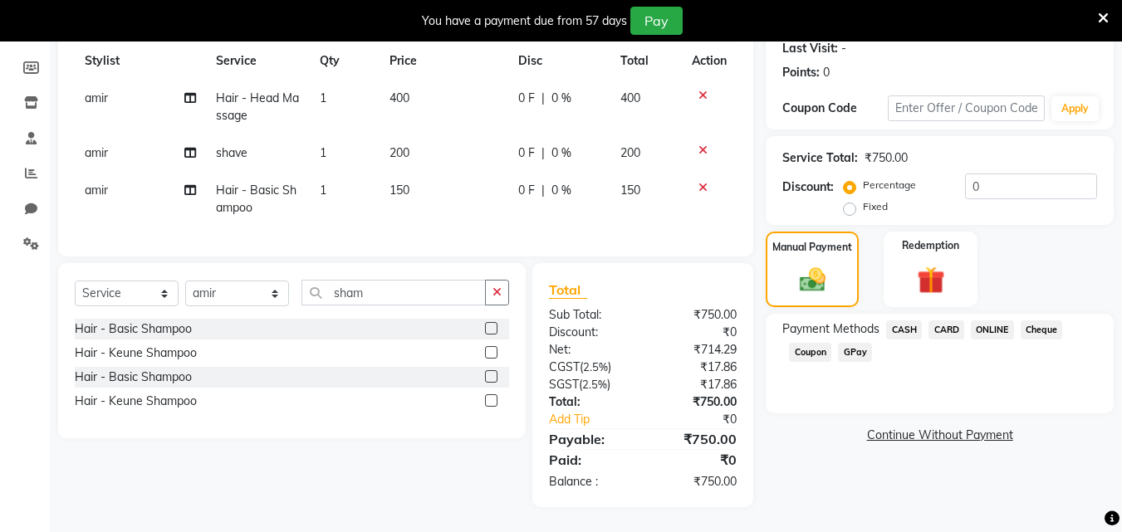
click at [847, 343] on span "GPay" at bounding box center [855, 352] width 34 height 19
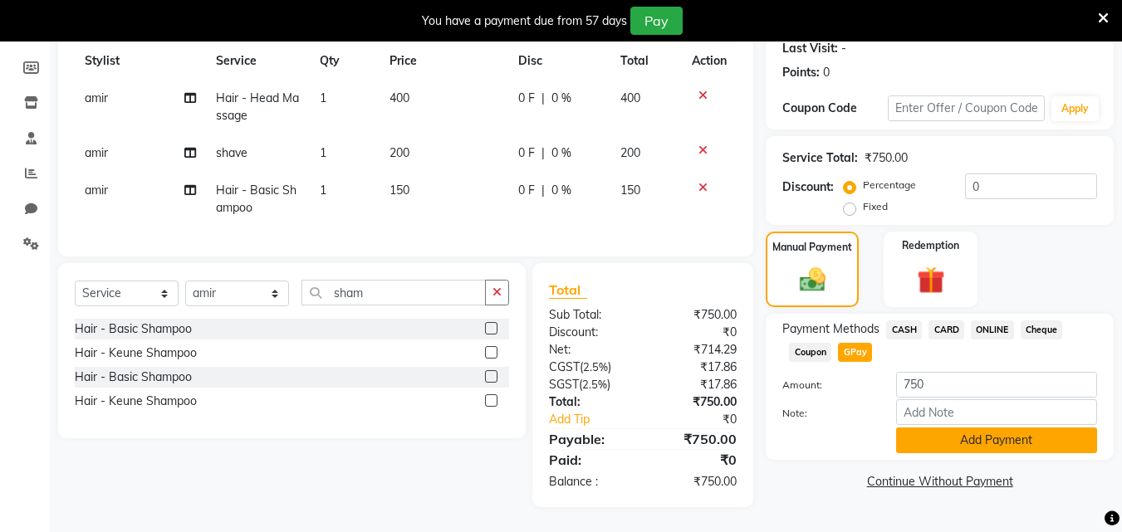
click at [930, 428] on button "Add Payment" at bounding box center [996, 441] width 201 height 26
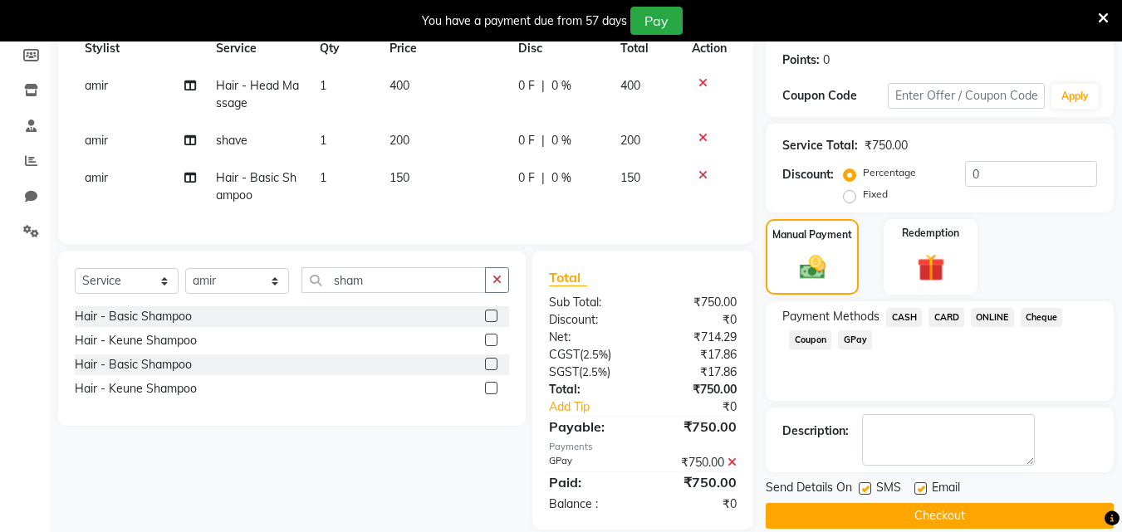
scroll to position [283, 0]
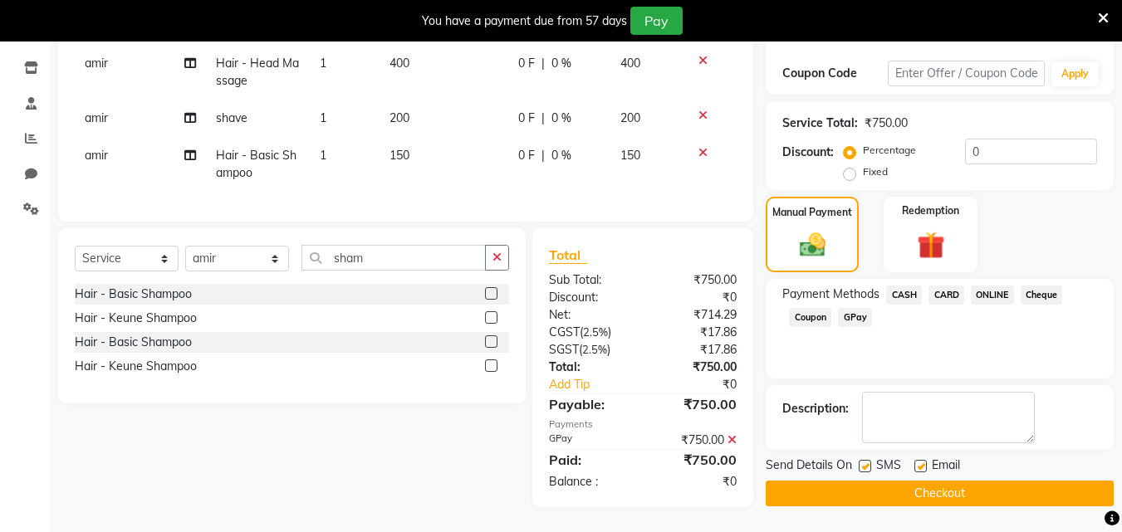
click at [879, 481] on button "Checkout" at bounding box center [940, 494] width 348 height 26
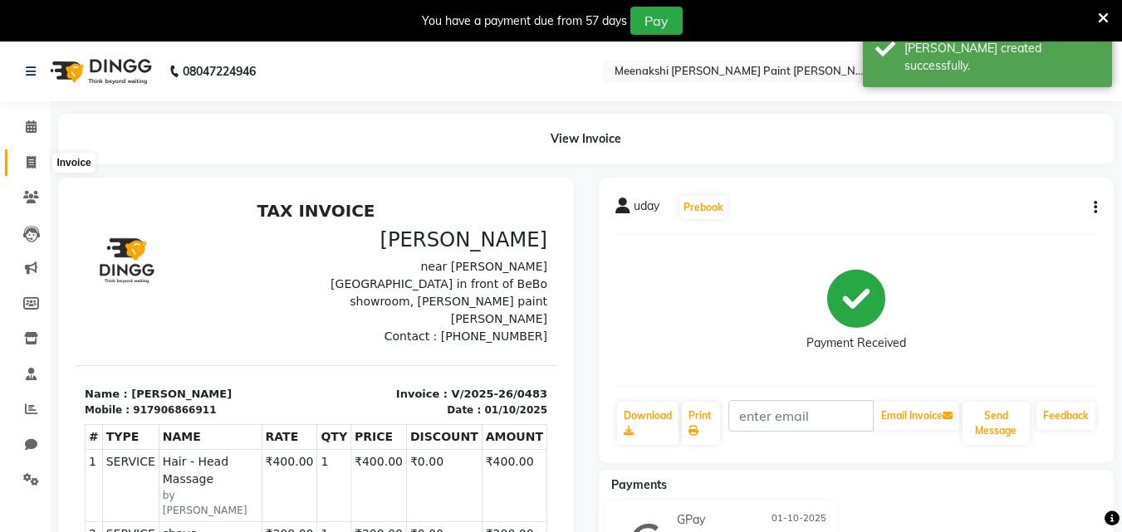
click at [20, 161] on span at bounding box center [31, 163] width 29 height 19
select select "8161"
select select "service"
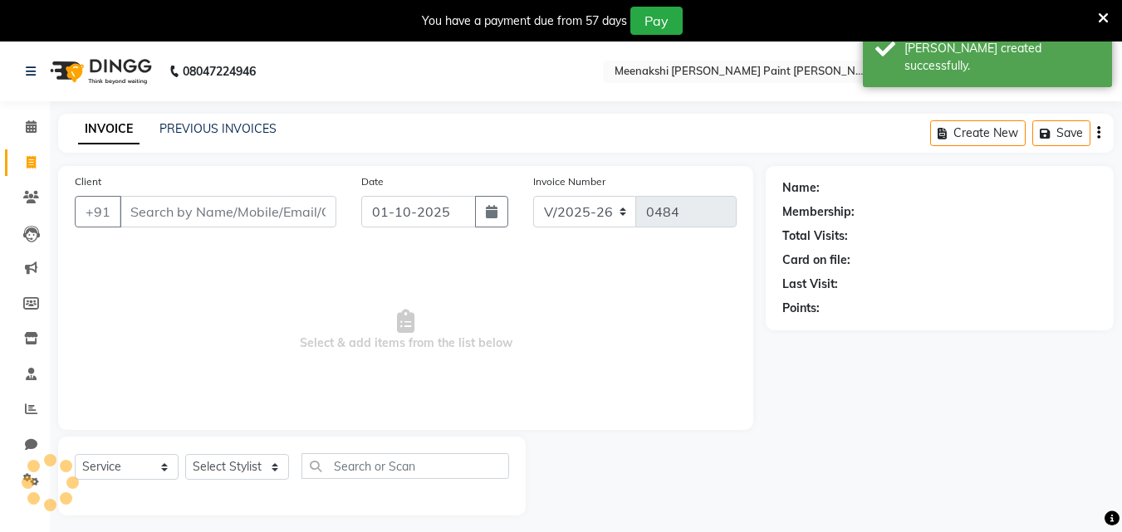
scroll to position [42, 0]
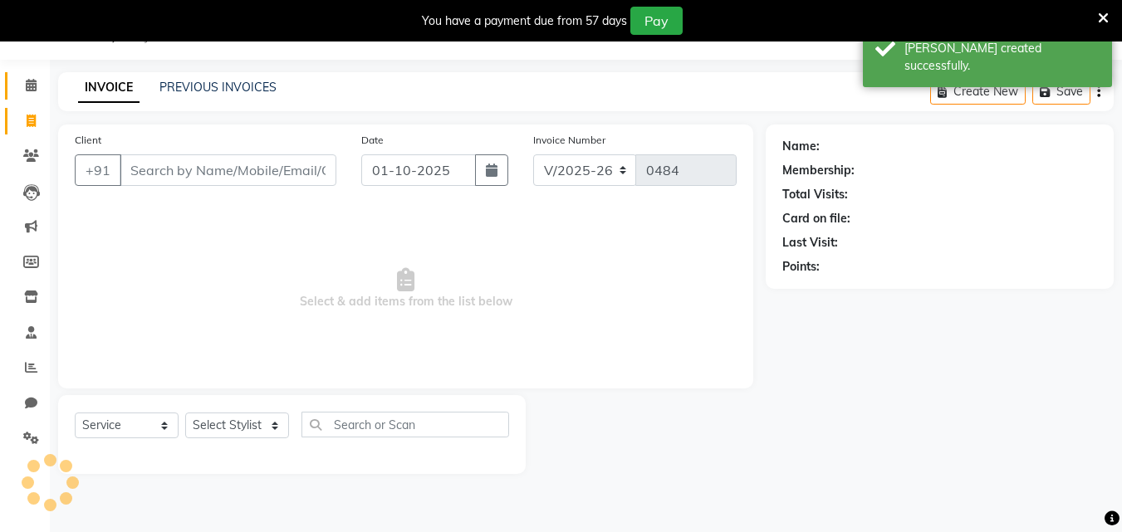
click at [36, 96] on link "Calendar" at bounding box center [25, 85] width 40 height 27
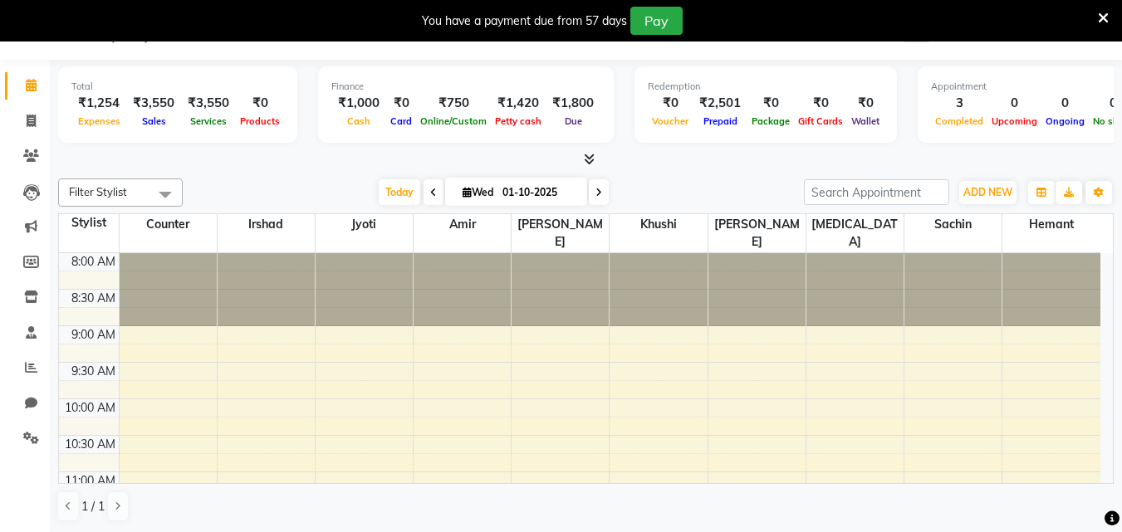
click at [46, 125] on li "Invoice" at bounding box center [25, 122] width 50 height 36
click at [22, 124] on span at bounding box center [31, 121] width 29 height 19
select select "8161"
select select "service"
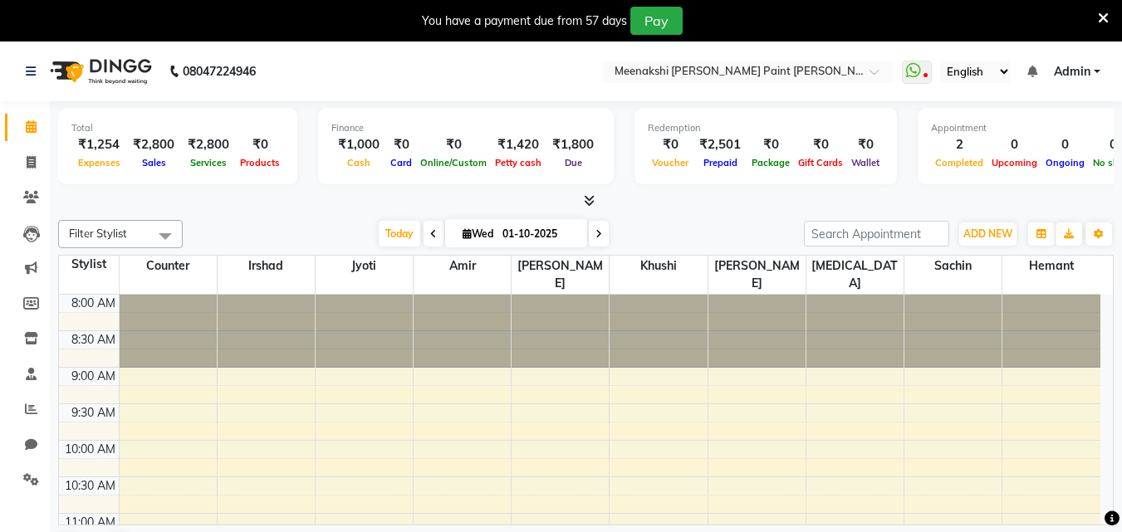
click at [39, 177] on li "Invoice" at bounding box center [25, 163] width 50 height 36
click at [41, 154] on li "Invoice" at bounding box center [25, 163] width 50 height 36
click at [37, 152] on link "Invoice" at bounding box center [25, 162] width 40 height 27
select select "8161"
select select "service"
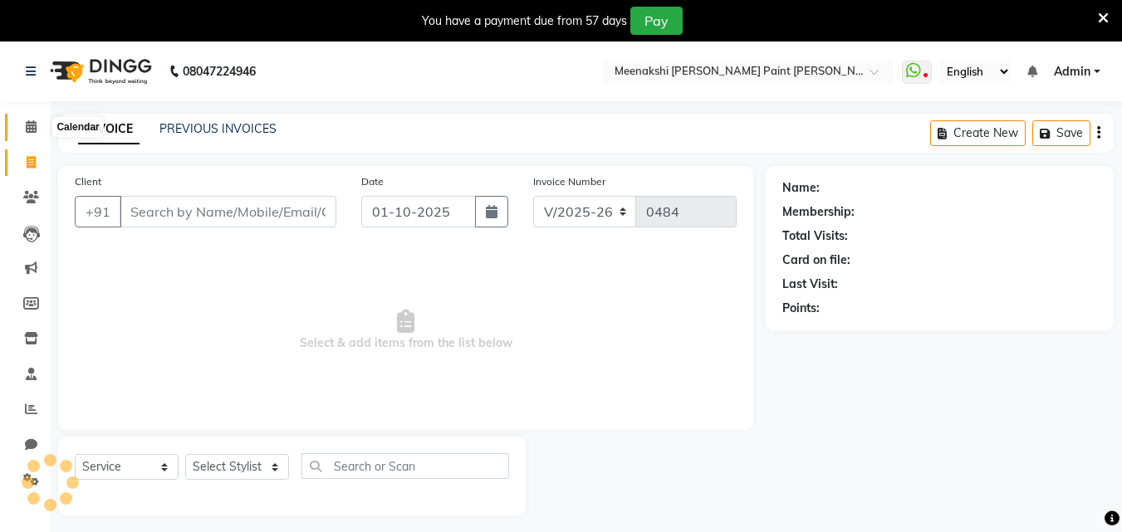
click at [37, 131] on icon at bounding box center [31, 126] width 11 height 12
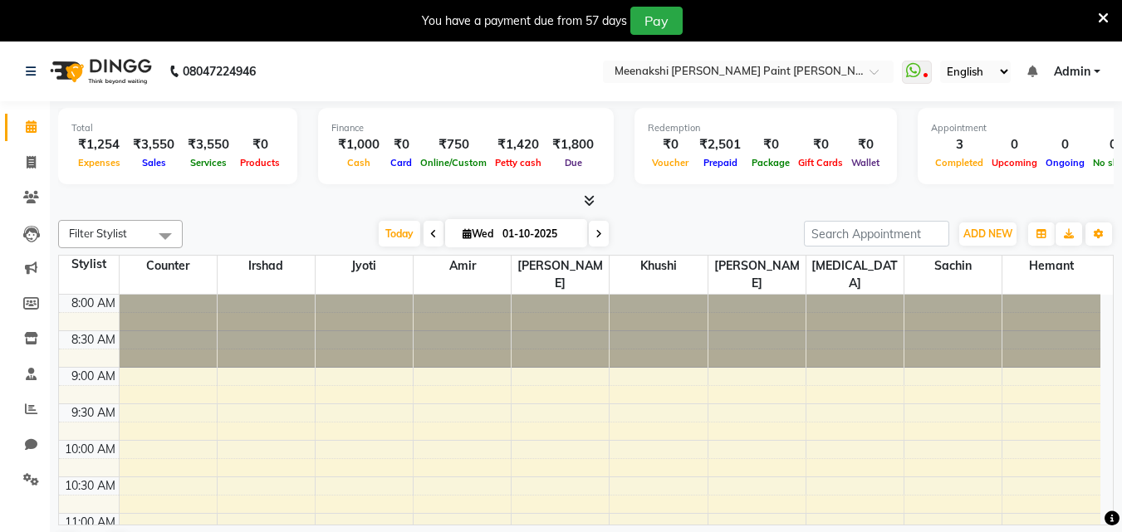
click at [585, 204] on icon at bounding box center [589, 200] width 11 height 12
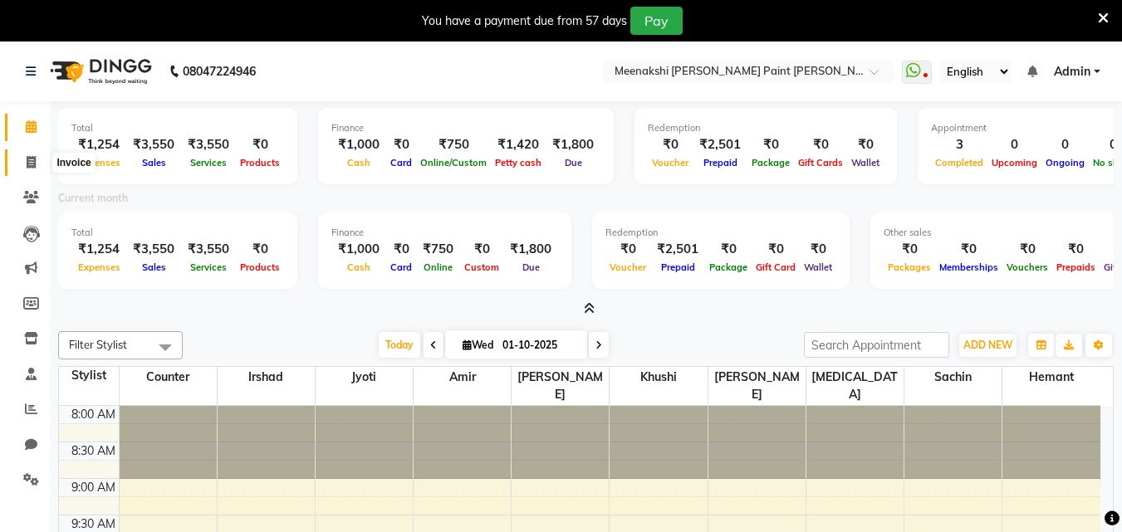
click at [23, 157] on span at bounding box center [31, 163] width 29 height 19
select select "service"
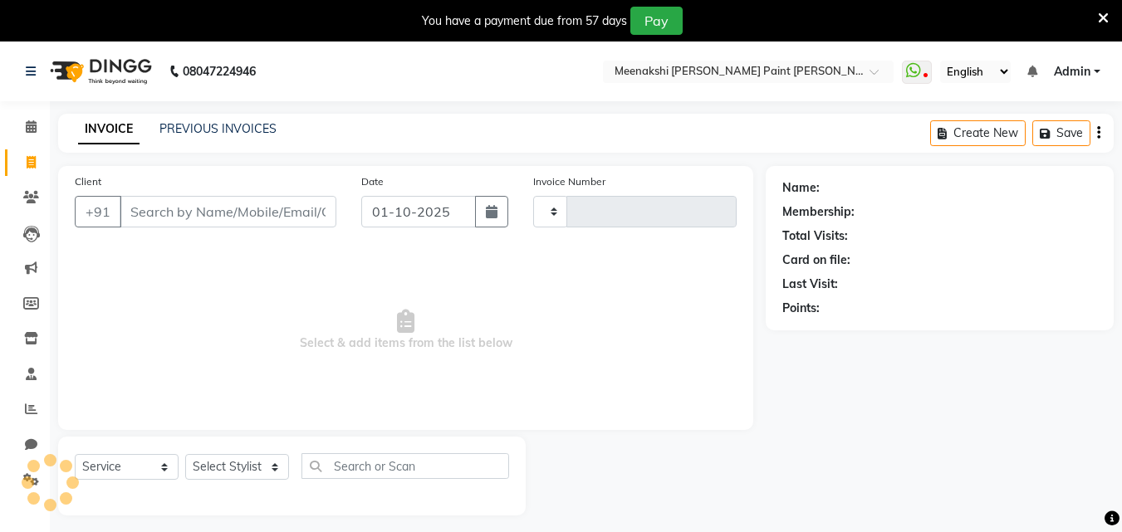
type input "0484"
select select "8161"
click at [41, 98] on nav "08047224946 Select Location × Meenakshi Datt , Bandna Paint Karishna Nagar What…" at bounding box center [561, 70] width 1122 height 60
click at [28, 121] on icon at bounding box center [31, 125] width 11 height 12
